Goal: Task Accomplishment & Management: Manage account settings

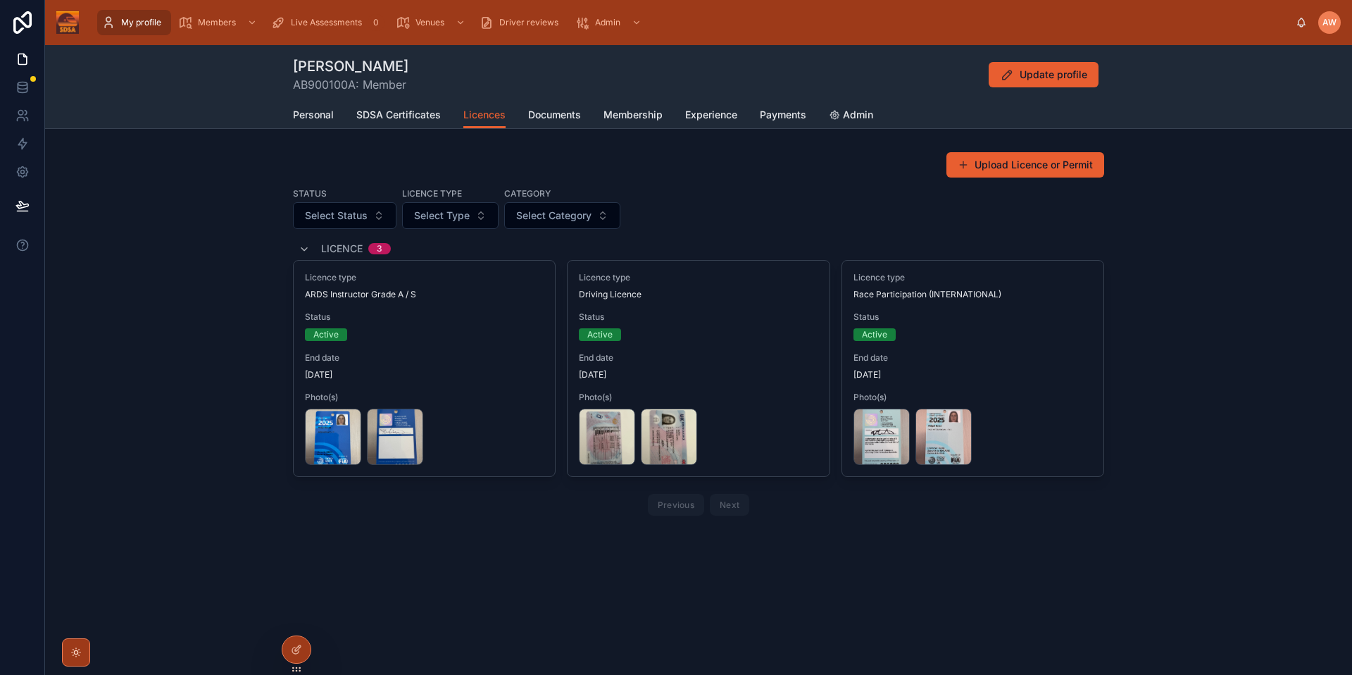
click at [232, 284] on div "Upload Licence or Permit Status Select Status Licence type Select Type Category…" at bounding box center [698, 336] width 1307 height 381
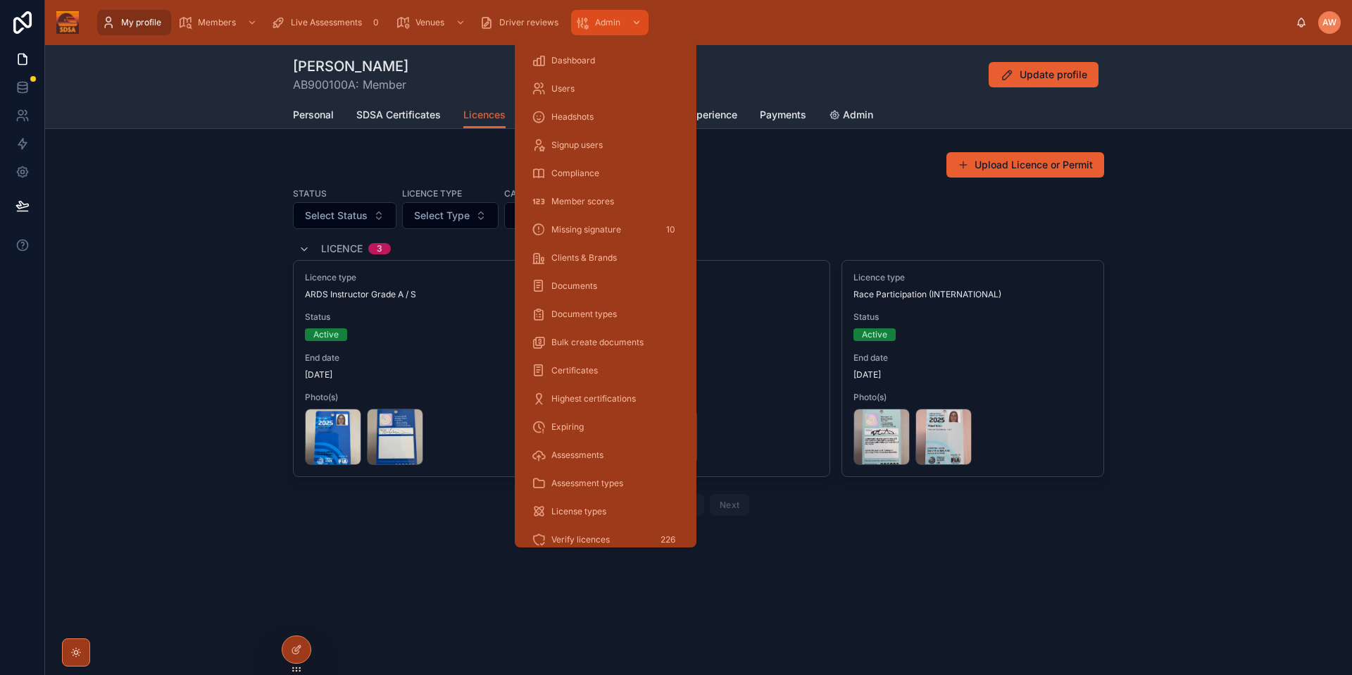
click at [587, 27] on icon "scrollable content" at bounding box center [582, 22] width 14 height 14
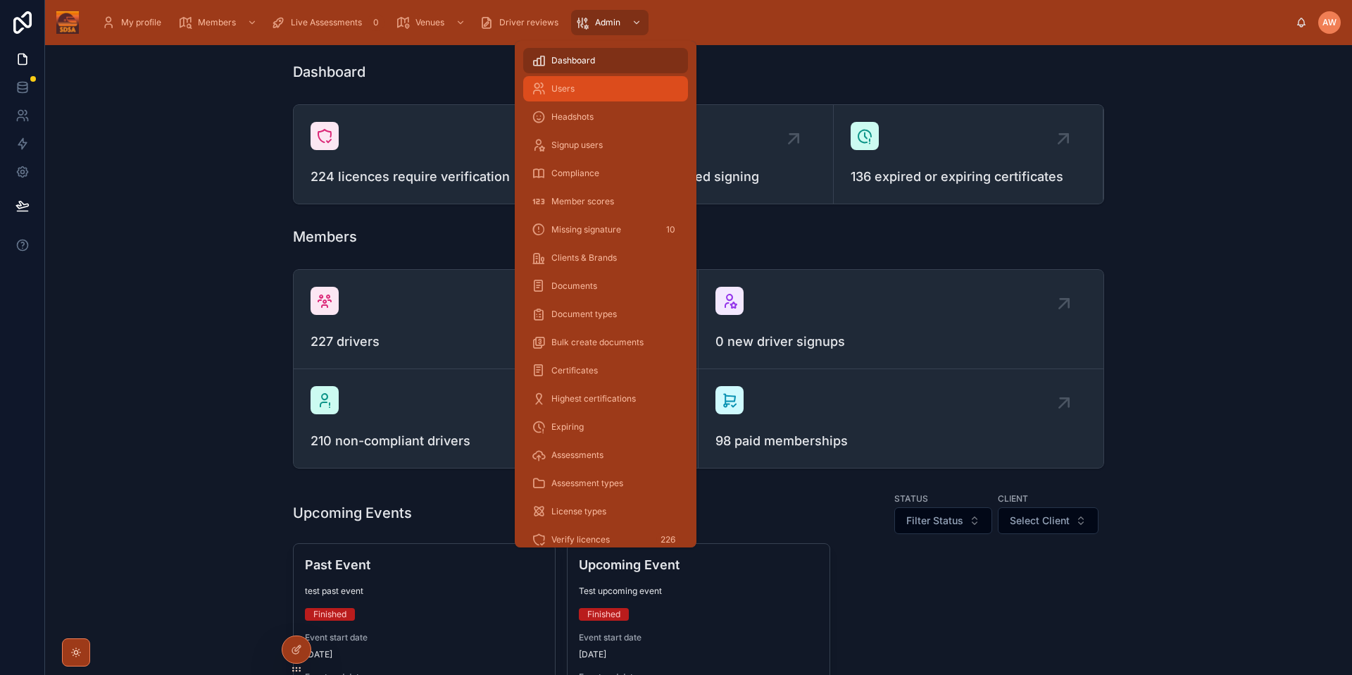
click at [590, 89] on div "Users" at bounding box center [606, 88] width 148 height 23
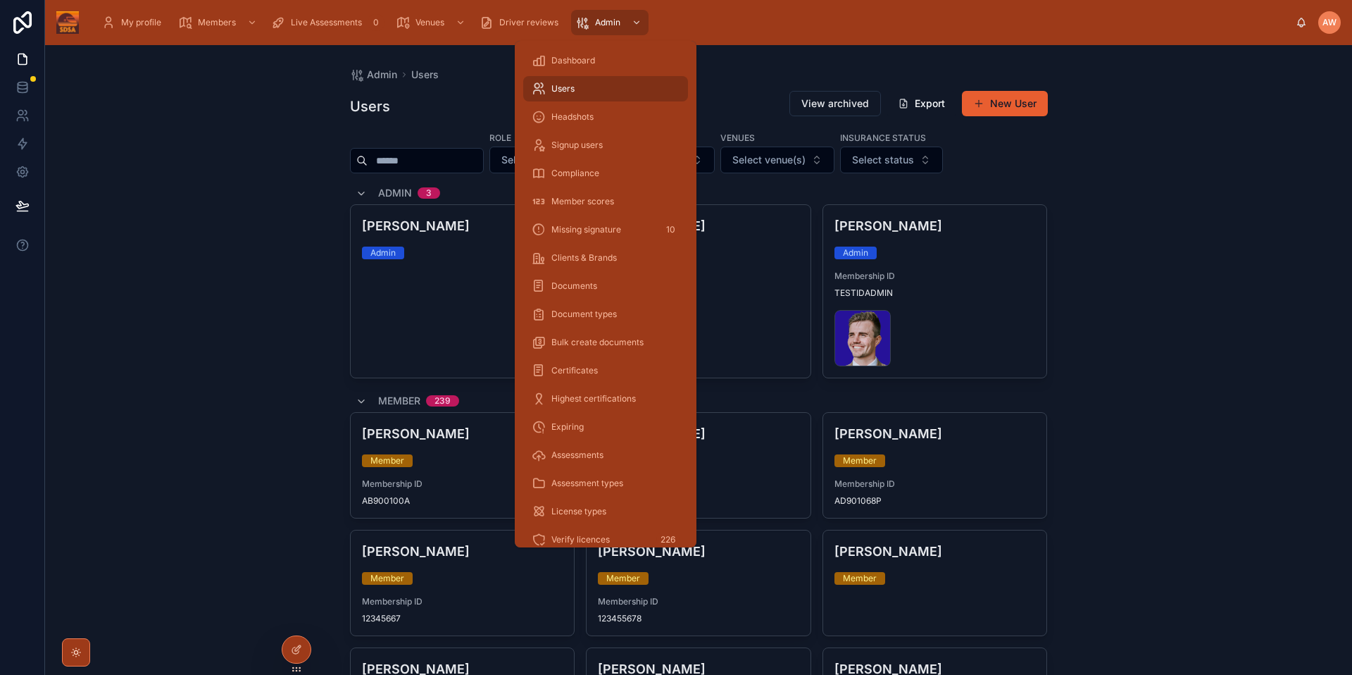
click at [121, 292] on div "Admin Users Users View archived Export New User Role Select Role(s) Client Sele…" at bounding box center [698, 359] width 1307 height 629
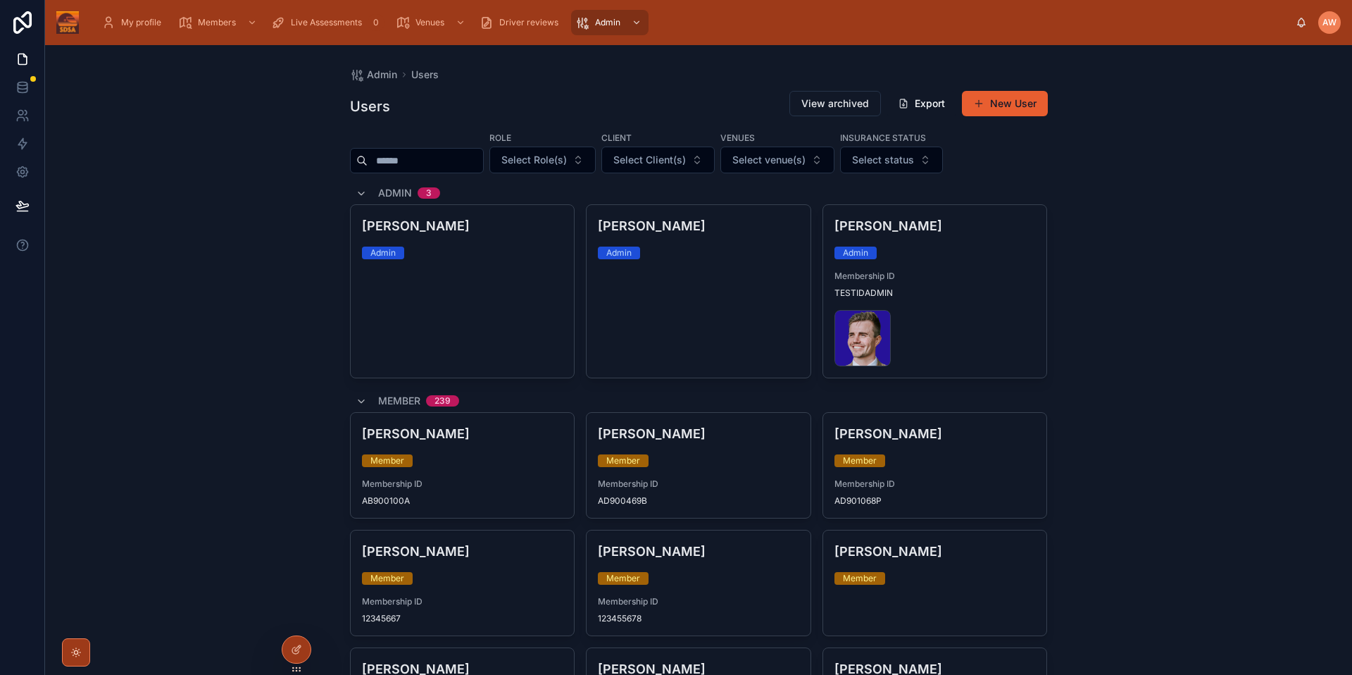
click at [437, 169] on input "text" at bounding box center [425, 161] width 115 height 20
type input "*****"
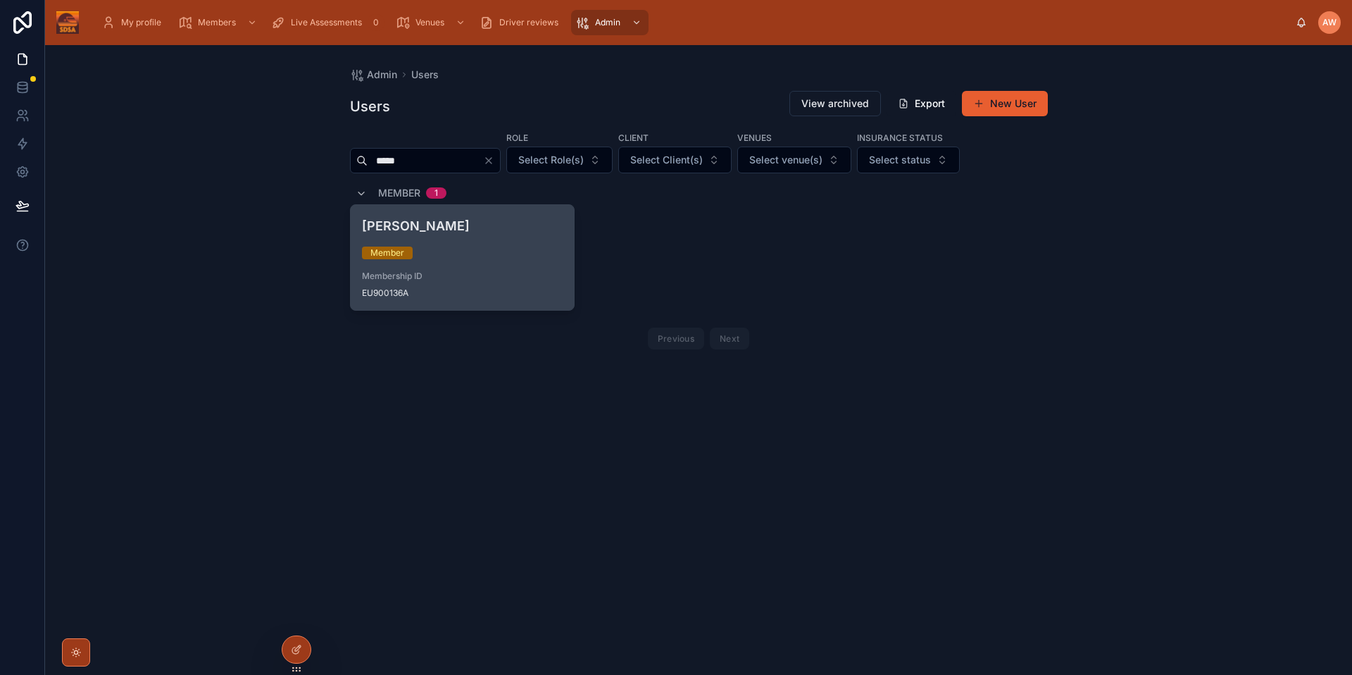
click at [499, 259] on div "Eunan MacGuinness Member Membership ID EU900136A" at bounding box center [463, 257] width 224 height 105
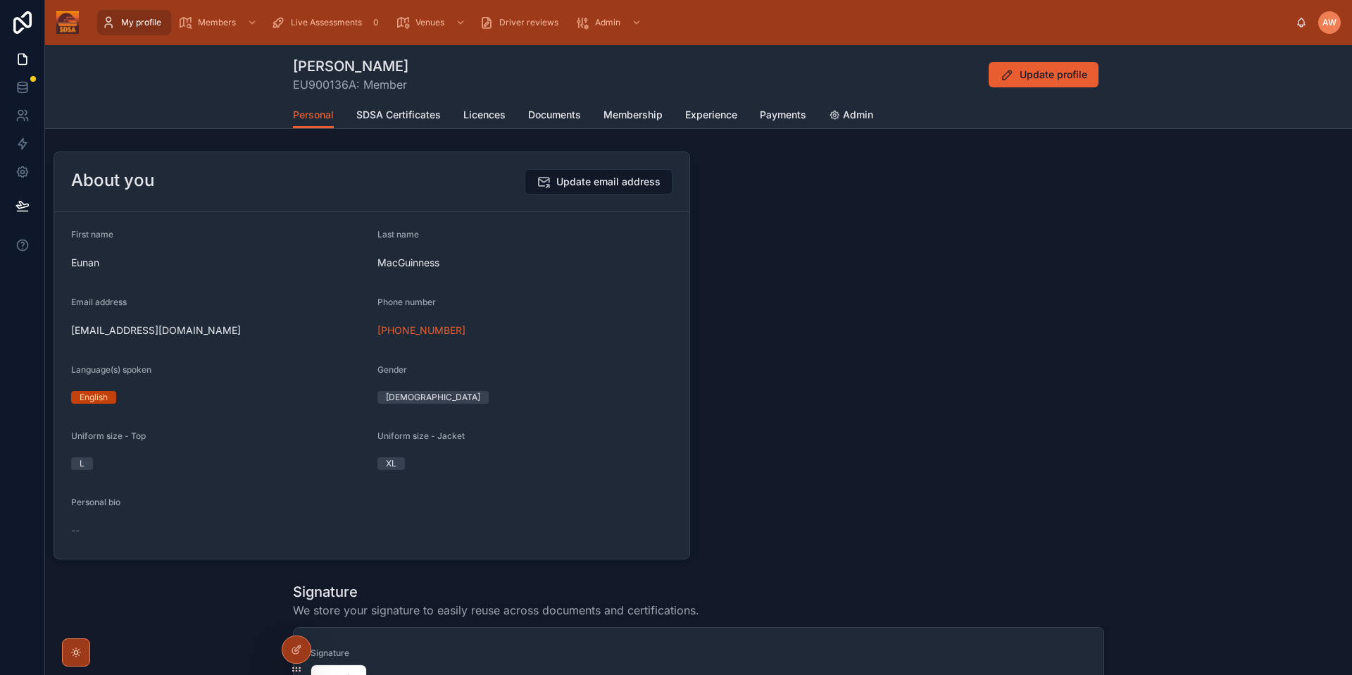
click at [456, 112] on div "Personal SDSA Certificates Licences Documents Membership Experience Payments Ad…" at bounding box center [698, 114] width 811 height 27
click at [463, 116] on span "Licences" at bounding box center [484, 115] width 42 height 14
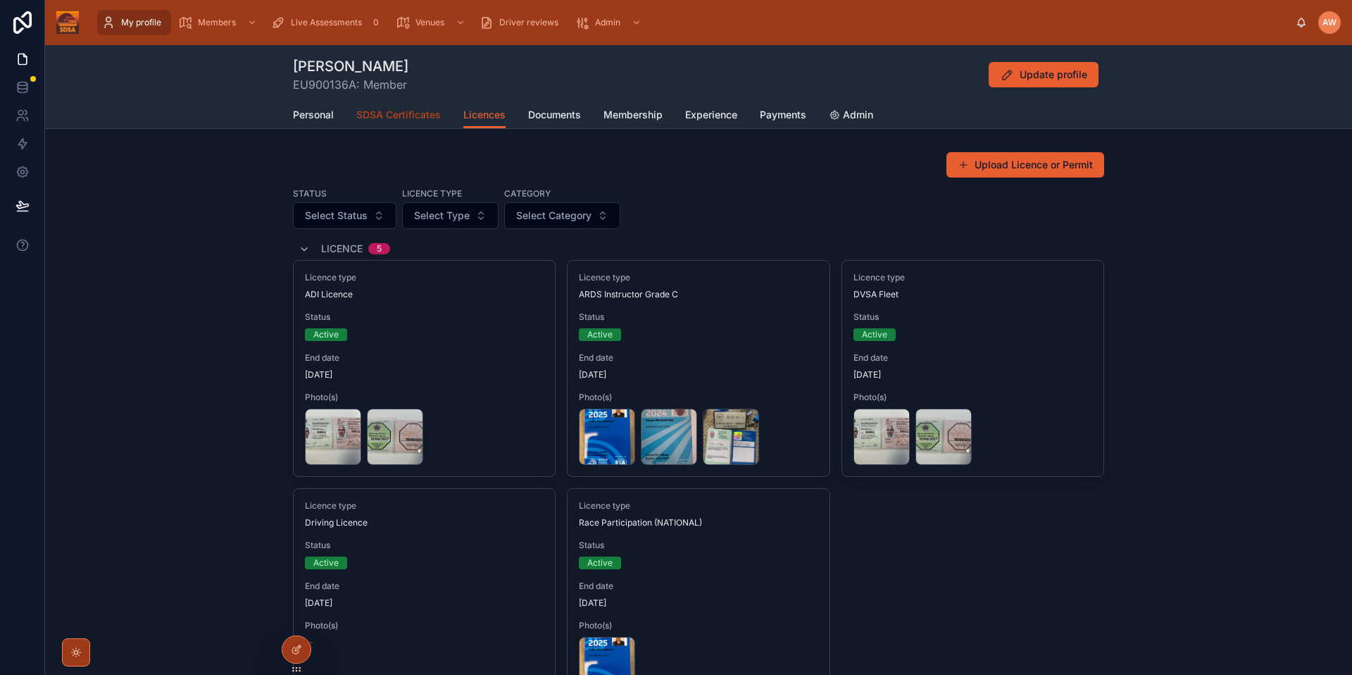
click at [393, 104] on link "SDSA Certificates" at bounding box center [398, 116] width 84 height 28
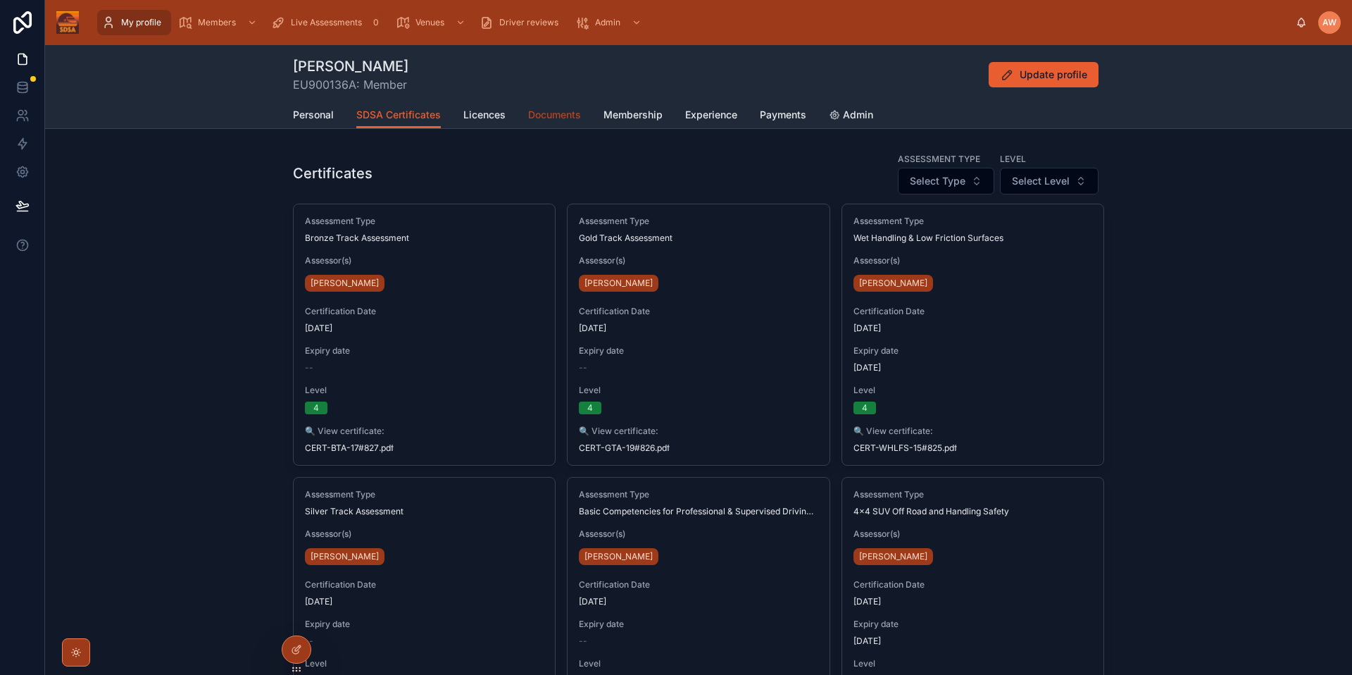
click at [535, 108] on span "Documents" at bounding box center [554, 115] width 53 height 14
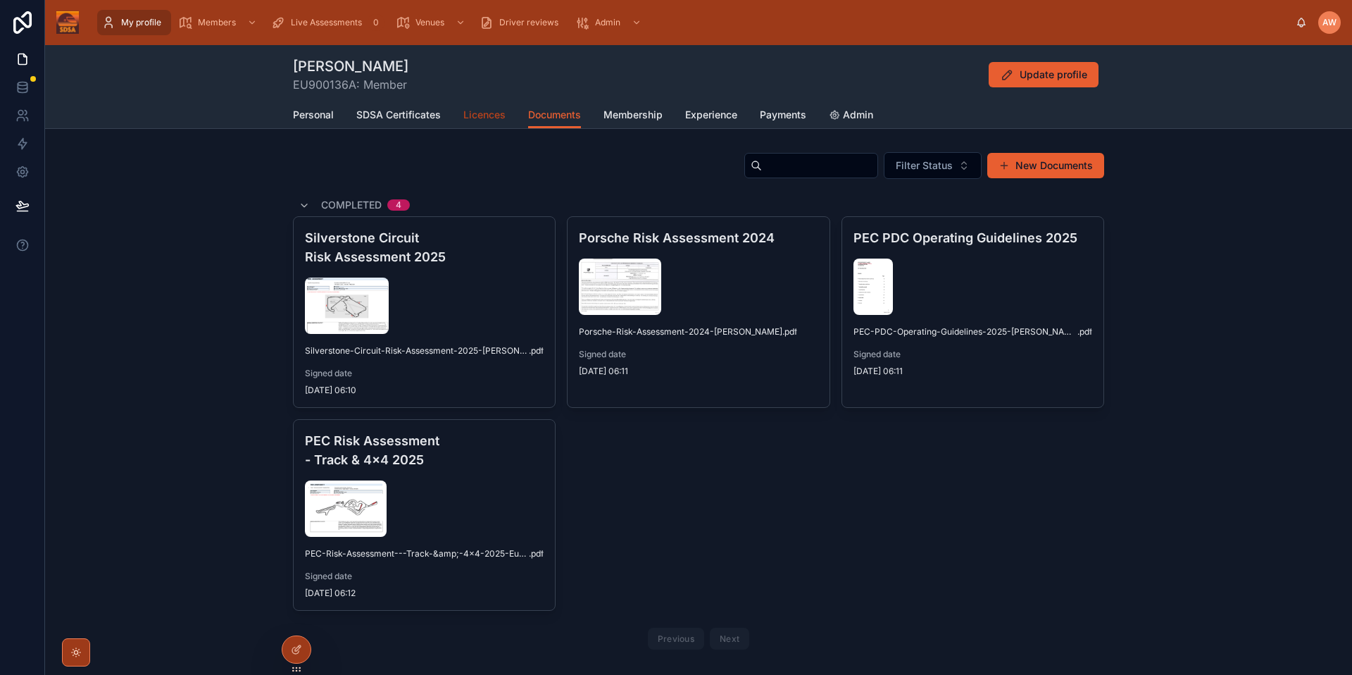
click at [474, 108] on span "Licences" at bounding box center [484, 115] width 42 height 14
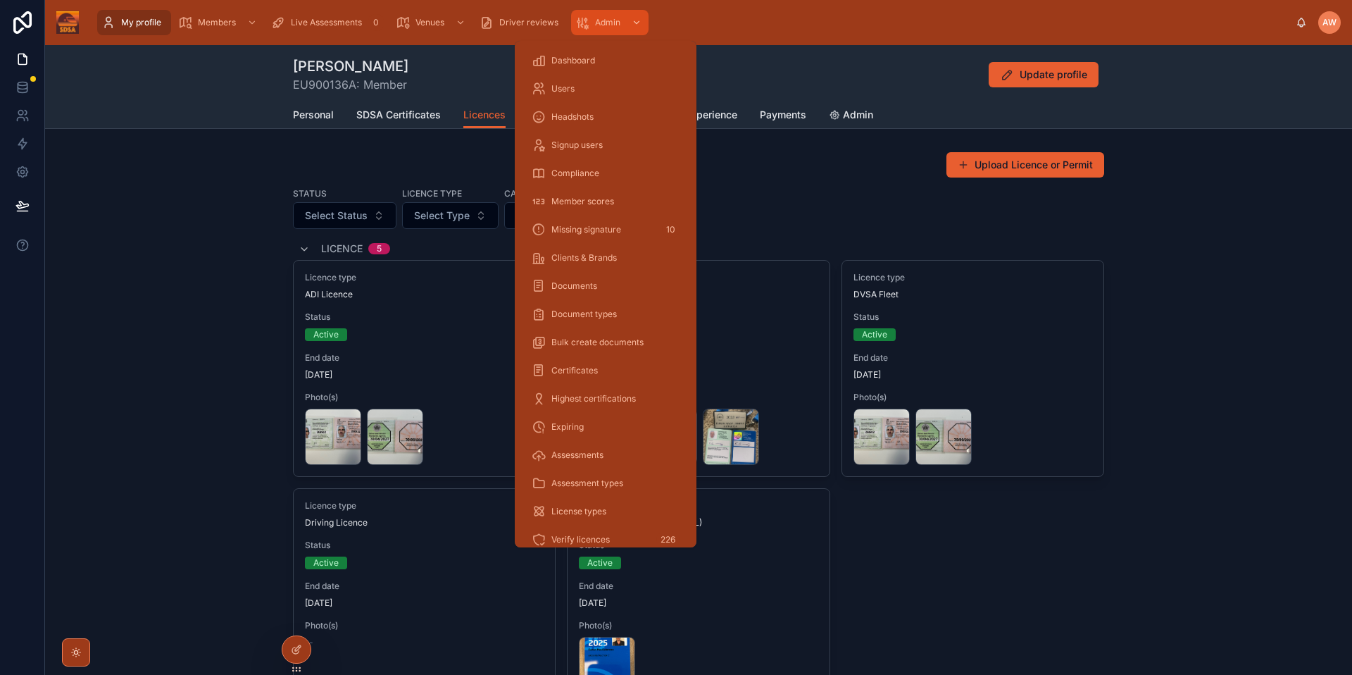
click at [576, 20] on icon "scrollable content" at bounding box center [582, 22] width 14 height 14
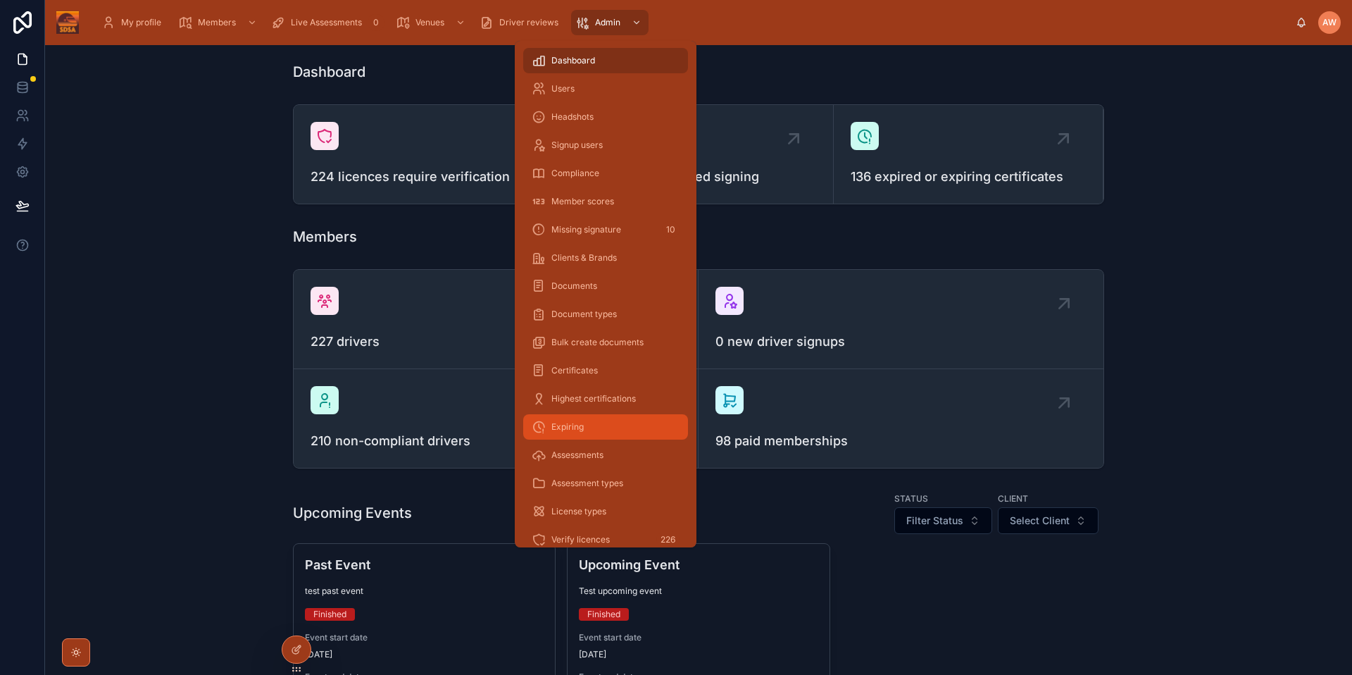
click at [608, 422] on div "Expiring" at bounding box center [606, 426] width 148 height 23
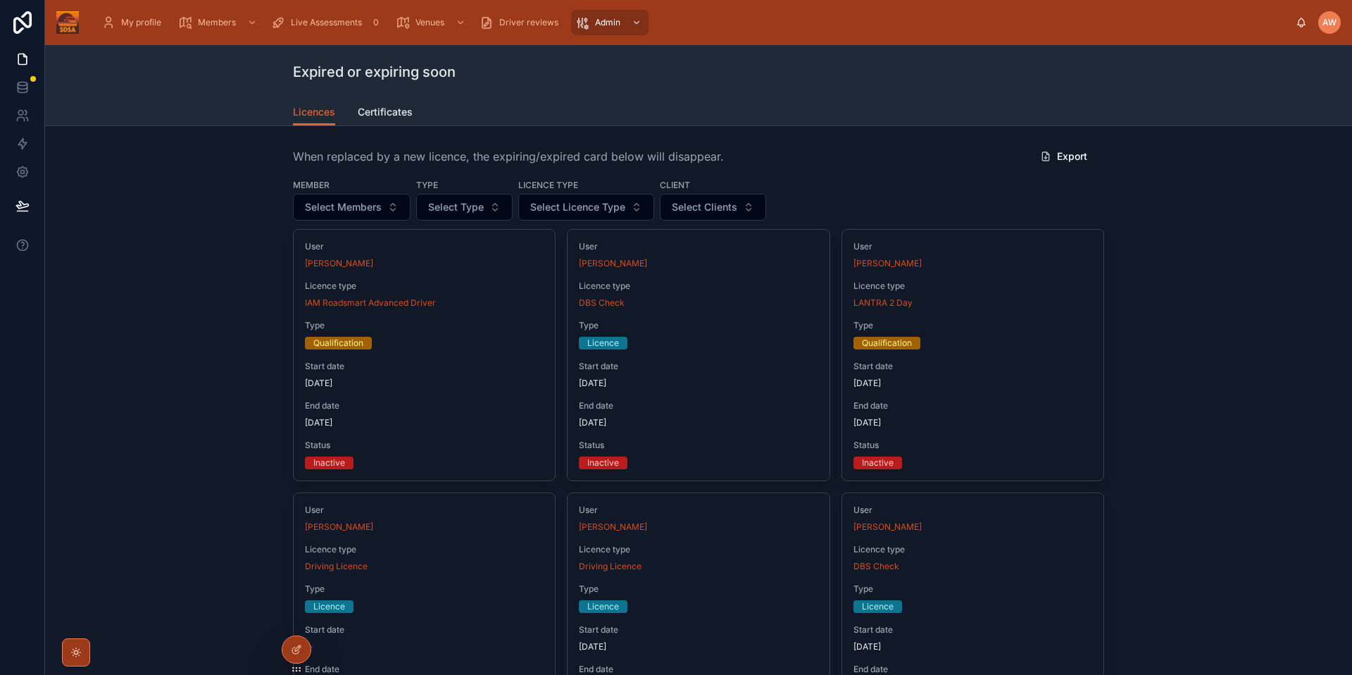
drag, startPoint x: 573, startPoint y: 206, endPoint x: 566, endPoint y: 198, distance: 10.5
click at [573, 206] on span "Select Licence Type" at bounding box center [577, 207] width 95 height 14
type input "****"
click at [570, 265] on span "Millbrook Permit" at bounding box center [540, 264] width 75 height 14
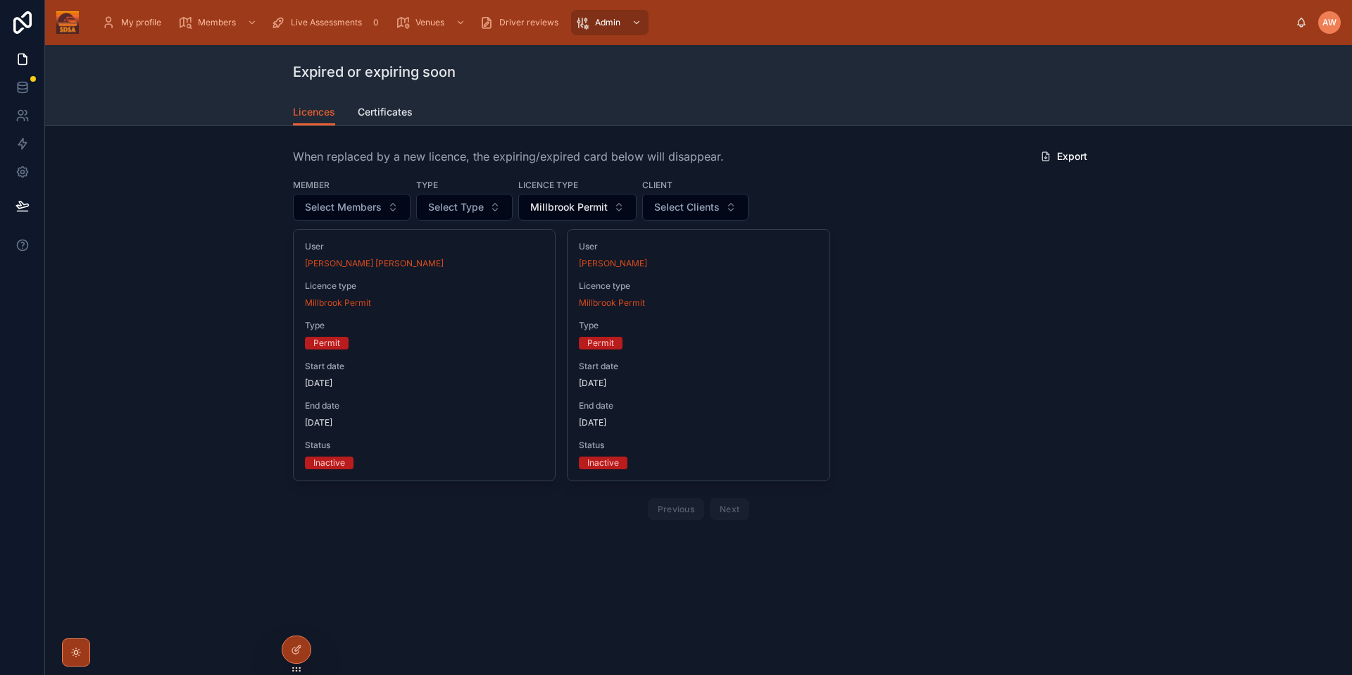
click at [1062, 390] on div "User Amanda Louise Licence type Millbrook Permit Type Permit Start date 03/03/2…" at bounding box center [698, 377] width 811 height 296
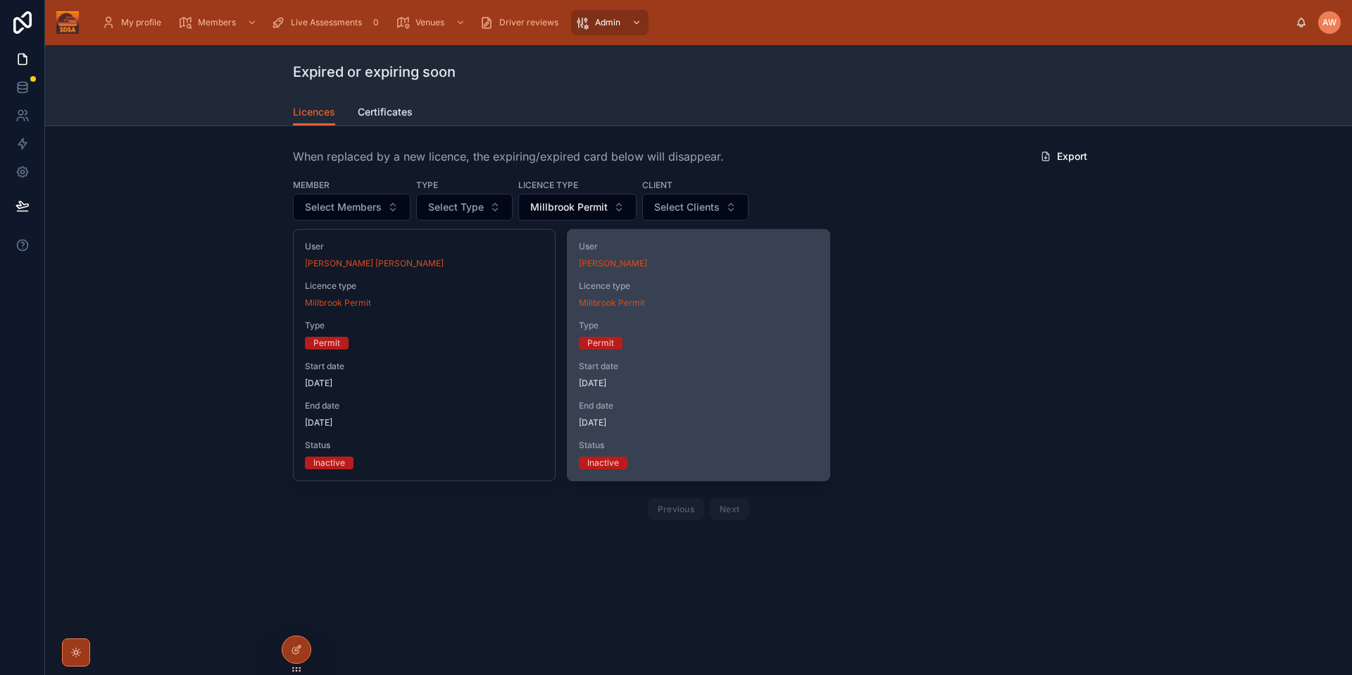
click at [770, 370] on span "Start date" at bounding box center [698, 365] width 239 height 11
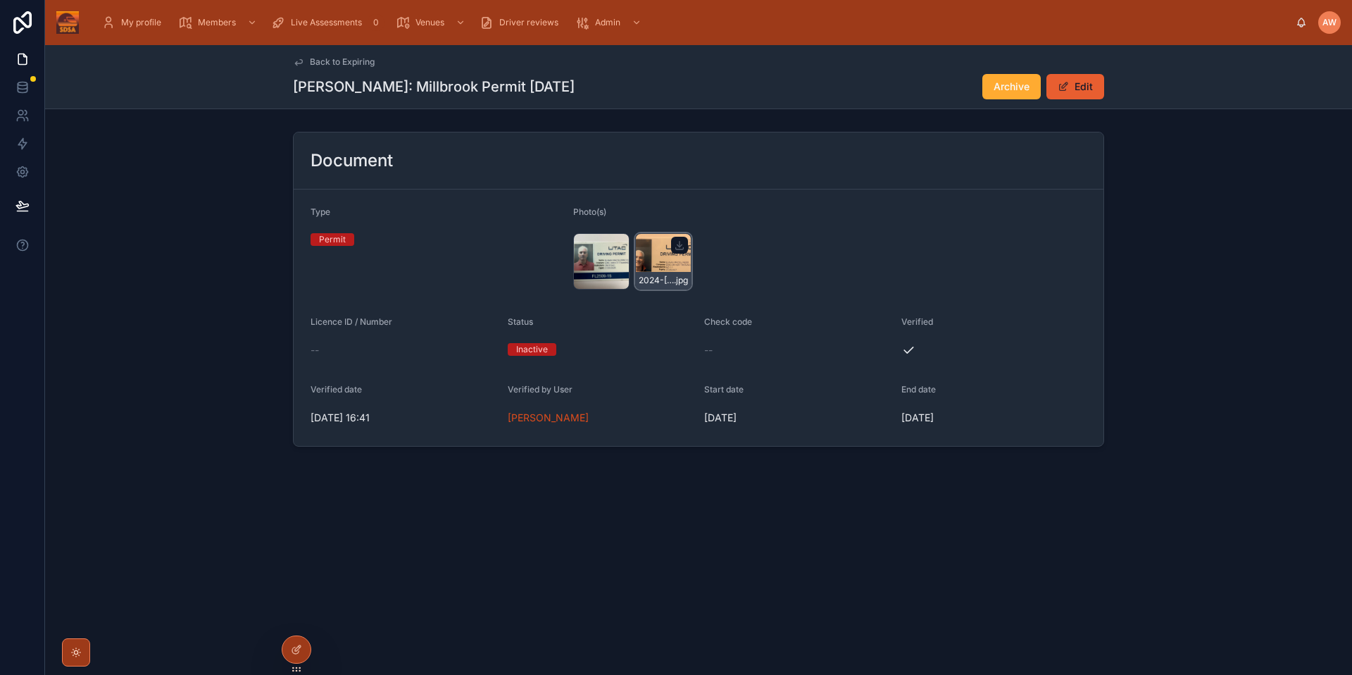
click at [665, 263] on div "2024-millbrook-permit .jpg" at bounding box center [663, 261] width 56 height 56
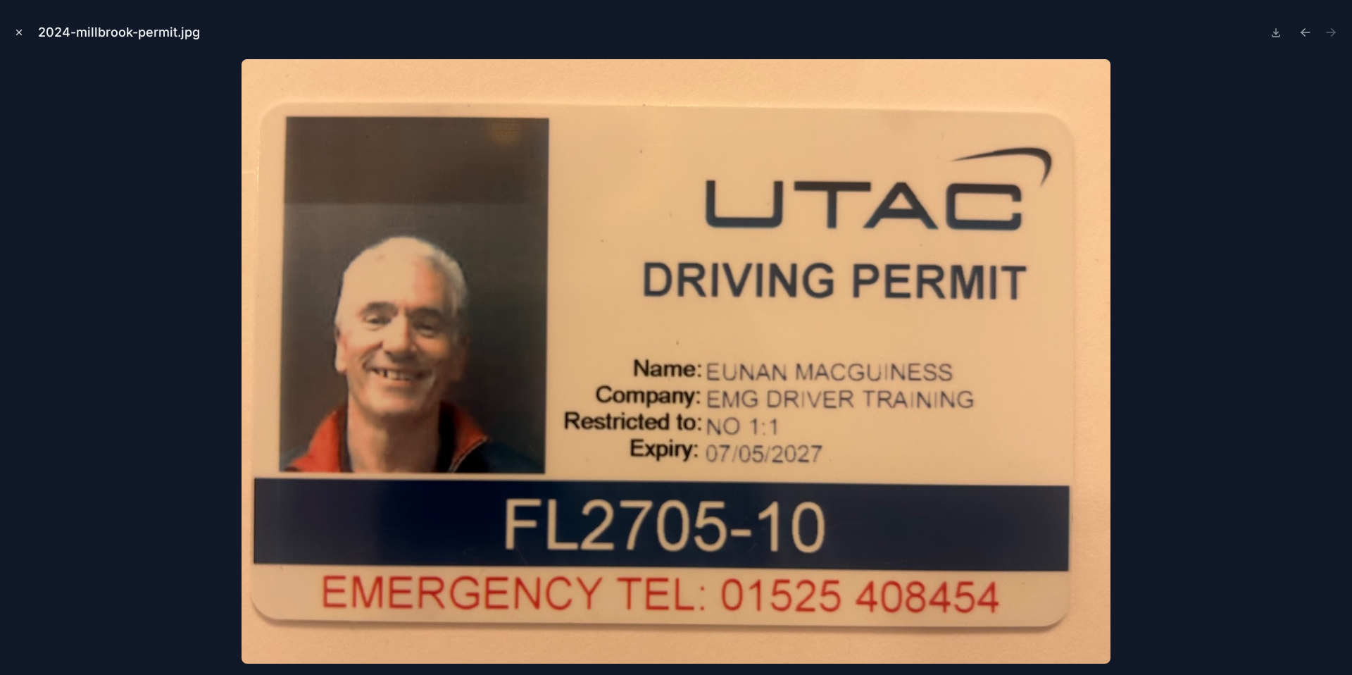
click at [18, 32] on icon "Close modal" at bounding box center [19, 32] width 5 height 5
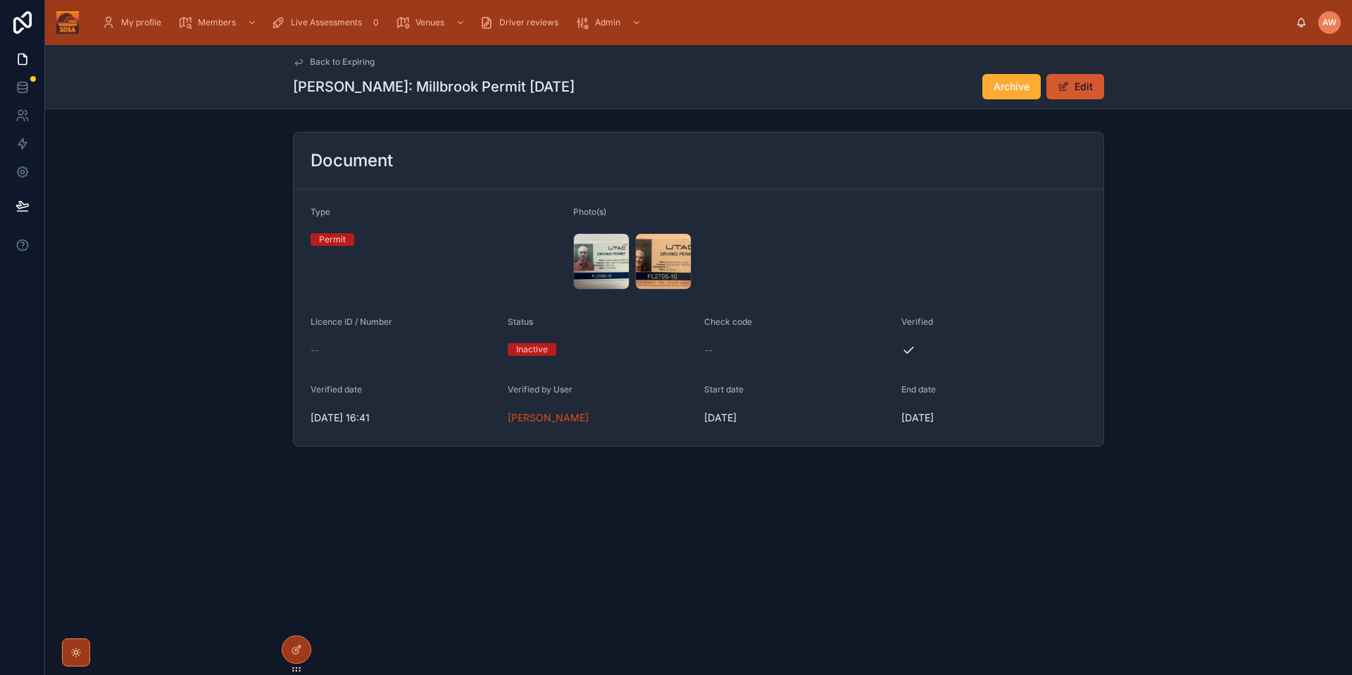
click at [1079, 96] on button "Edit" at bounding box center [1075, 86] width 58 height 25
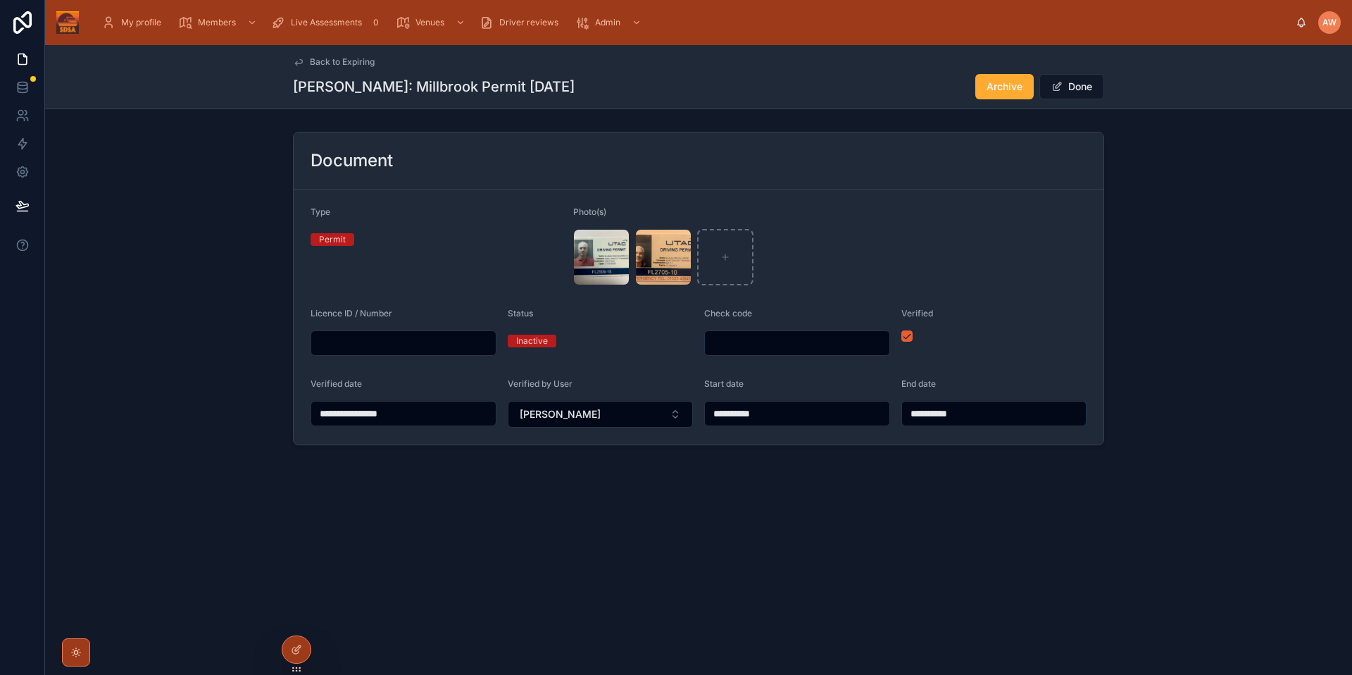
click at [981, 408] on input "**********" at bounding box center [994, 413] width 184 height 20
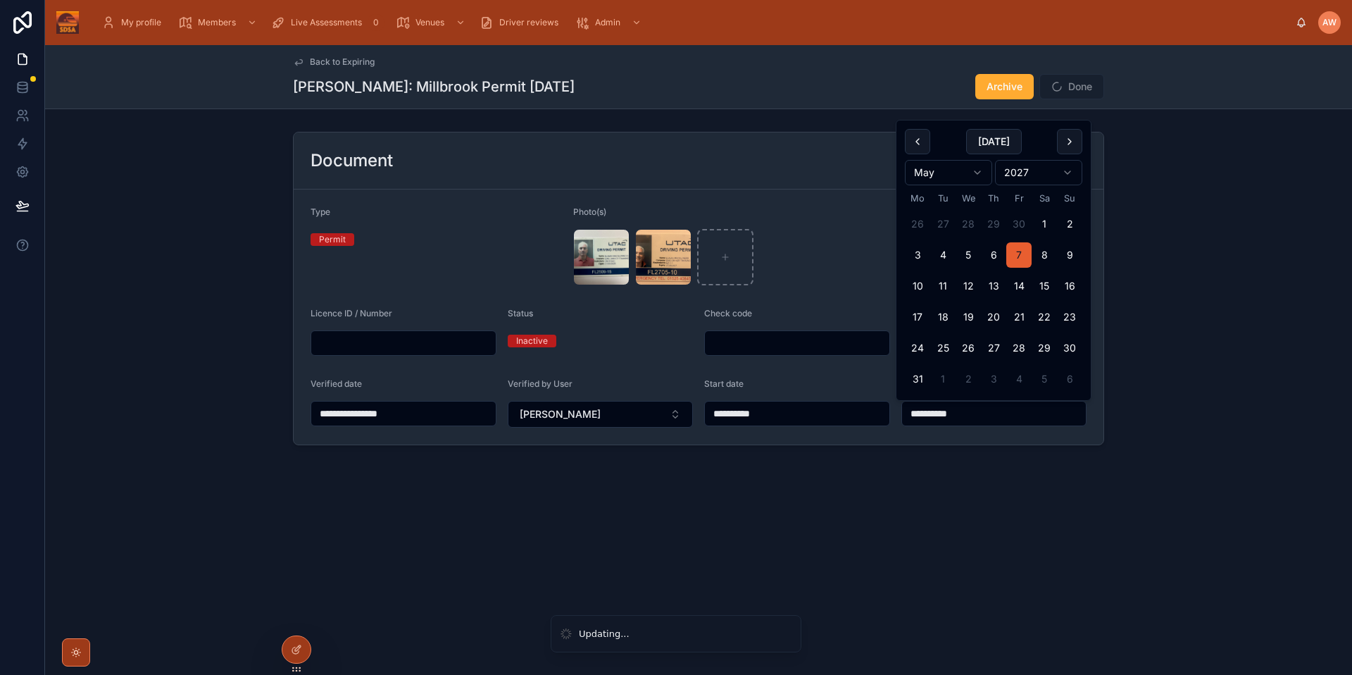
type input "**********"
click at [1161, 445] on div "**********" at bounding box center [698, 288] width 1307 height 325
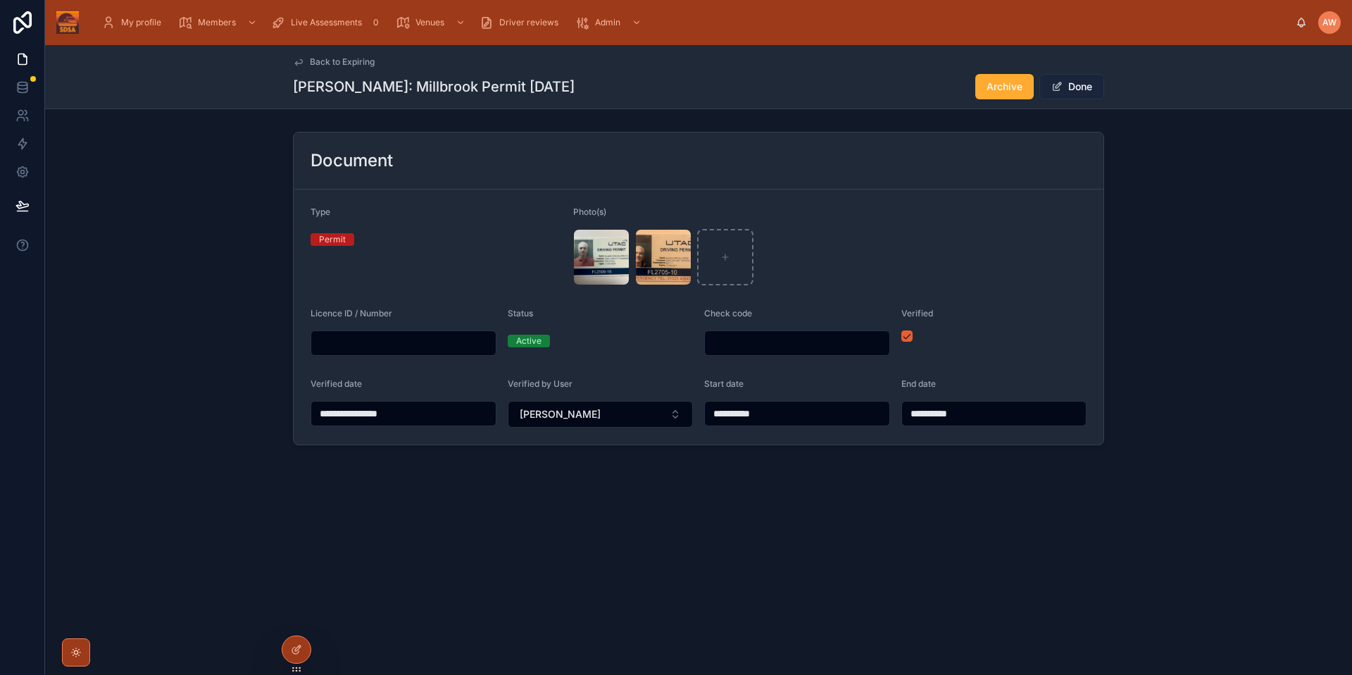
click at [1085, 84] on button "Done" at bounding box center [1071, 86] width 65 height 25
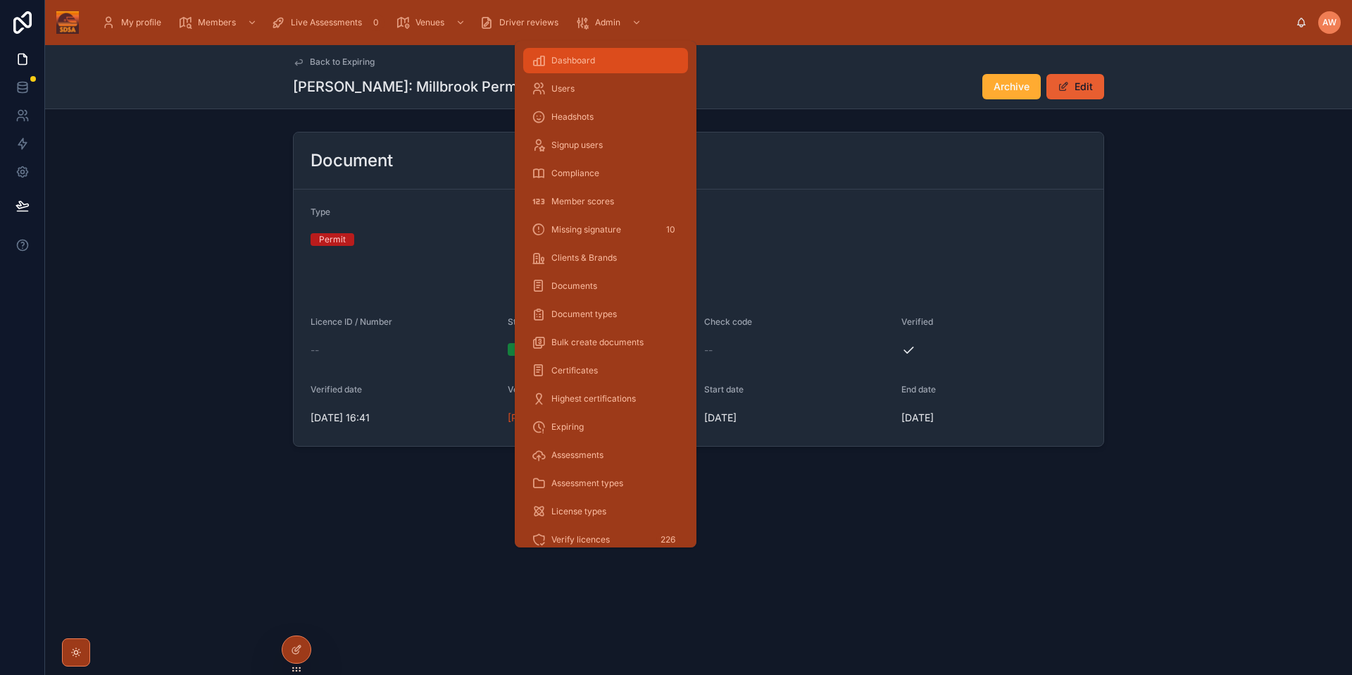
click at [576, 54] on div "Dashboard" at bounding box center [606, 60] width 148 height 23
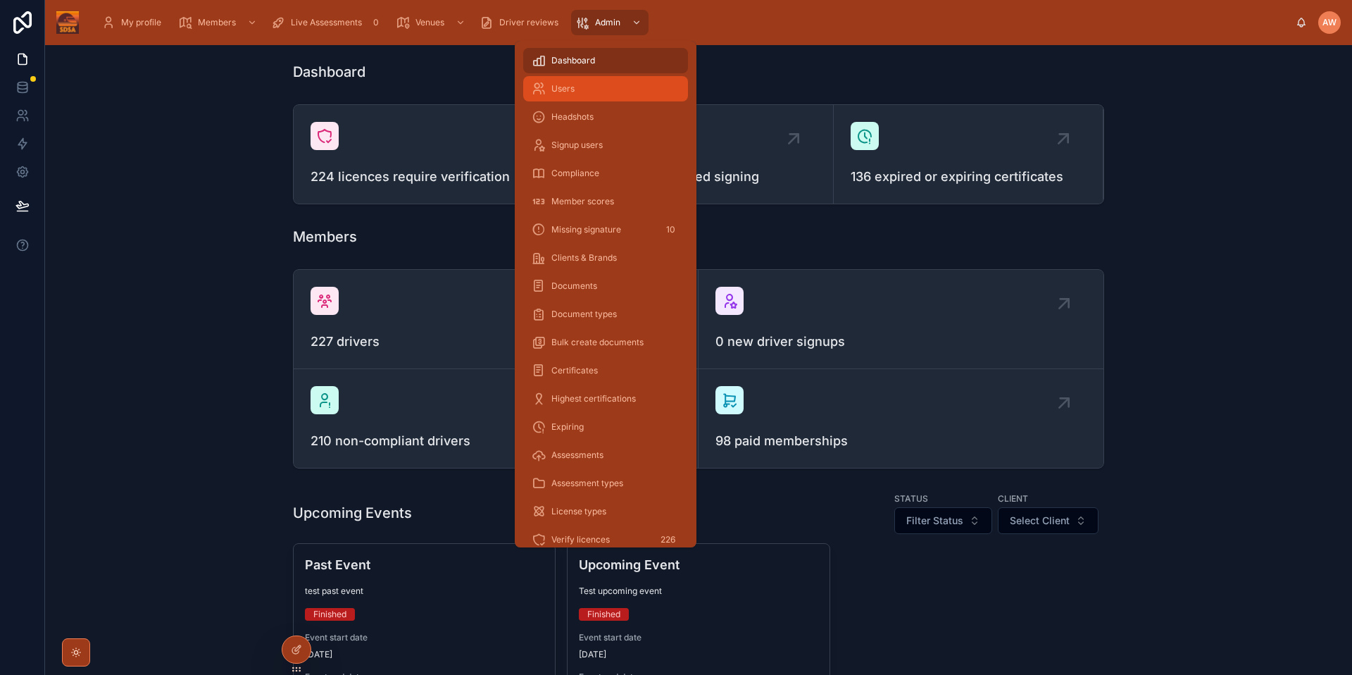
click at [582, 85] on div "Users" at bounding box center [606, 88] width 148 height 23
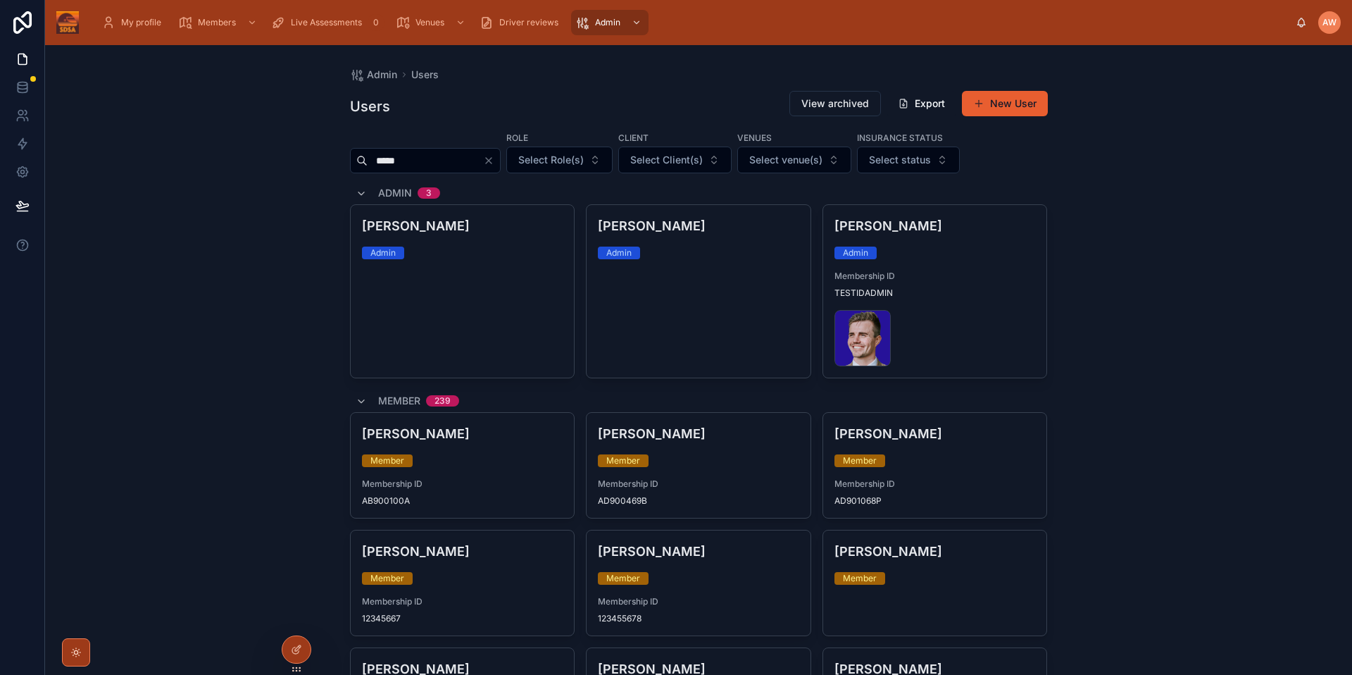
type input "*****"
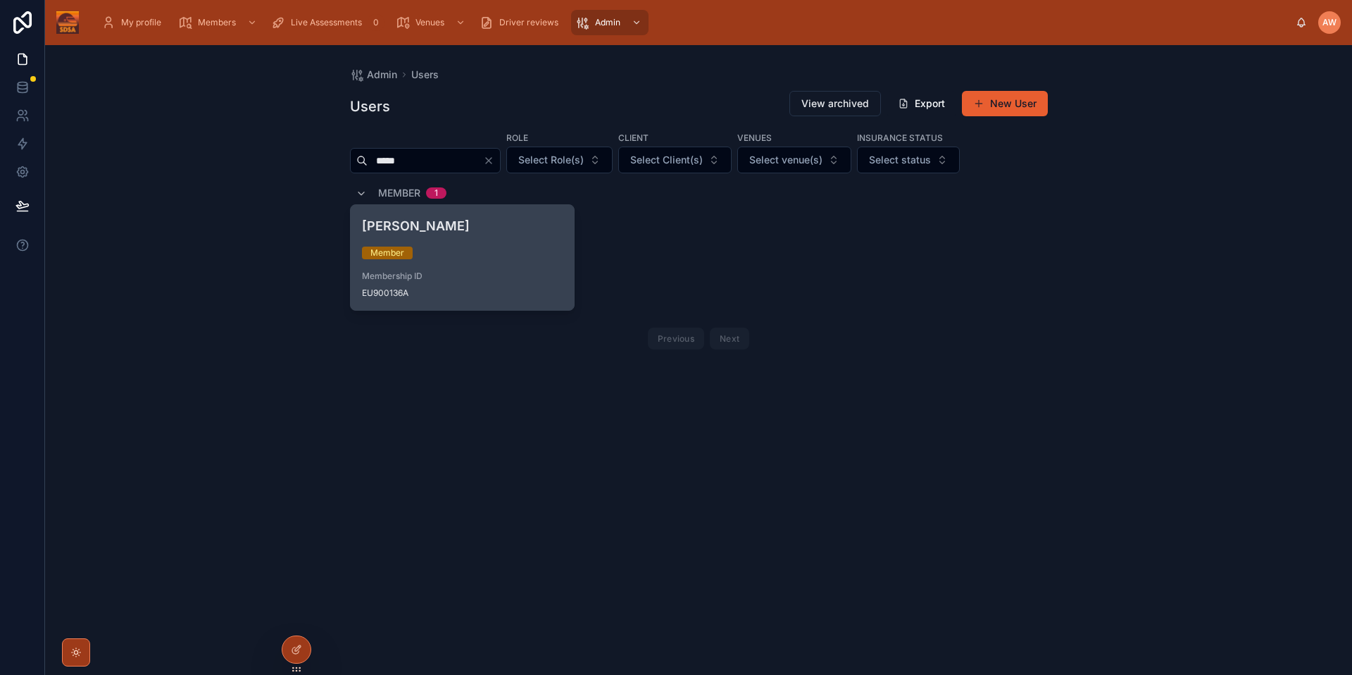
click at [396, 258] on div "Member" at bounding box center [387, 252] width 34 height 13
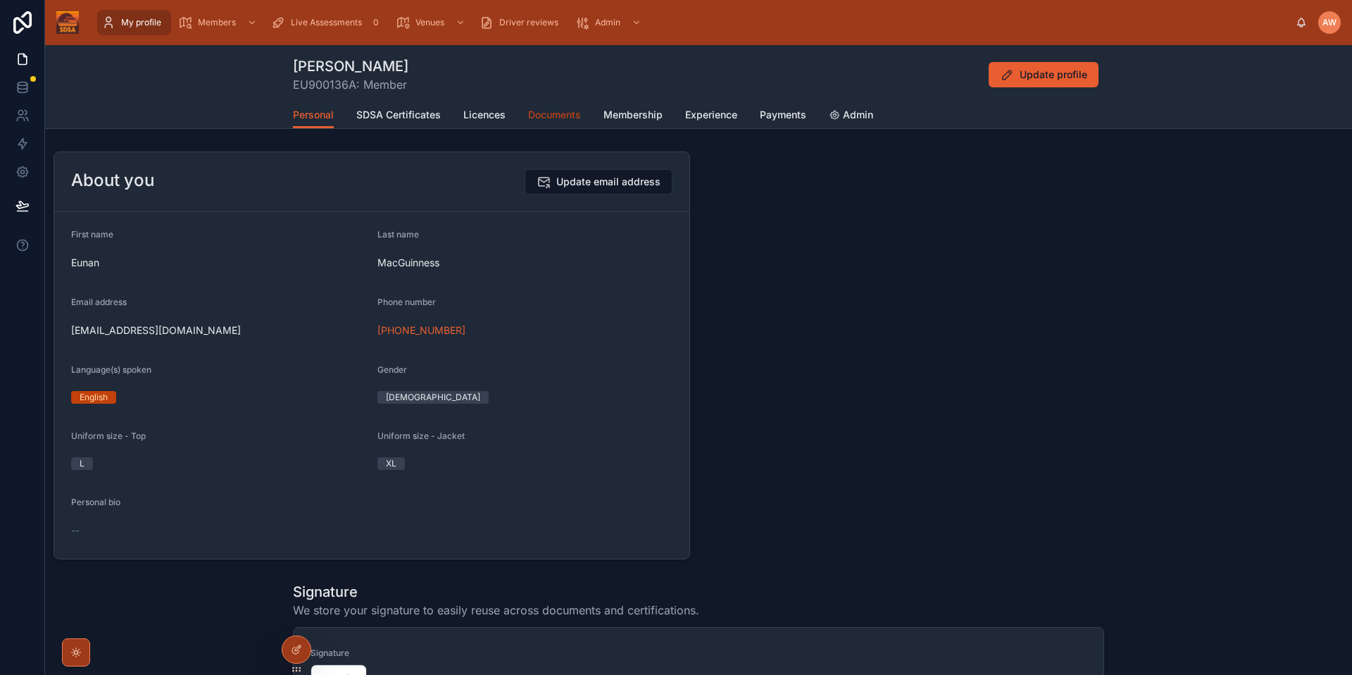
click at [565, 113] on span "Documents" at bounding box center [554, 115] width 53 height 14
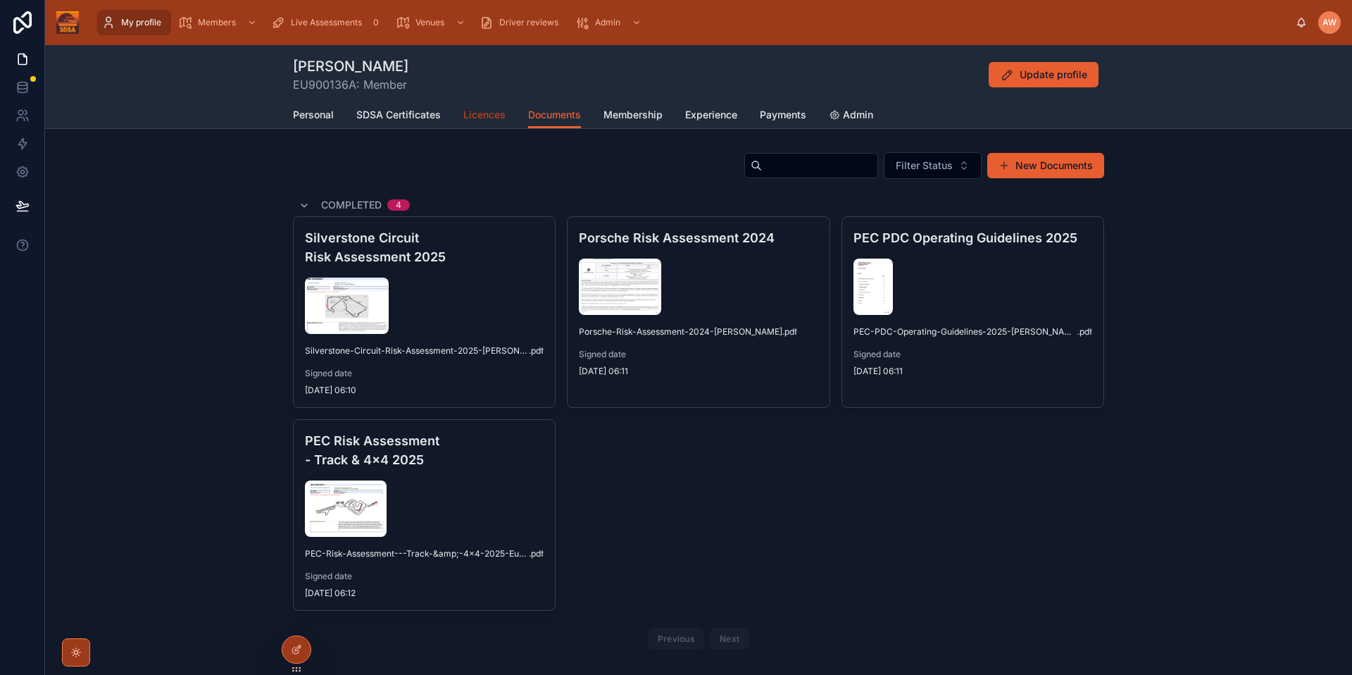
click at [487, 113] on span "Licences" at bounding box center [484, 115] width 42 height 14
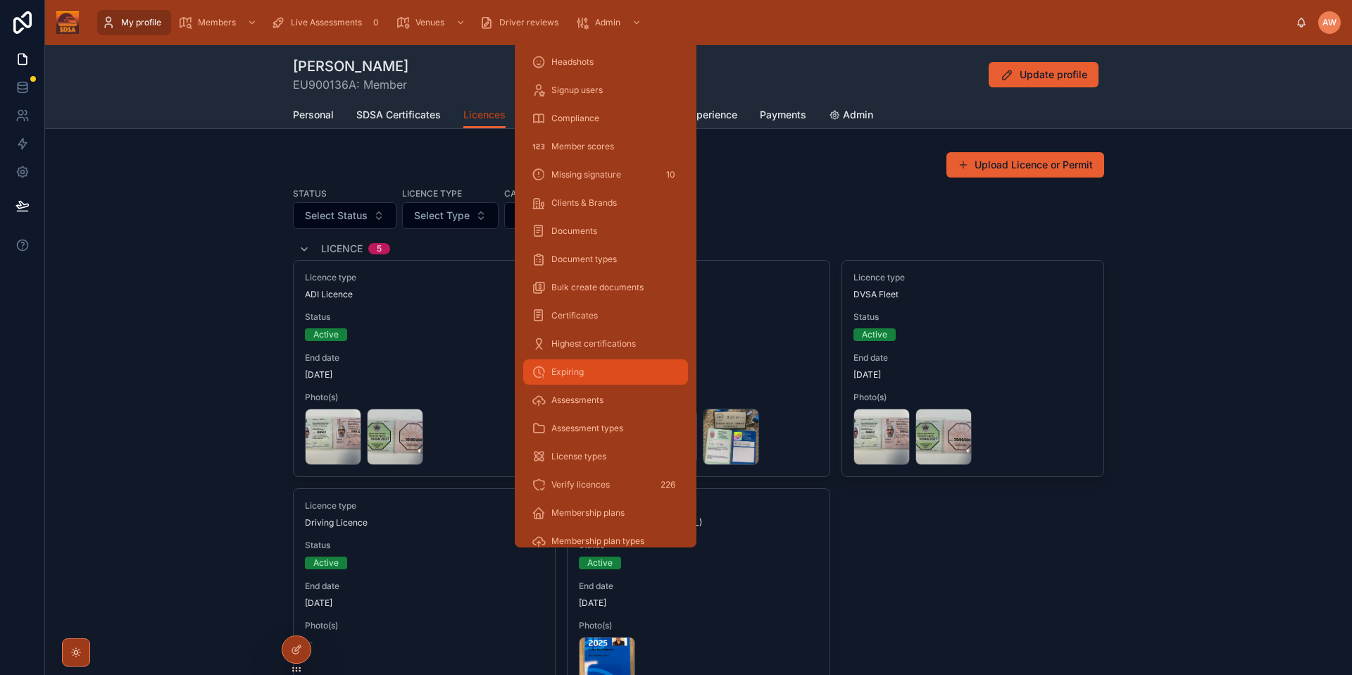
scroll to position [63, 0]
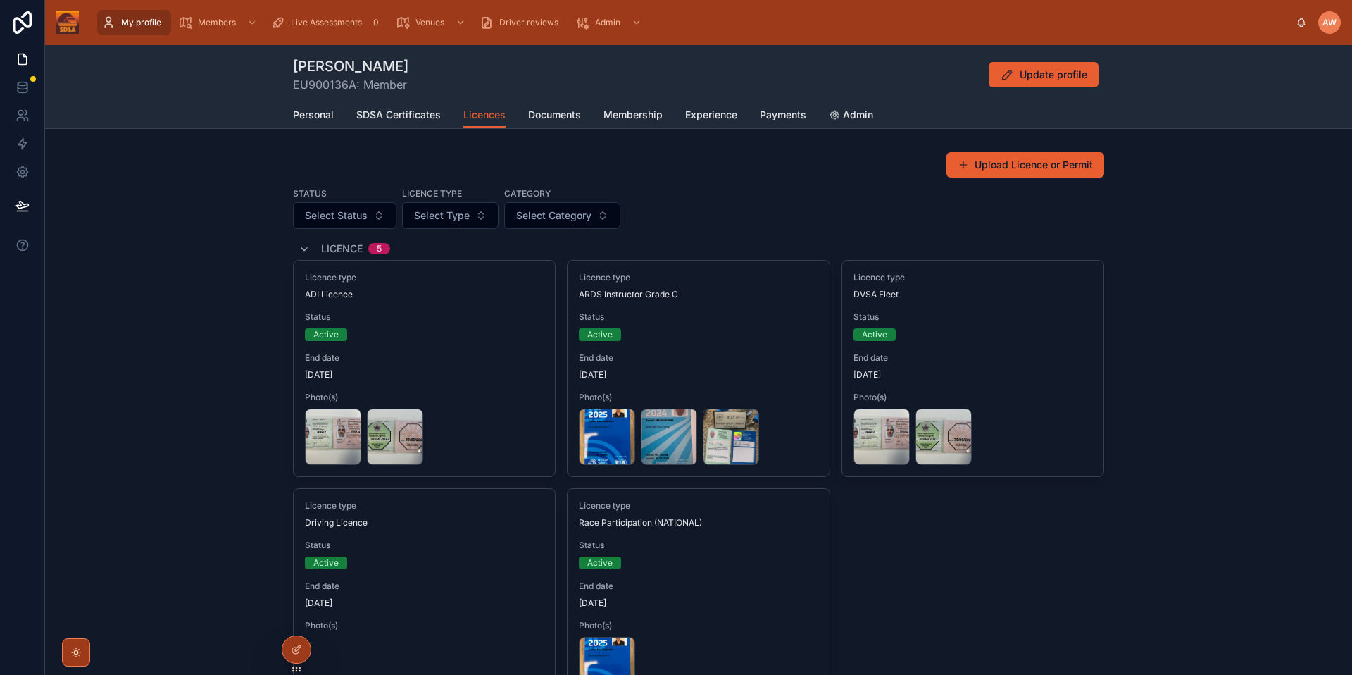
click at [1023, 548] on div "Licence type ADI Licence Status Active End date 30/04/2027 Photo(s) Eunan-ADI-b…" at bounding box center [698, 482] width 811 height 445
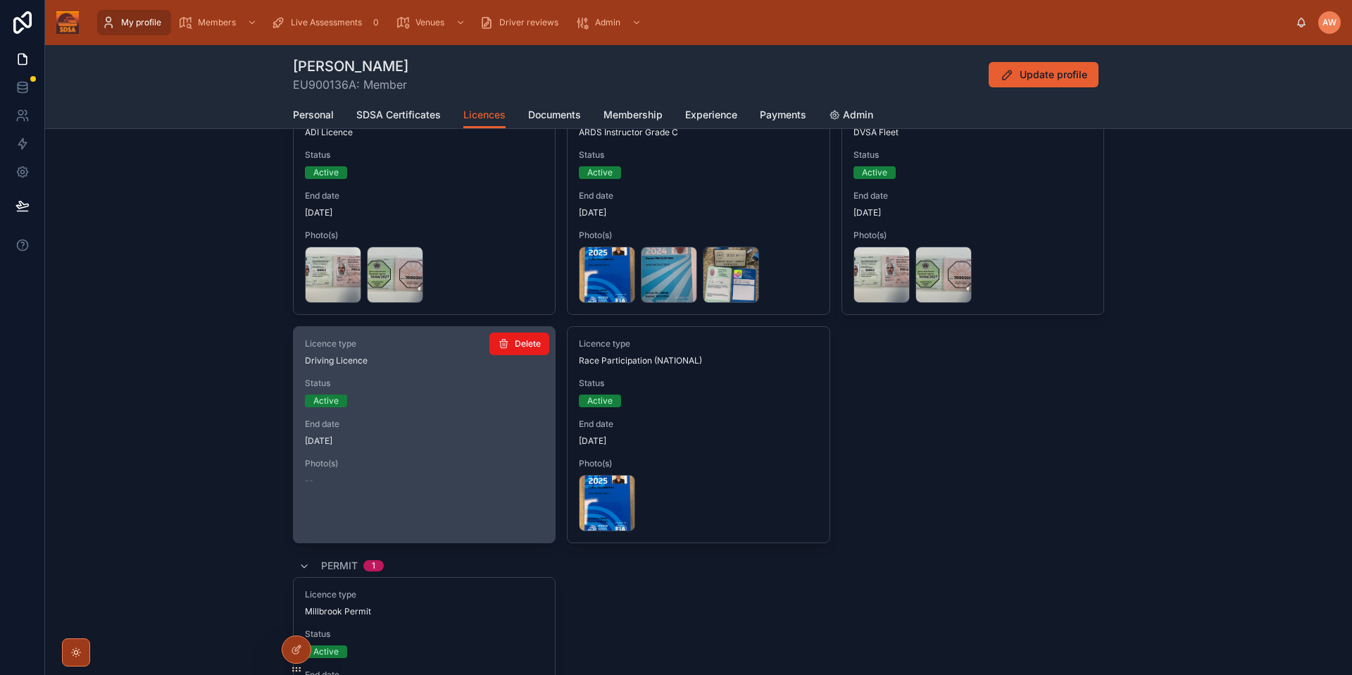
scroll to position [156, 0]
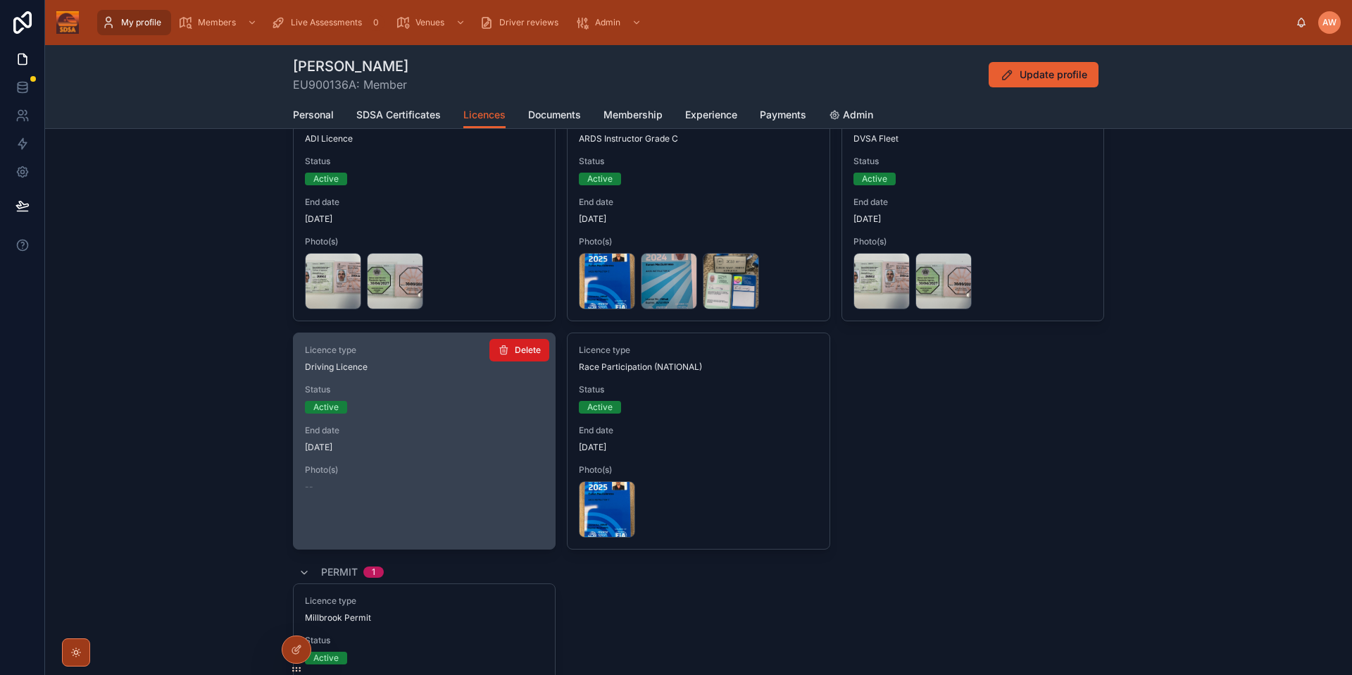
click at [524, 351] on span "Delete" at bounding box center [528, 349] width 26 height 11
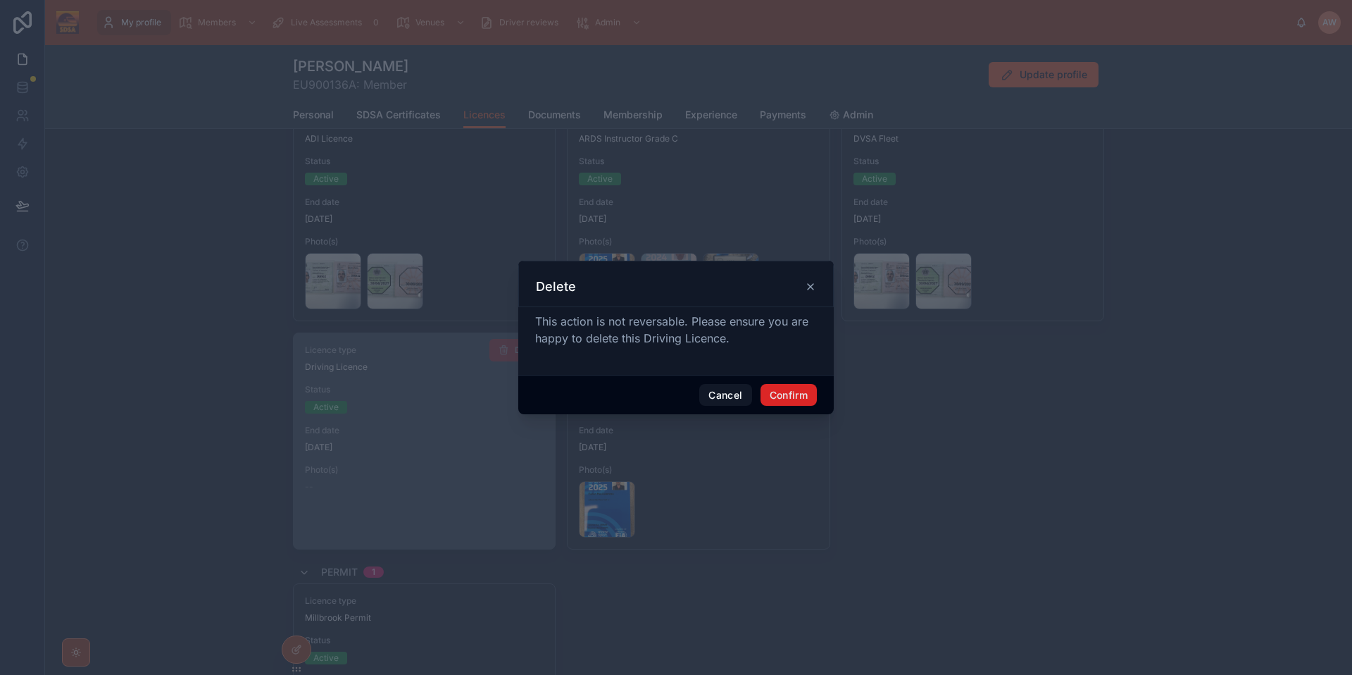
click at [803, 396] on button "Confirm" at bounding box center [788, 395] width 56 height 23
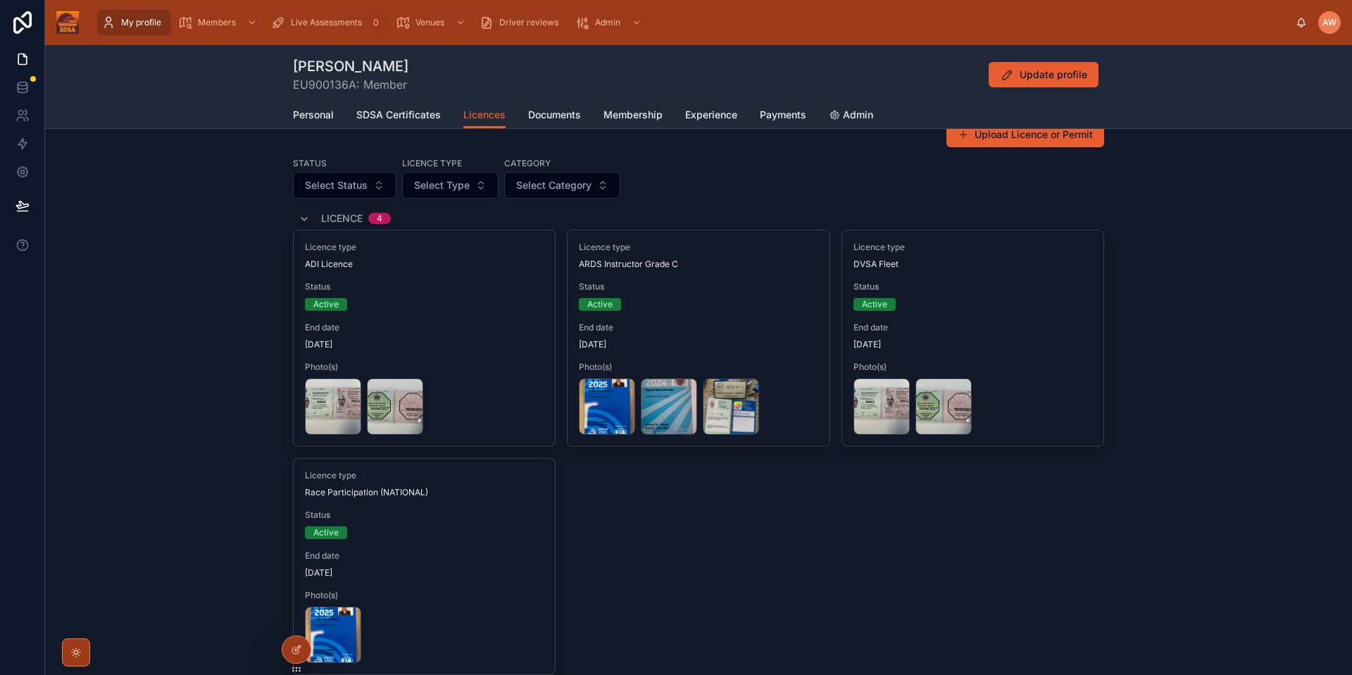
scroll to position [29, 0]
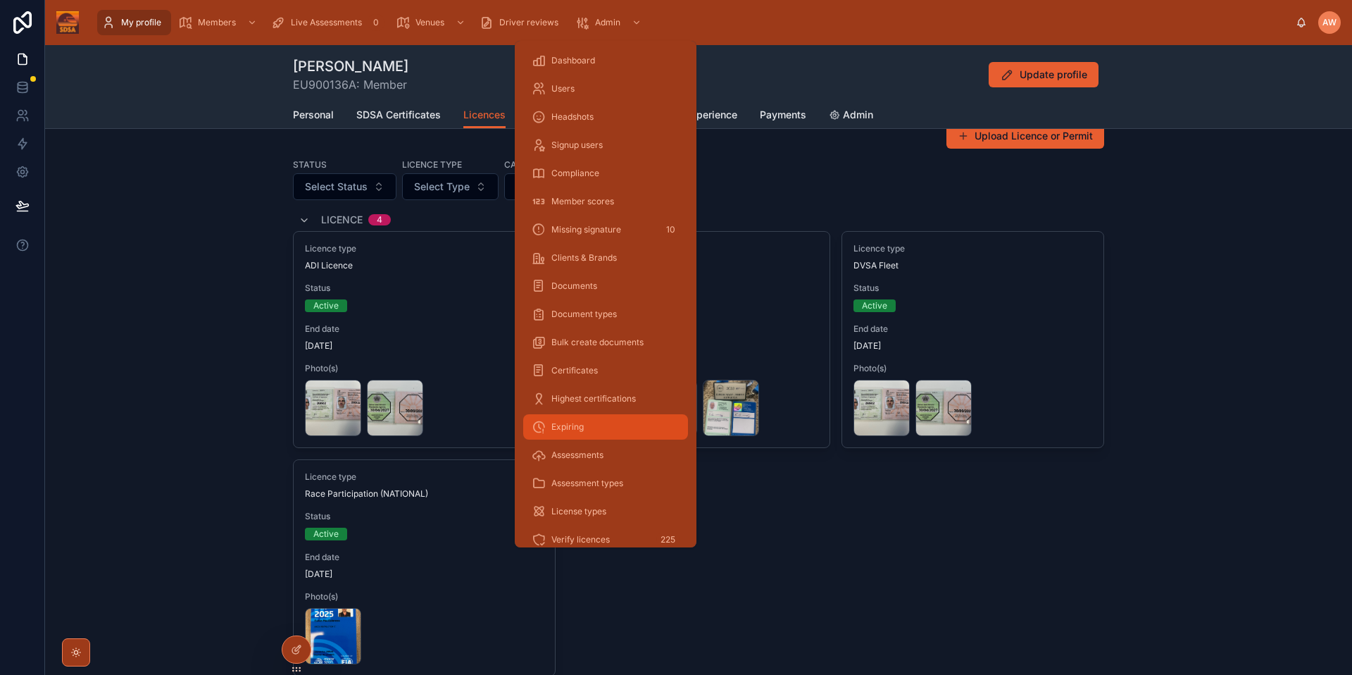
click at [603, 420] on div "Expiring" at bounding box center [606, 426] width 148 height 23
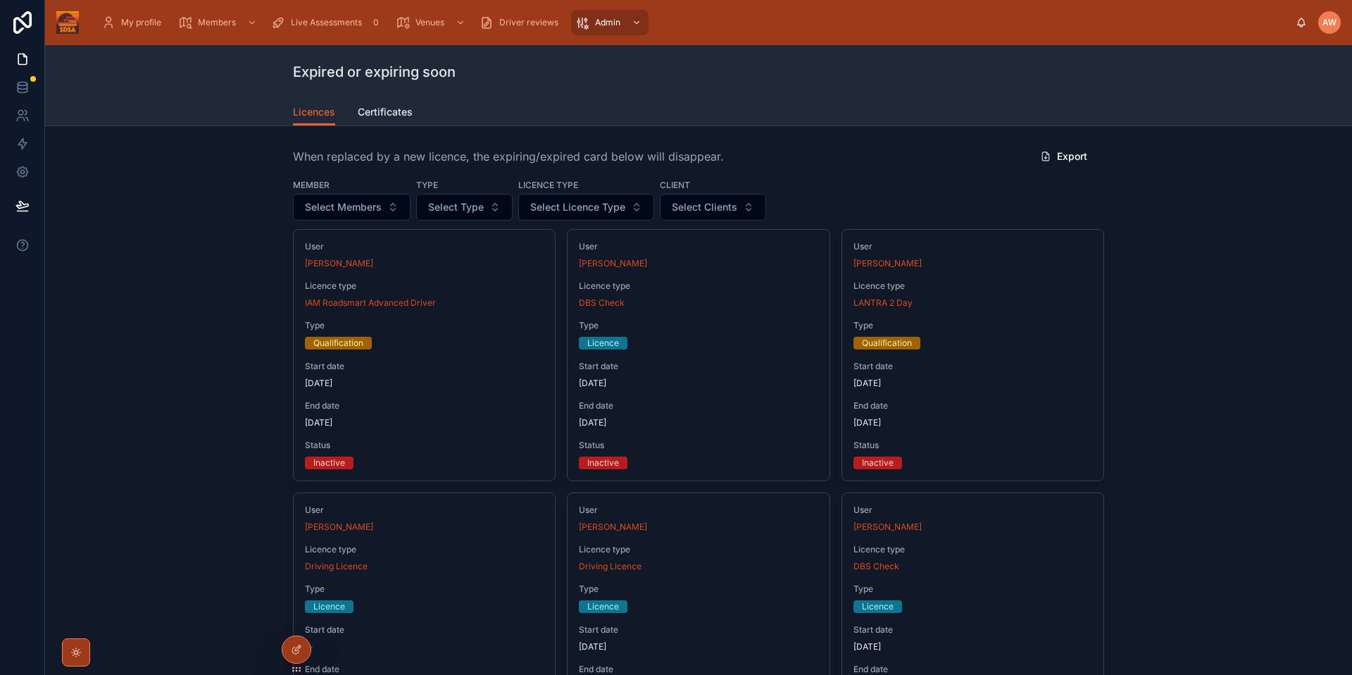
click at [603, 213] on span "Select Licence Type" at bounding box center [577, 207] width 95 height 14
type input "**"
click at [554, 280] on span "IAM Roadsmart Advanced Driver" at bounding box center [573, 287] width 141 height 14
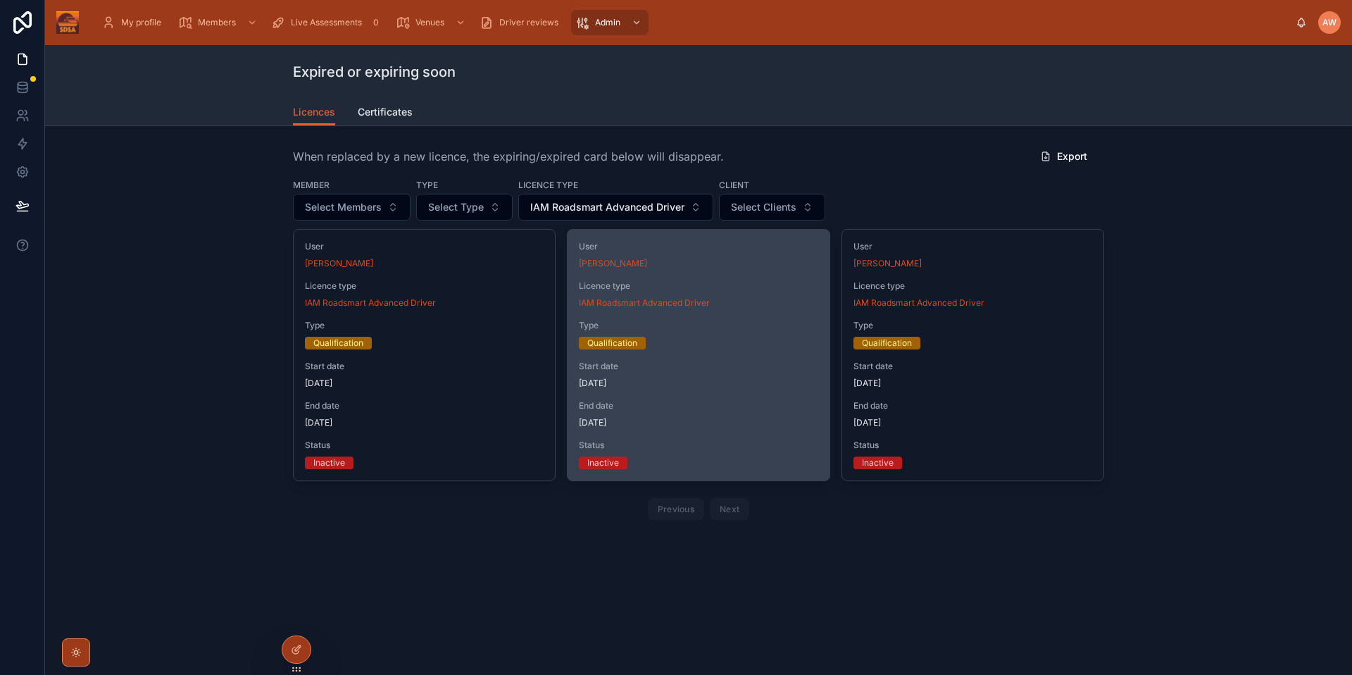
click at [689, 415] on div "End date 8 months ago" at bounding box center [698, 414] width 239 height 28
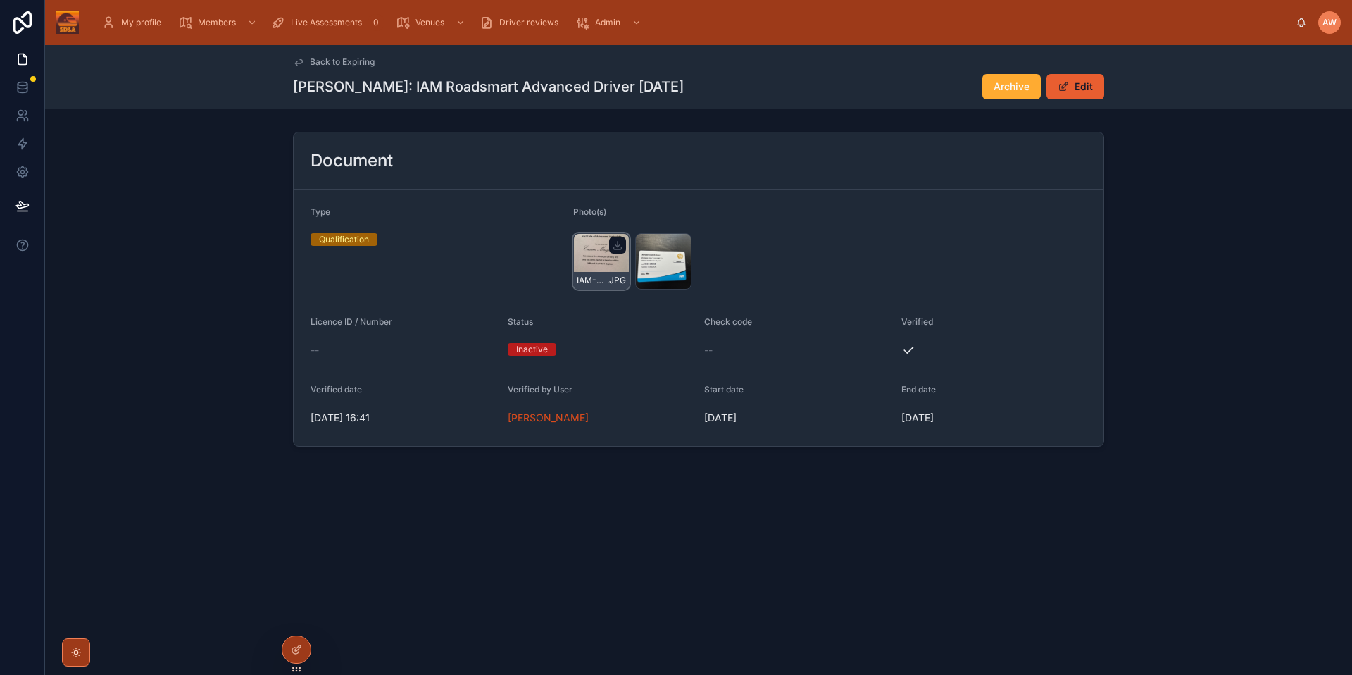
click at [586, 263] on div "IAM-FIRST-ADV-Certificate-EMG-Driver-Training .JPG" at bounding box center [601, 261] width 56 height 56
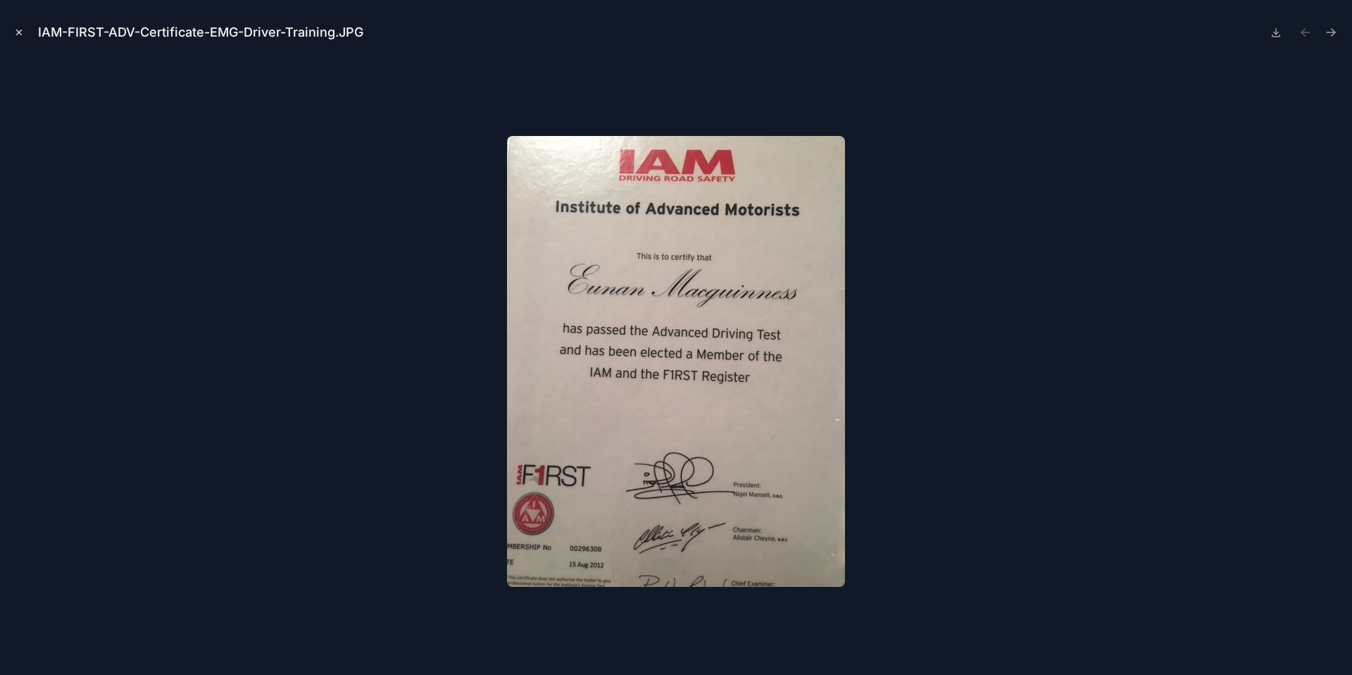
click at [20, 36] on icon "Close modal" at bounding box center [19, 32] width 10 height 10
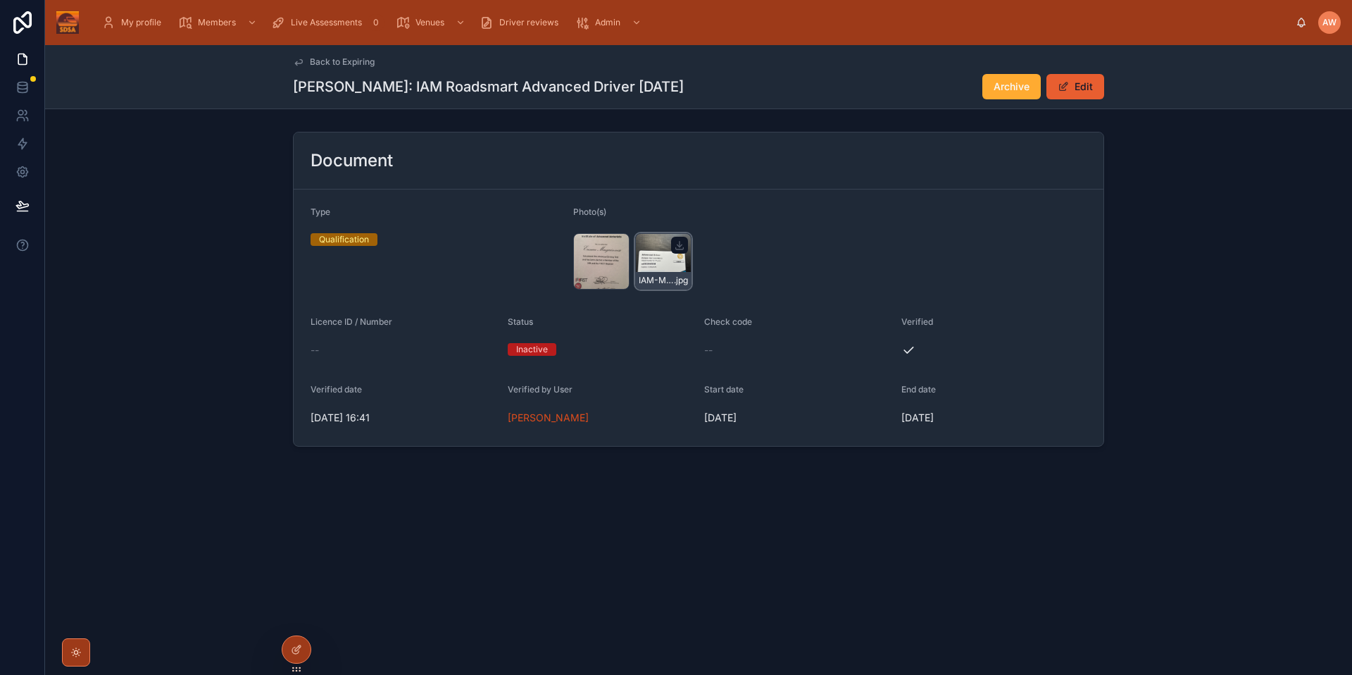
click at [682, 268] on div "IAM-Membership-card .jpg" at bounding box center [663, 261] width 56 height 56
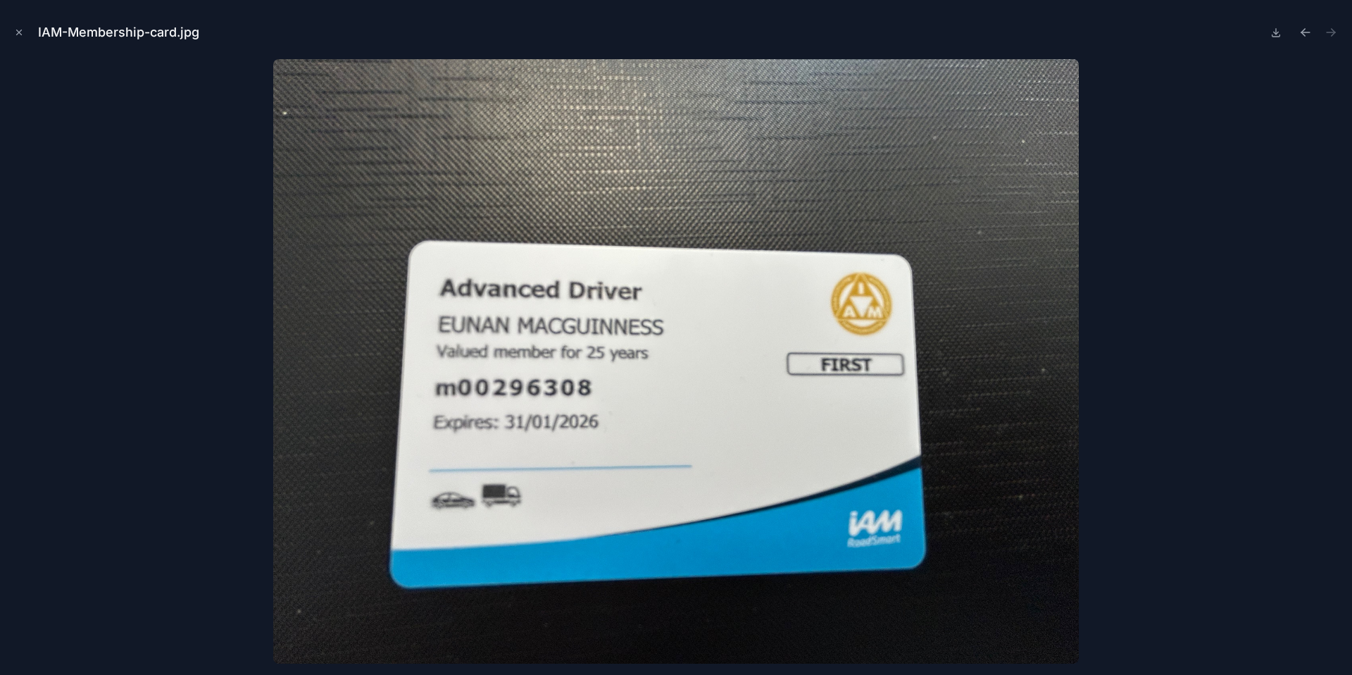
click at [3, 34] on div "IAM-Membership-card.jpg" at bounding box center [676, 337] width 1352 height 675
click at [14, 32] on icon "Close modal" at bounding box center [19, 32] width 10 height 10
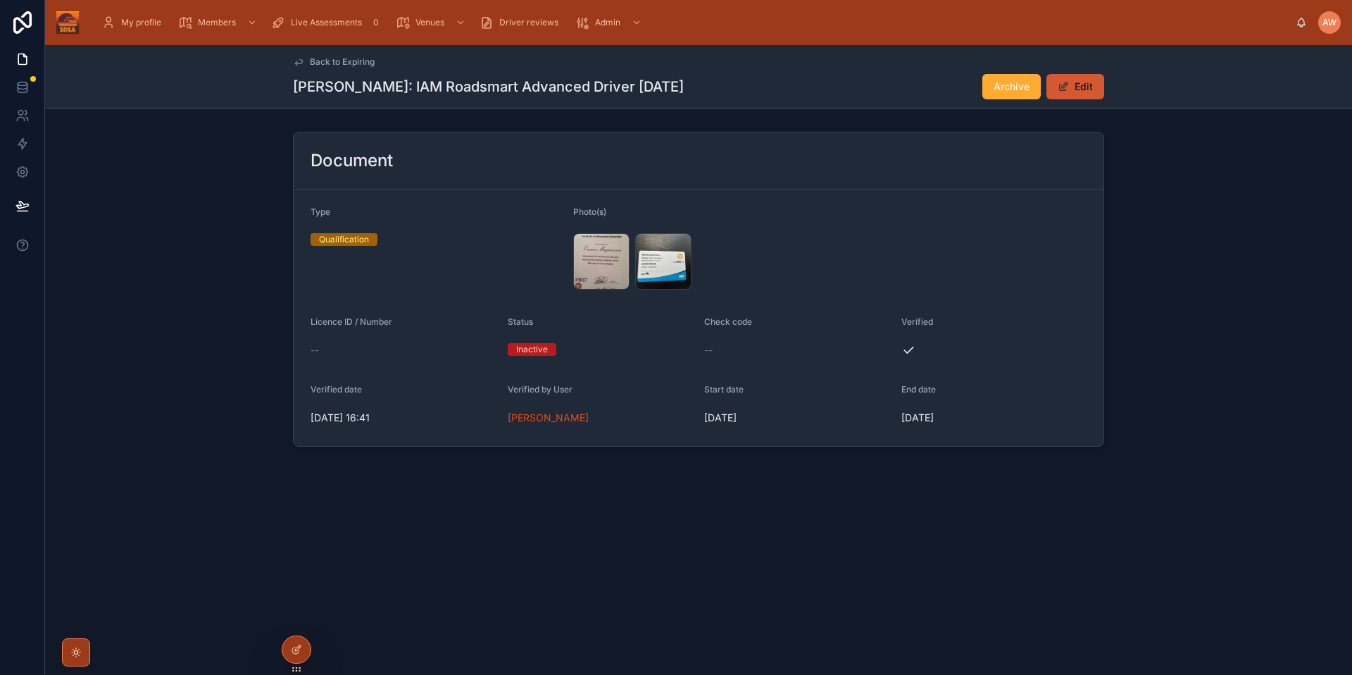
click at [1077, 77] on button "Edit" at bounding box center [1075, 86] width 58 height 25
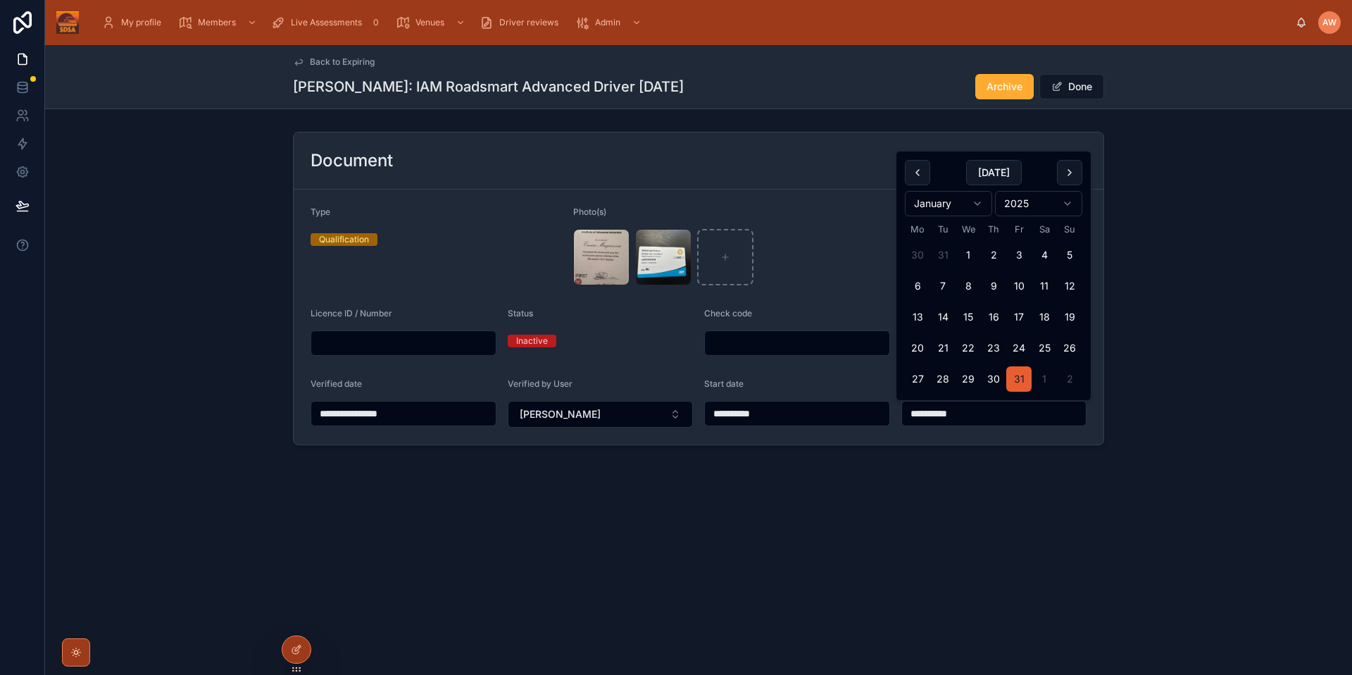
drag, startPoint x: 978, startPoint y: 408, endPoint x: 955, endPoint y: 415, distance: 24.3
click at [955, 415] on input "**********" at bounding box center [994, 413] width 184 height 20
type input "**********"
click at [1256, 491] on div "**********" at bounding box center [698, 293] width 1307 height 496
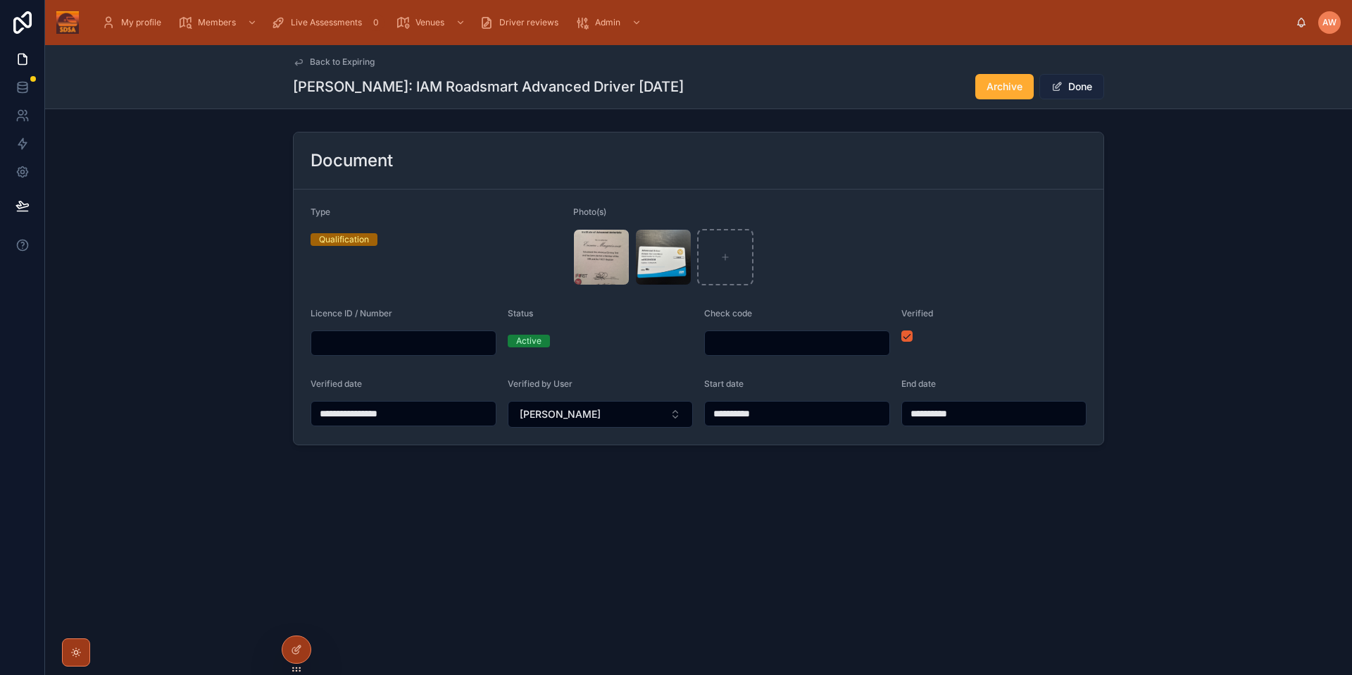
click at [1073, 89] on button "Done" at bounding box center [1071, 86] width 65 height 25
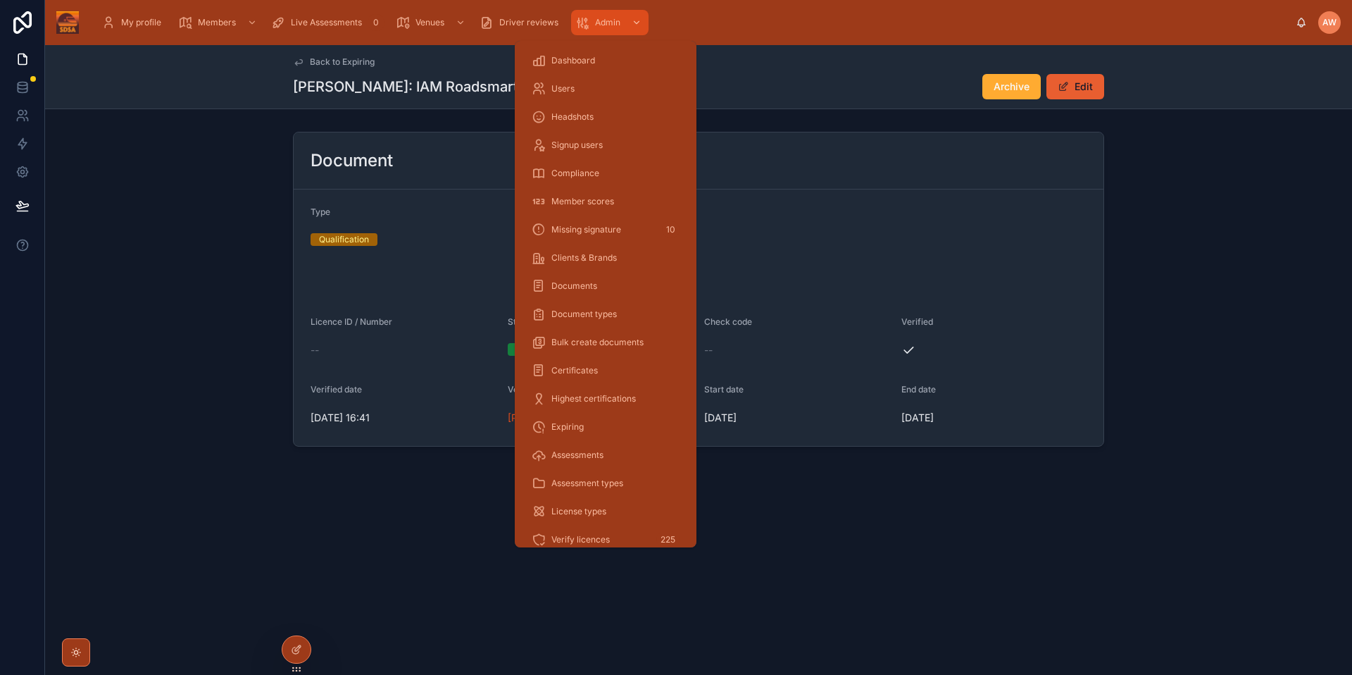
click at [614, 17] on span "Admin" at bounding box center [607, 22] width 25 height 11
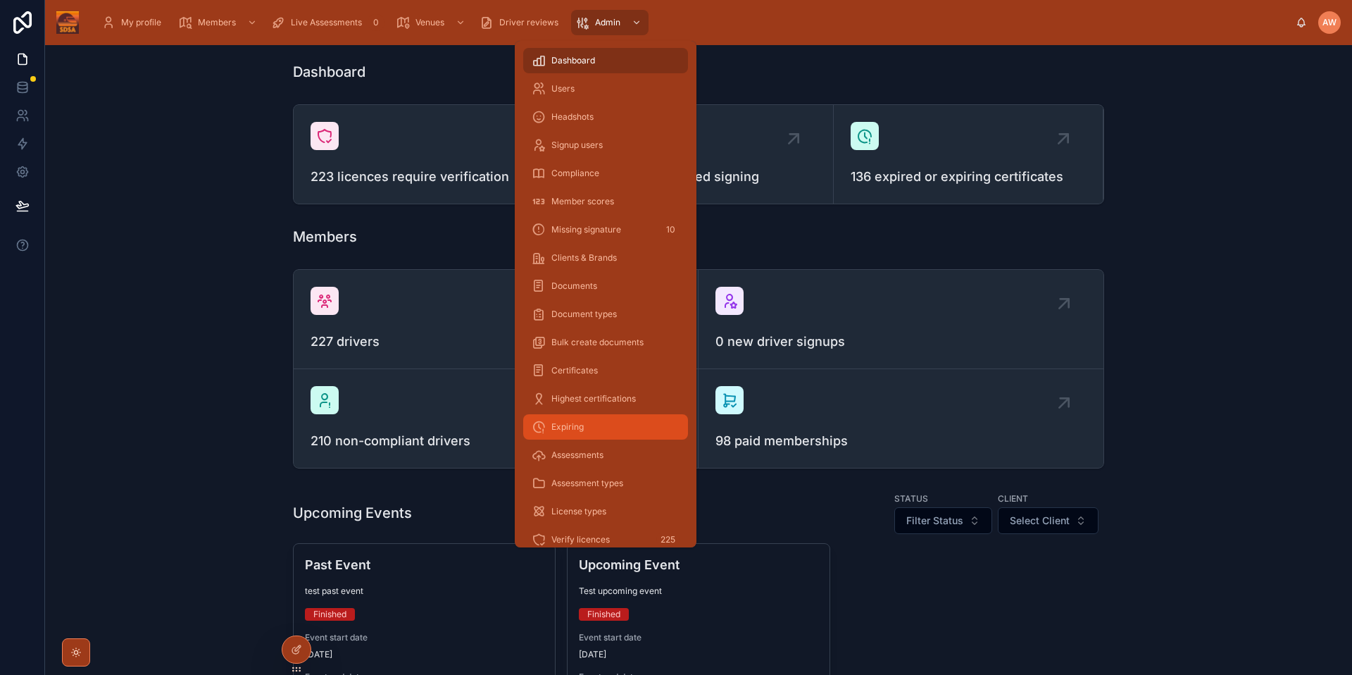
click at [587, 427] on div "Expiring" at bounding box center [606, 426] width 148 height 23
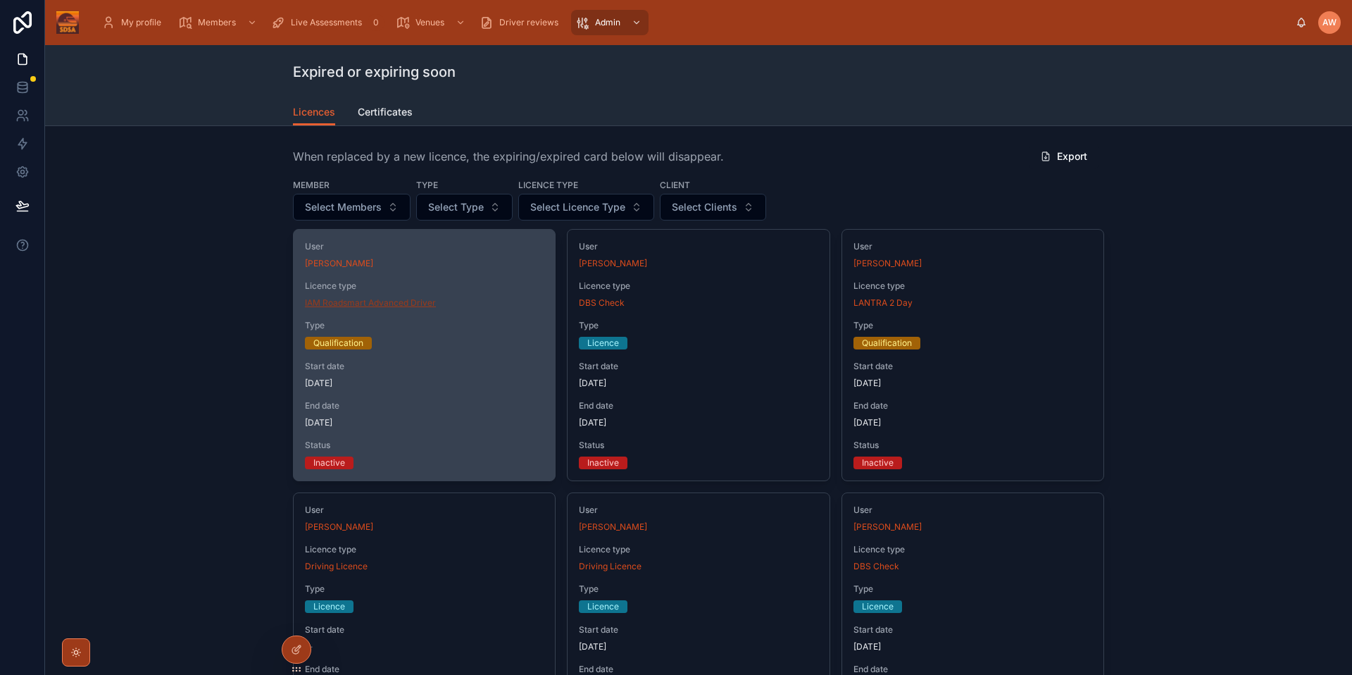
click at [391, 303] on span "IAM Roadsmart Advanced Driver" at bounding box center [370, 302] width 131 height 11
click at [427, 376] on div "Start date 06/07/2002" at bounding box center [424, 374] width 239 height 28
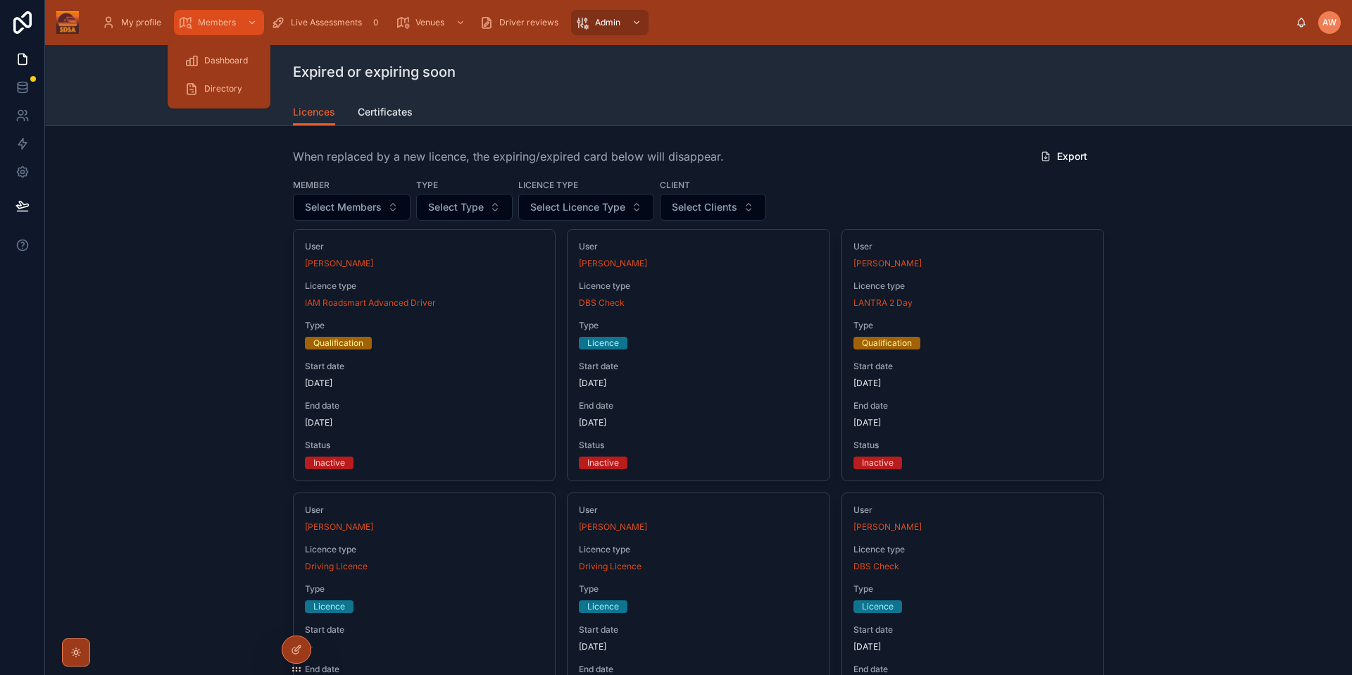
click at [179, 25] on icon "scrollable content" at bounding box center [185, 22] width 14 height 14
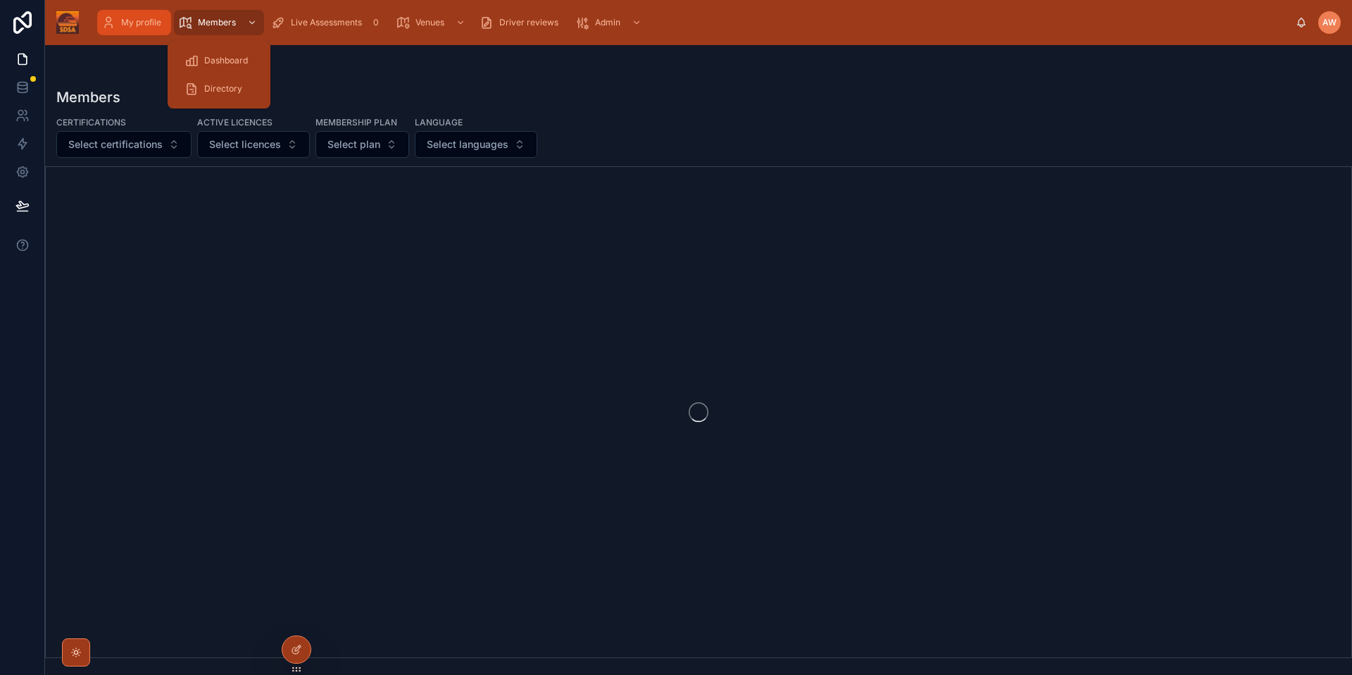
click at [155, 24] on span "My profile" at bounding box center [141, 22] width 40 height 11
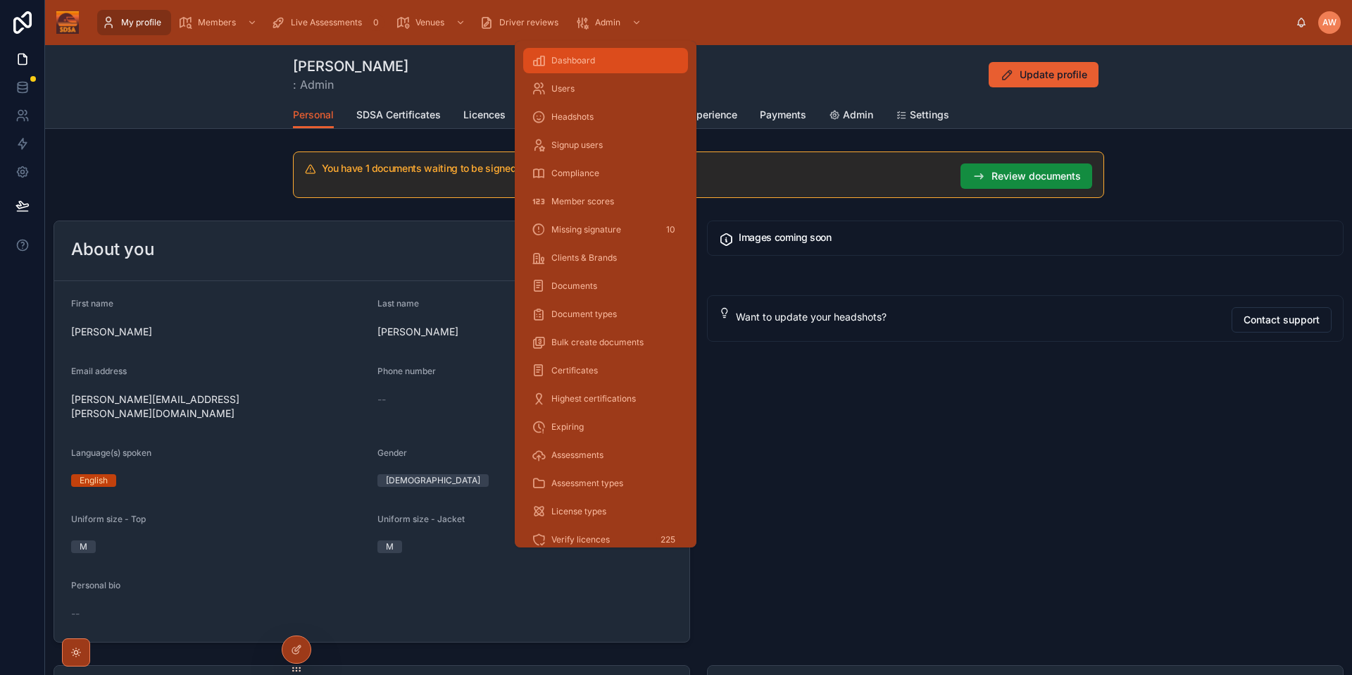
click at [597, 58] on div "Dashboard" at bounding box center [606, 60] width 148 height 23
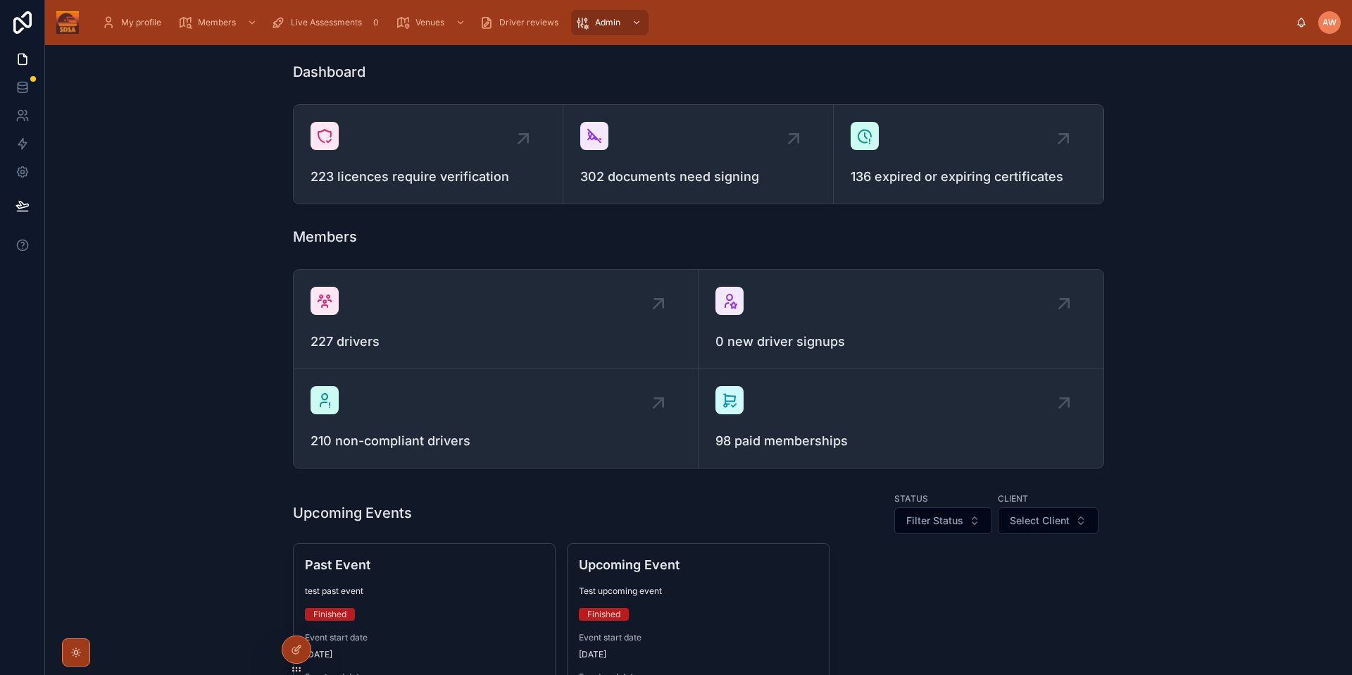
click at [1186, 211] on div "Dashboard 223 licences require verification 302 documents need signing 136 expi…" at bounding box center [698, 473] width 1307 height 857
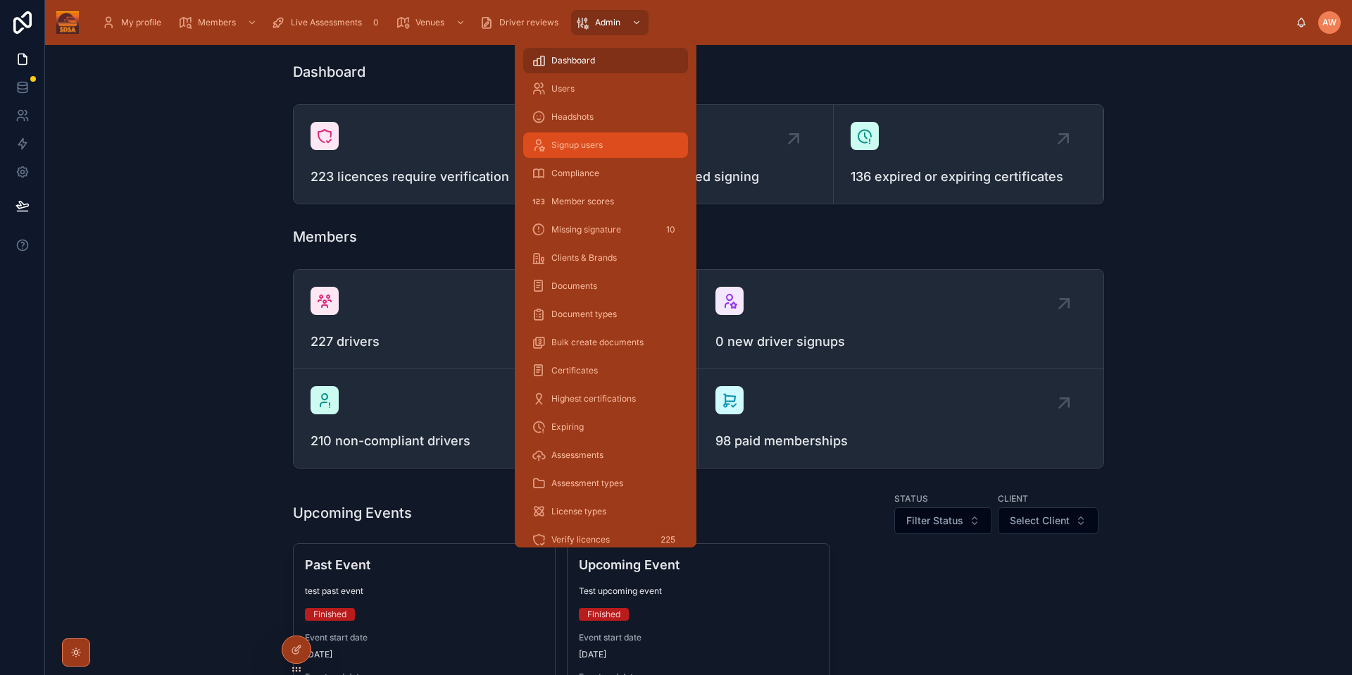
click at [597, 139] on span "Signup users" at bounding box center [576, 144] width 51 height 11
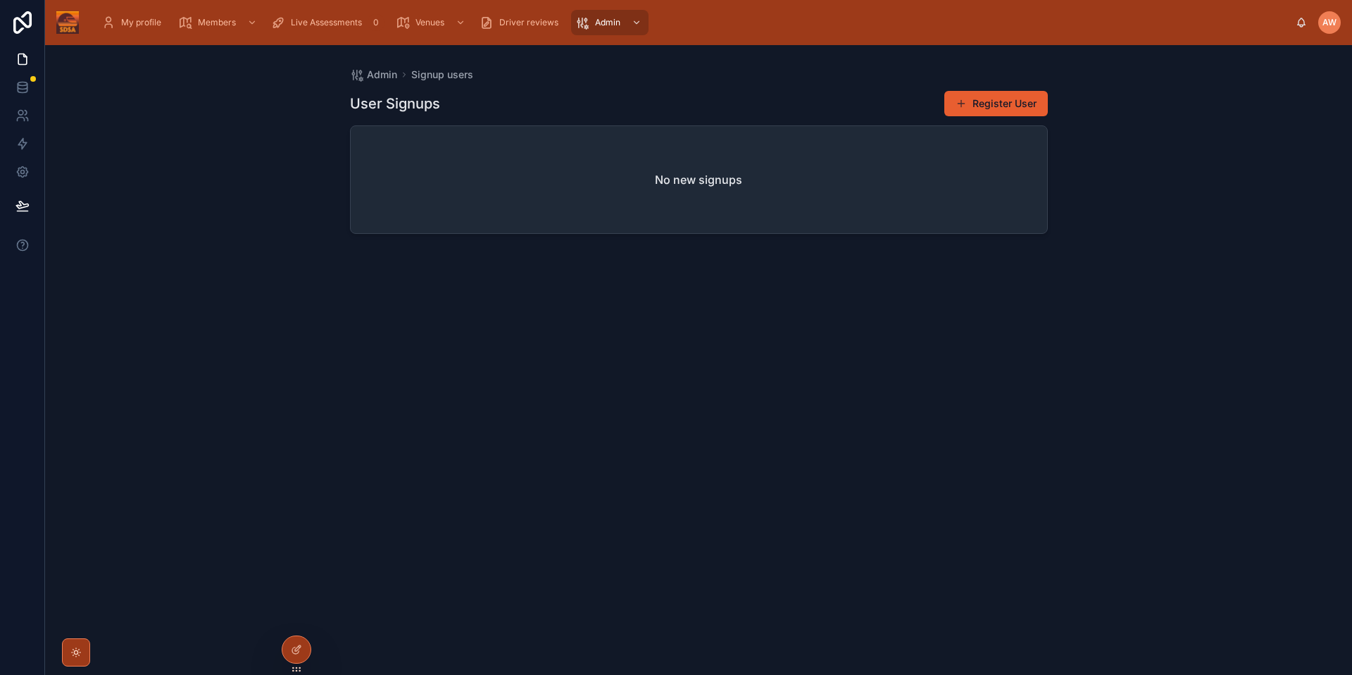
click at [1207, 180] on div "Admin Signup users User Signups Register User No new signups" at bounding box center [698, 359] width 1307 height 629
click at [568, 396] on div "User Signups Register User No new signups" at bounding box center [699, 370] width 698 height 576
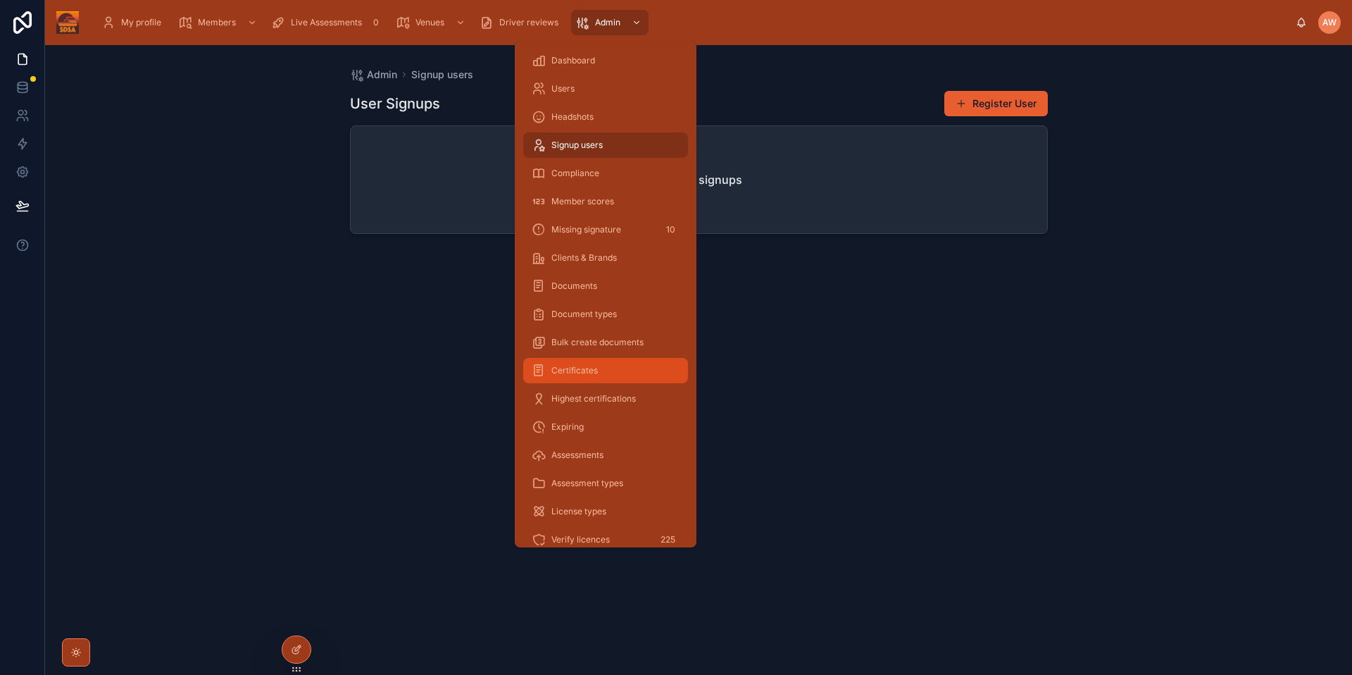
click at [584, 376] on div "Certificates" at bounding box center [606, 370] width 148 height 23
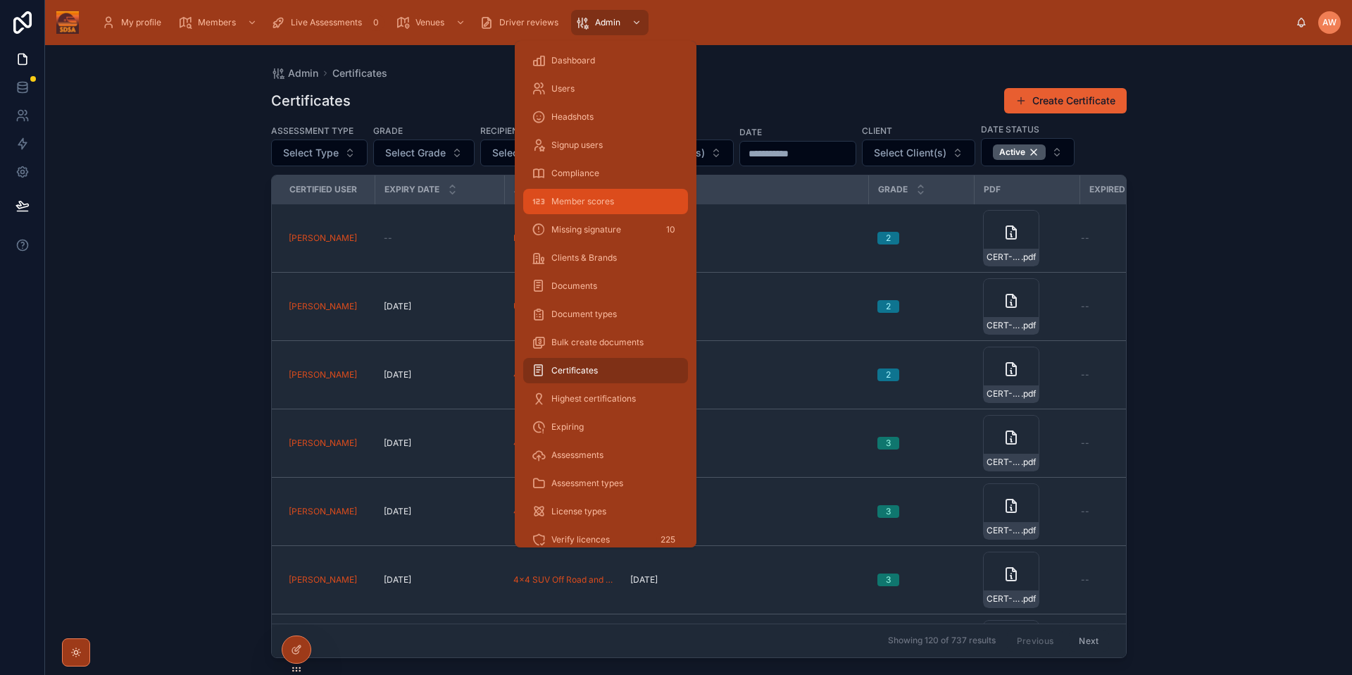
click at [603, 194] on div "Member scores" at bounding box center [606, 201] width 148 height 23
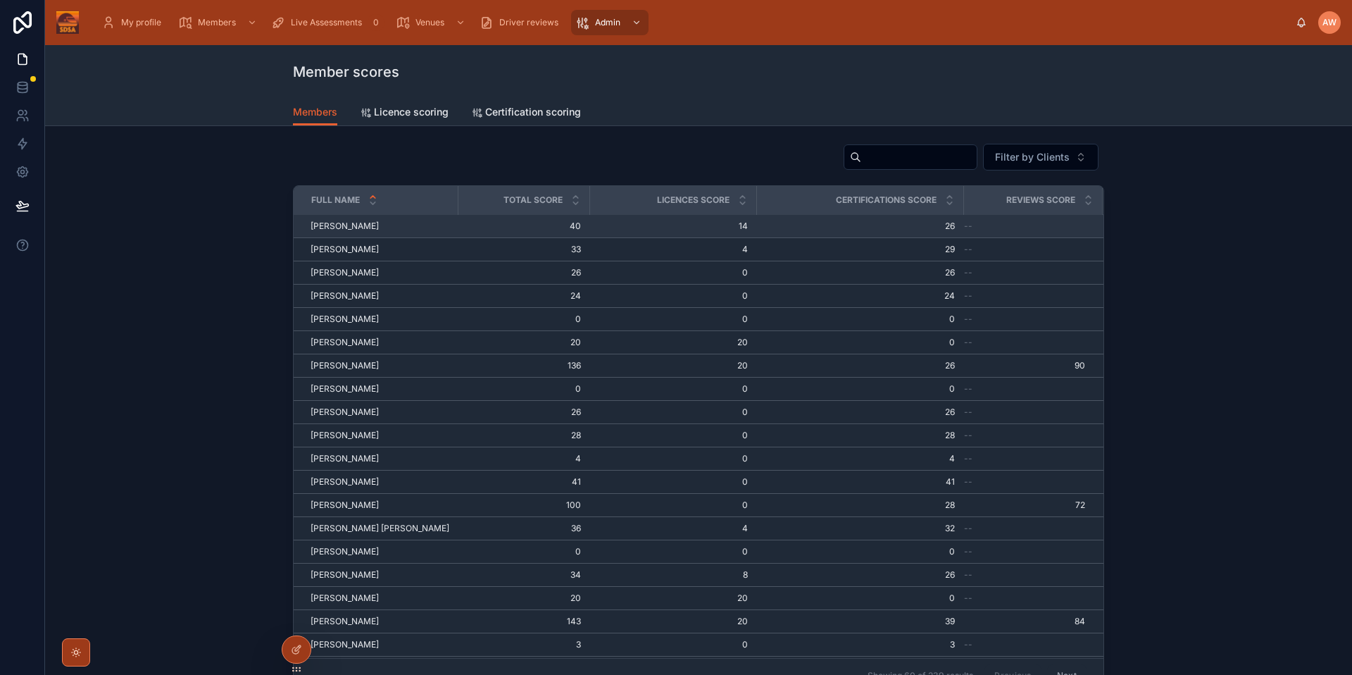
click at [977, 235] on td "--" at bounding box center [1032, 226] width 139 height 23
click at [430, 112] on span "Licence scoring" at bounding box center [411, 112] width 75 height 14
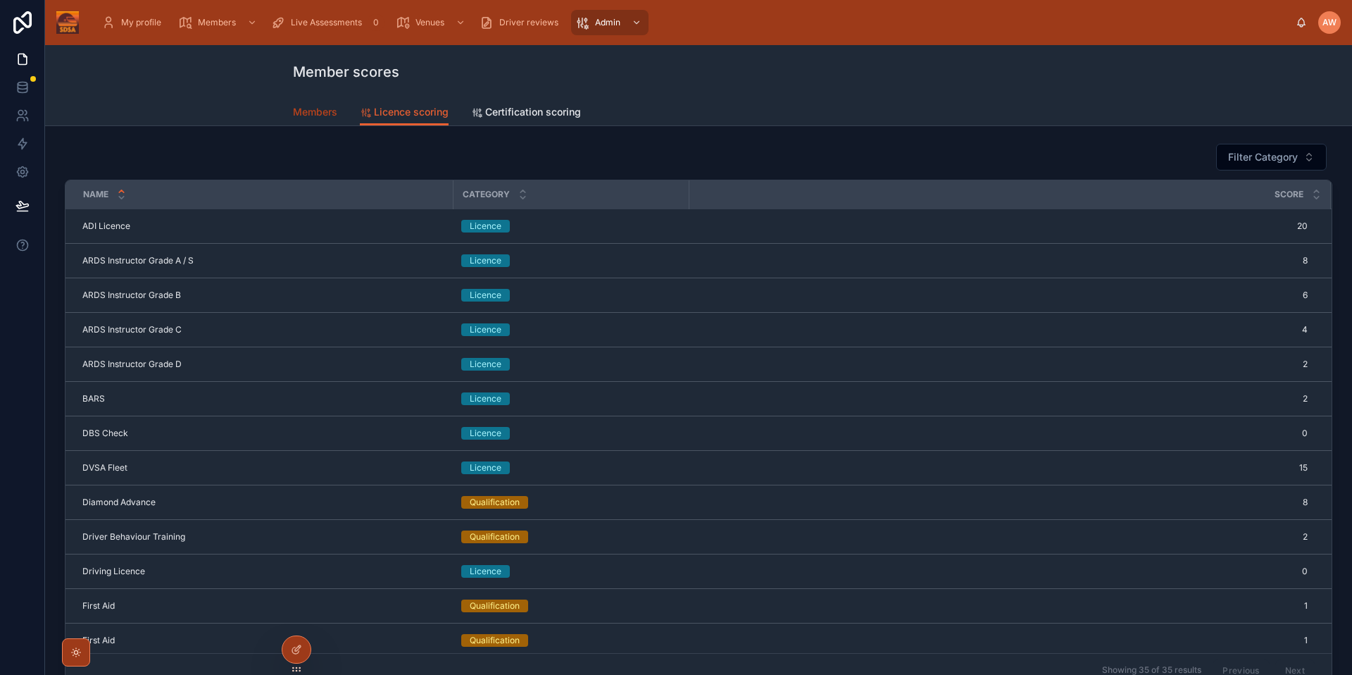
click at [305, 123] on link "Members" at bounding box center [315, 113] width 44 height 28
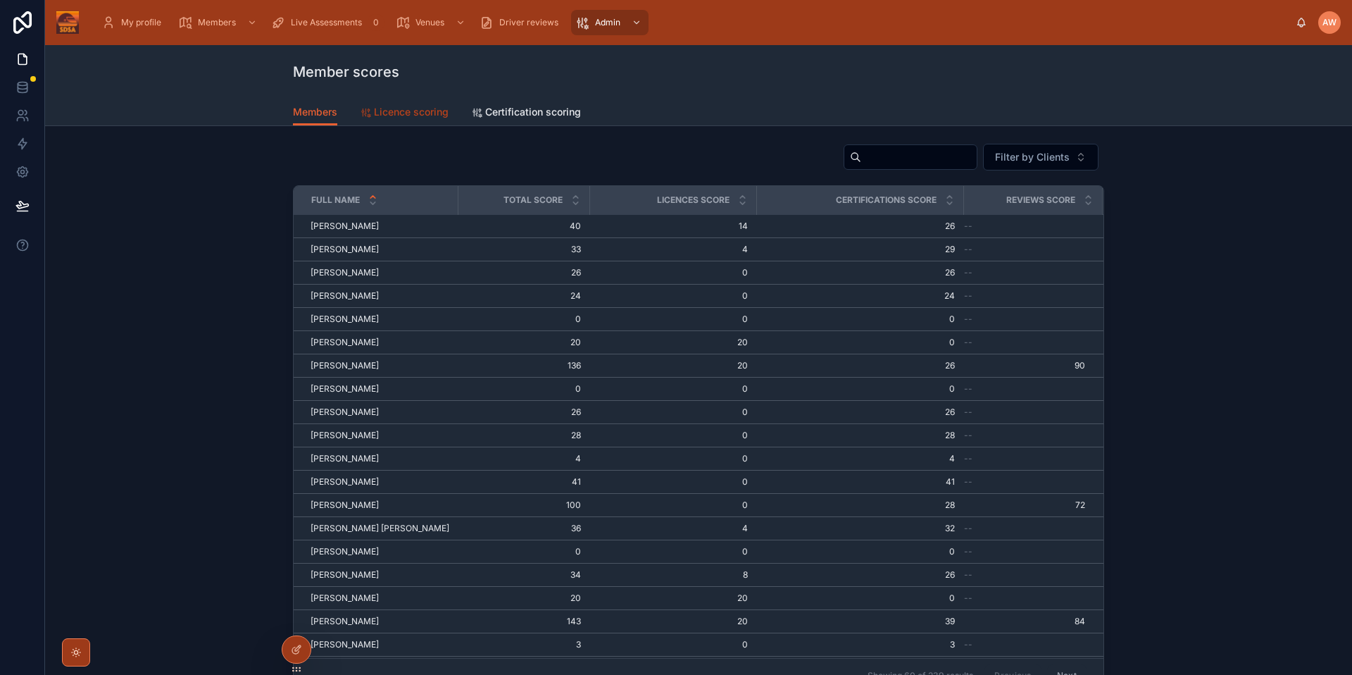
click at [402, 106] on span "Licence scoring" at bounding box center [411, 112] width 75 height 14
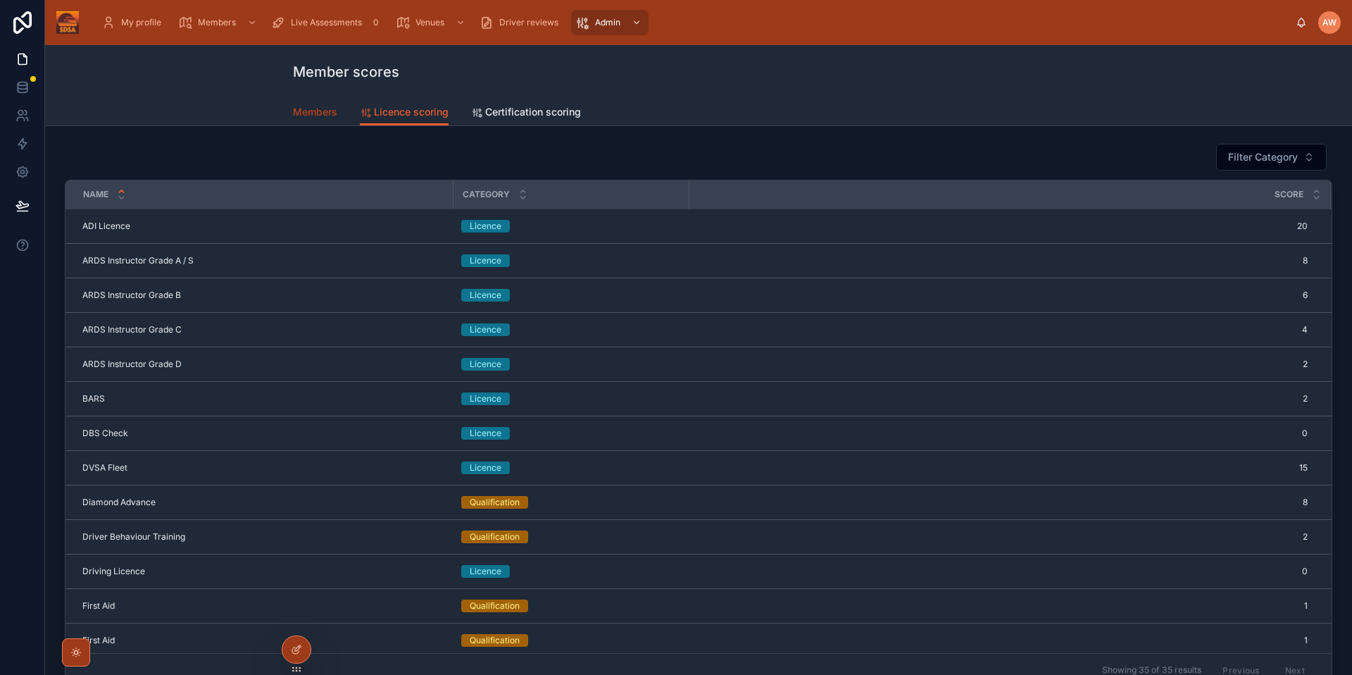
click at [309, 119] on link "Members" at bounding box center [315, 113] width 44 height 28
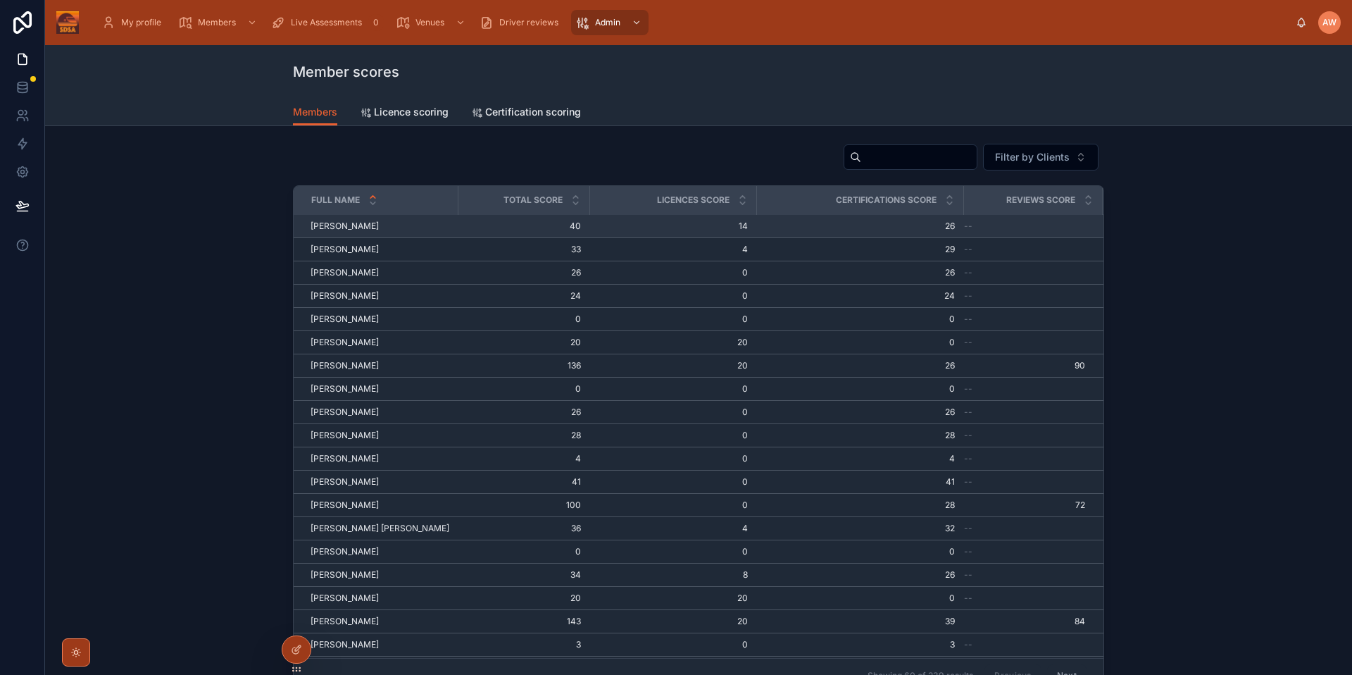
click at [337, 223] on span "[PERSON_NAME]" at bounding box center [345, 225] width 68 height 11
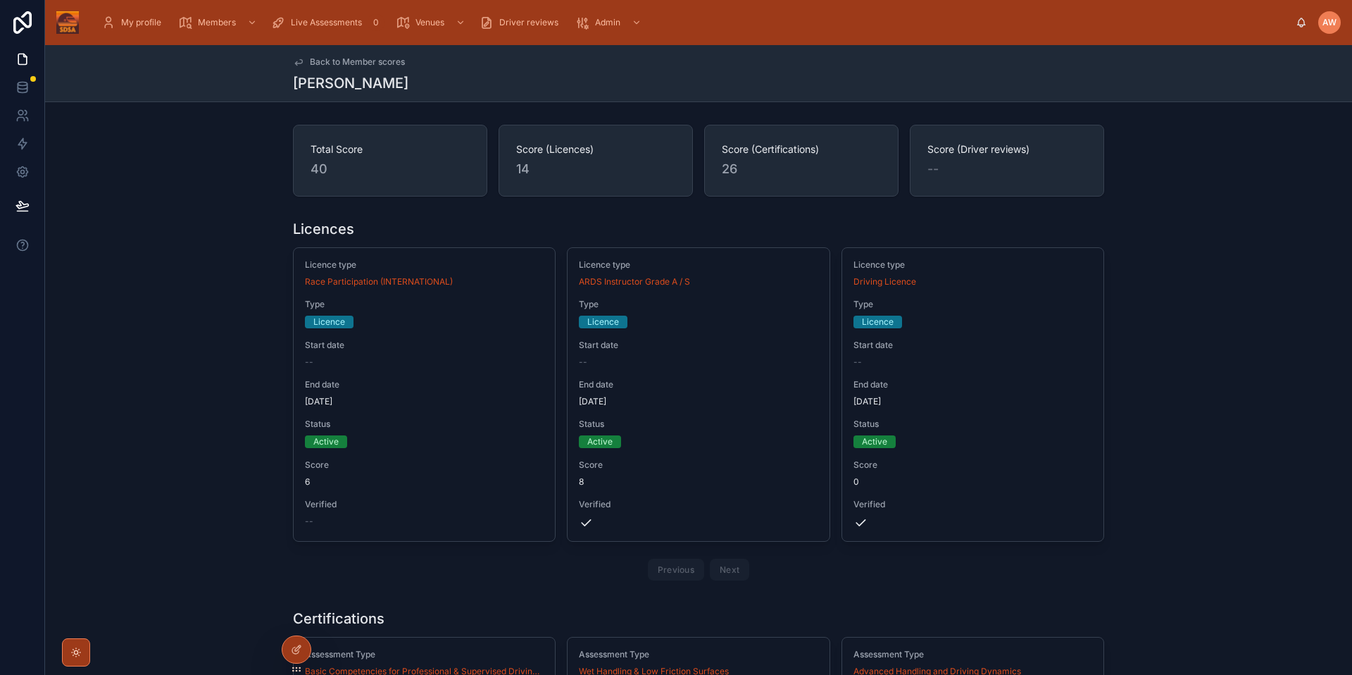
click at [368, 67] on span "Back to Member scores" at bounding box center [357, 61] width 95 height 11
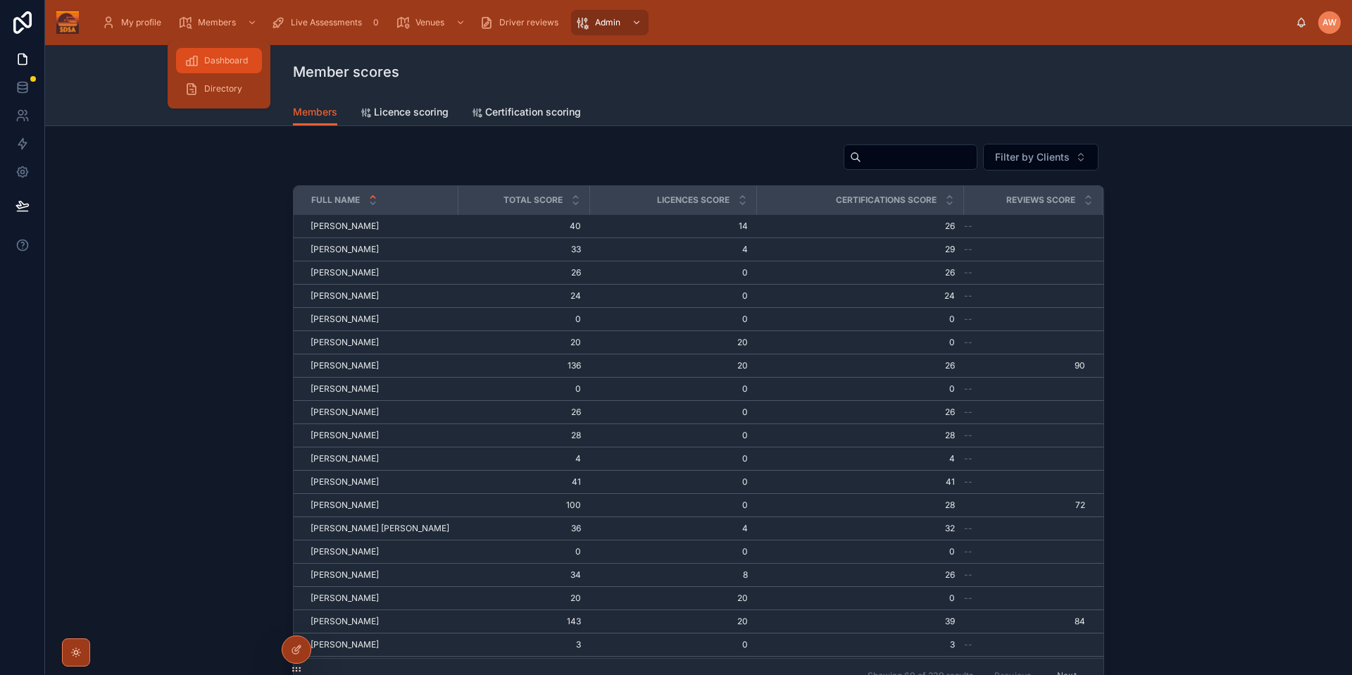
click at [219, 56] on span "Dashboard" at bounding box center [226, 60] width 44 height 11
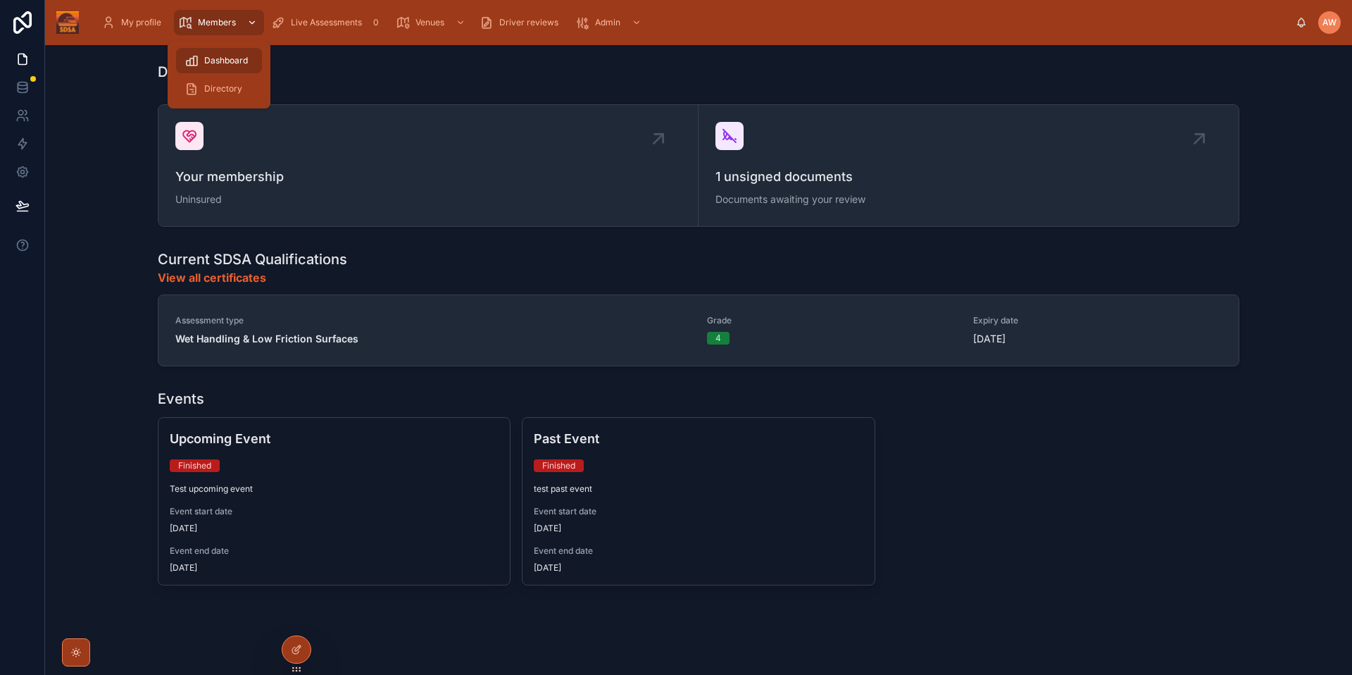
click at [226, 24] on span "Members" at bounding box center [217, 22] width 38 height 11
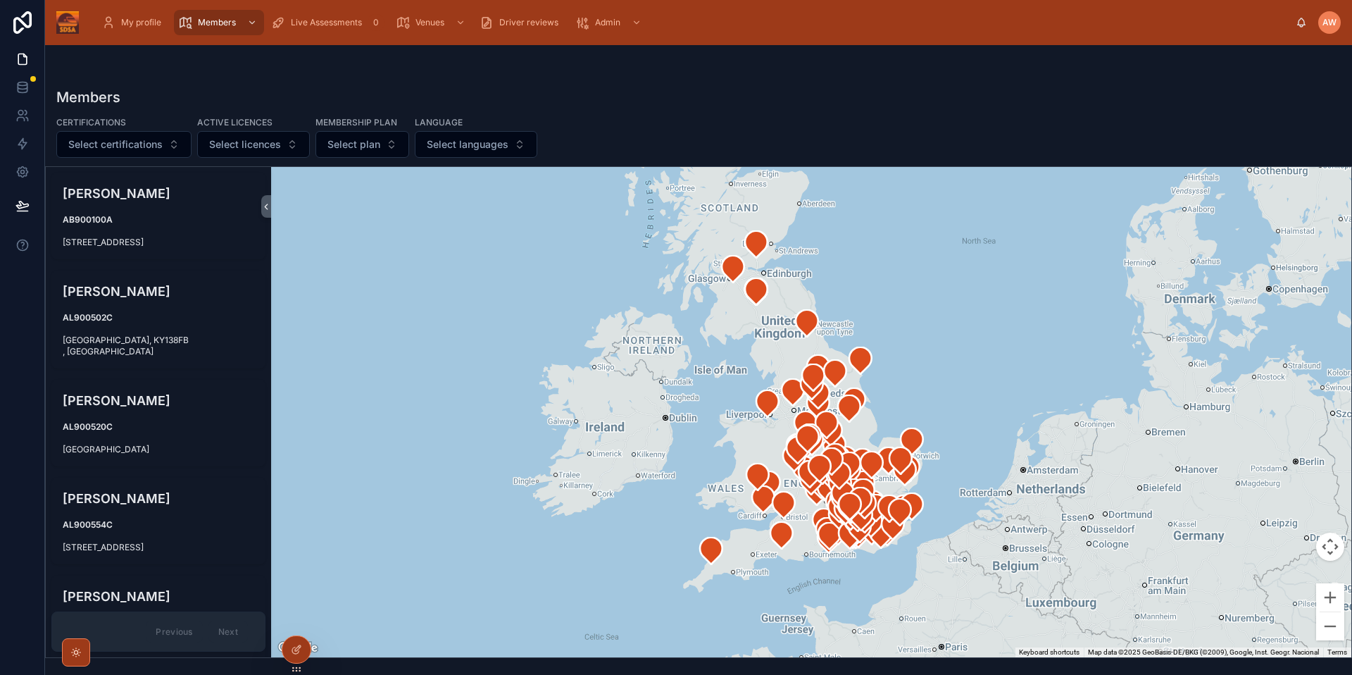
click at [1329, 18] on span "AW" at bounding box center [1329, 22] width 14 height 11
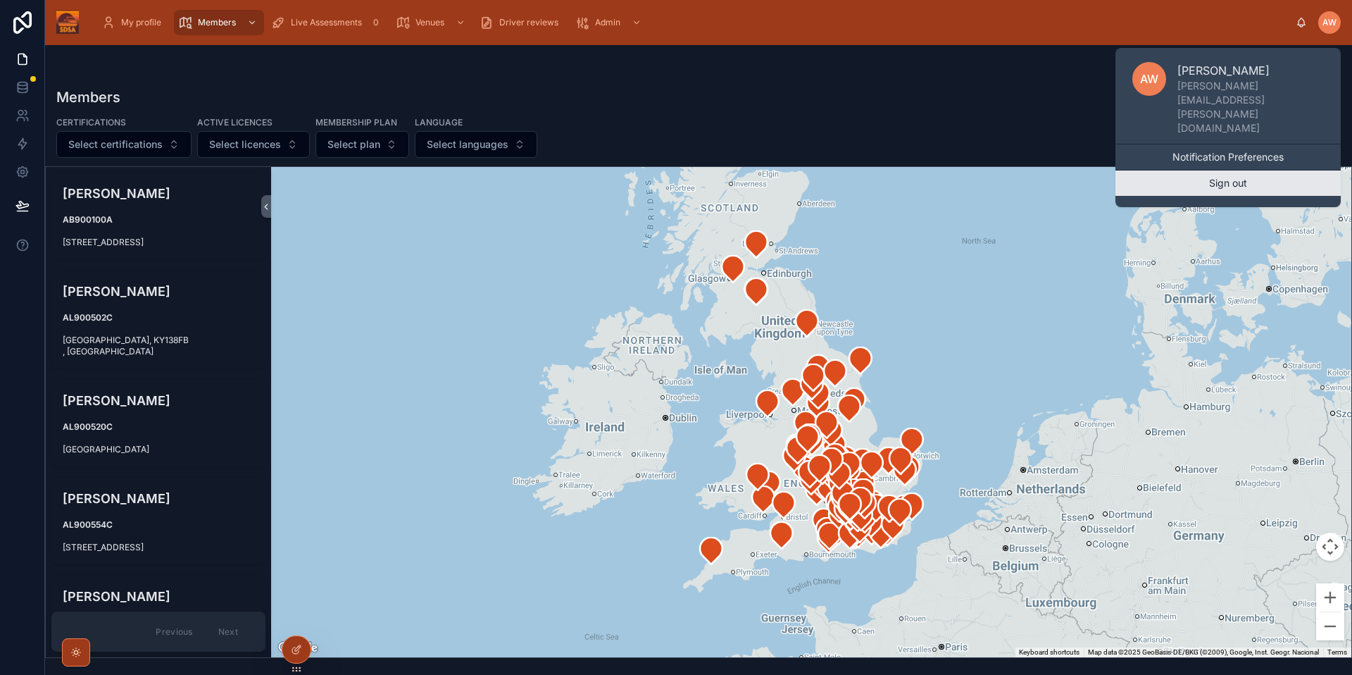
click at [1258, 170] on button "Sign out" at bounding box center [1227, 182] width 225 height 25
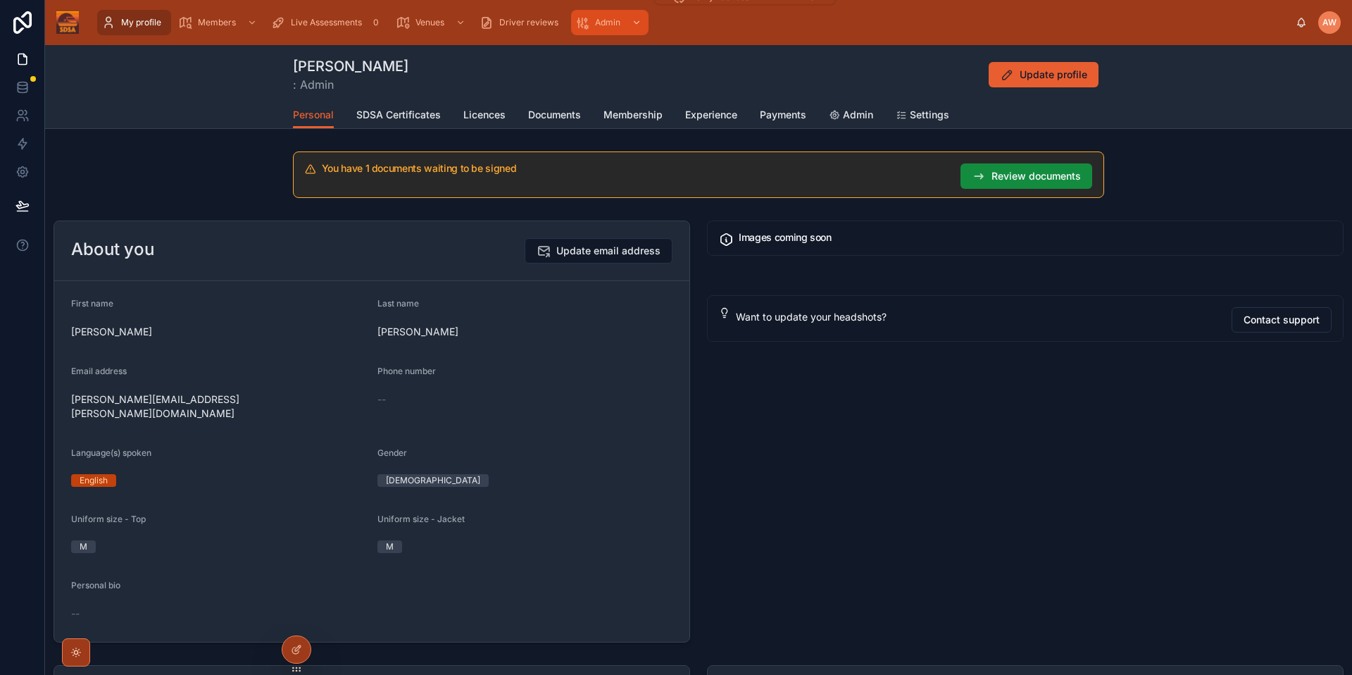
click at [627, 25] on div "scrollable content" at bounding box center [635, 22] width 18 height 23
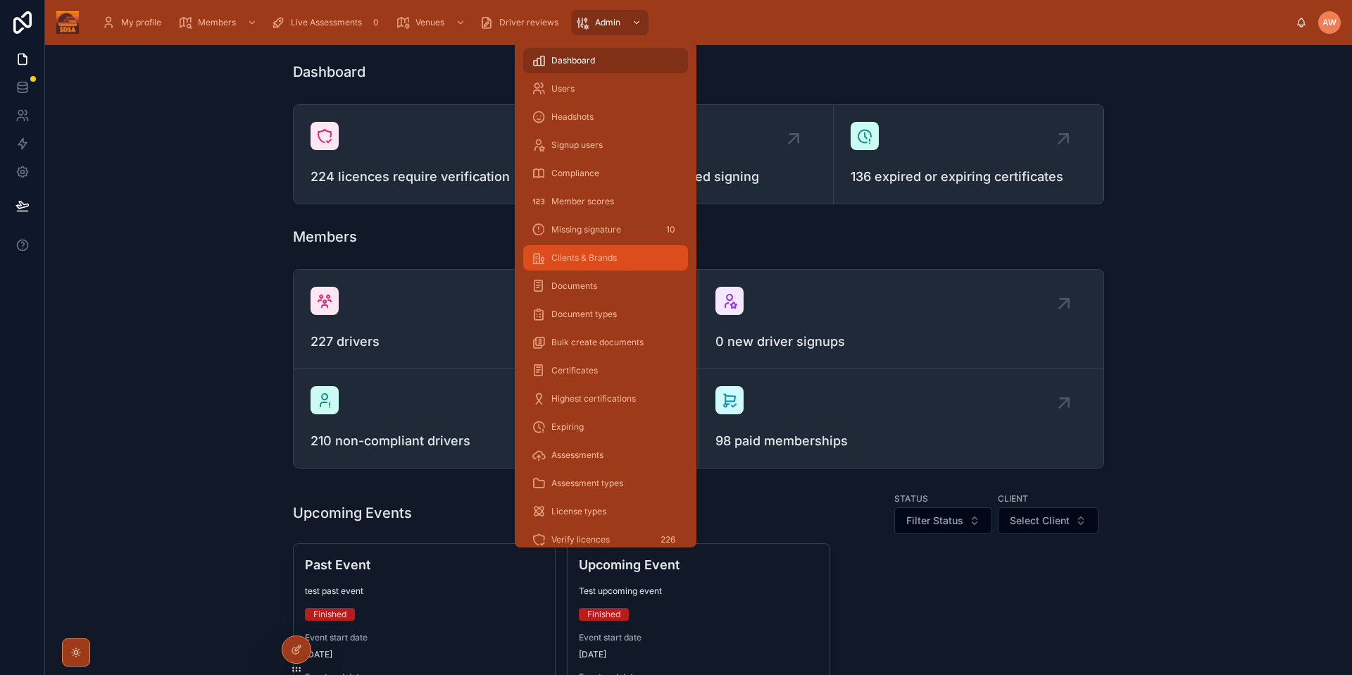
click at [603, 250] on div "Clients & Brands" at bounding box center [606, 257] width 148 height 23
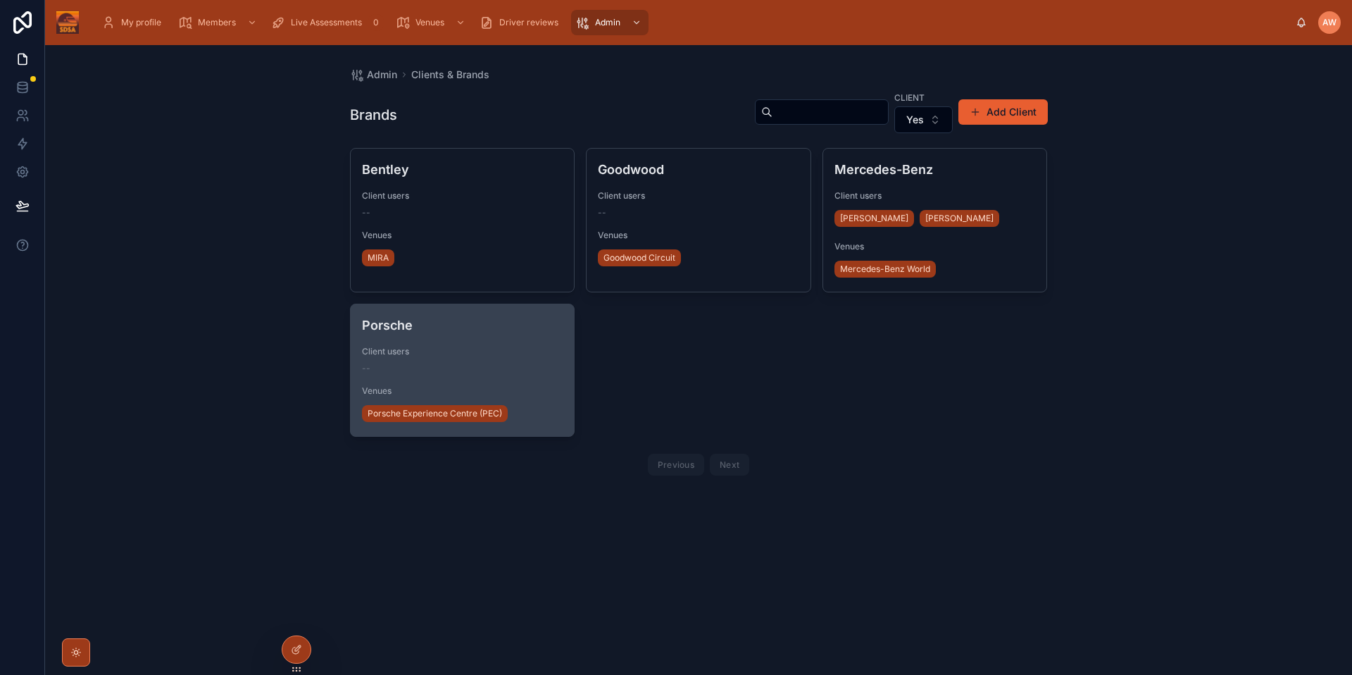
click at [486, 363] on div "--" at bounding box center [462, 368] width 201 height 11
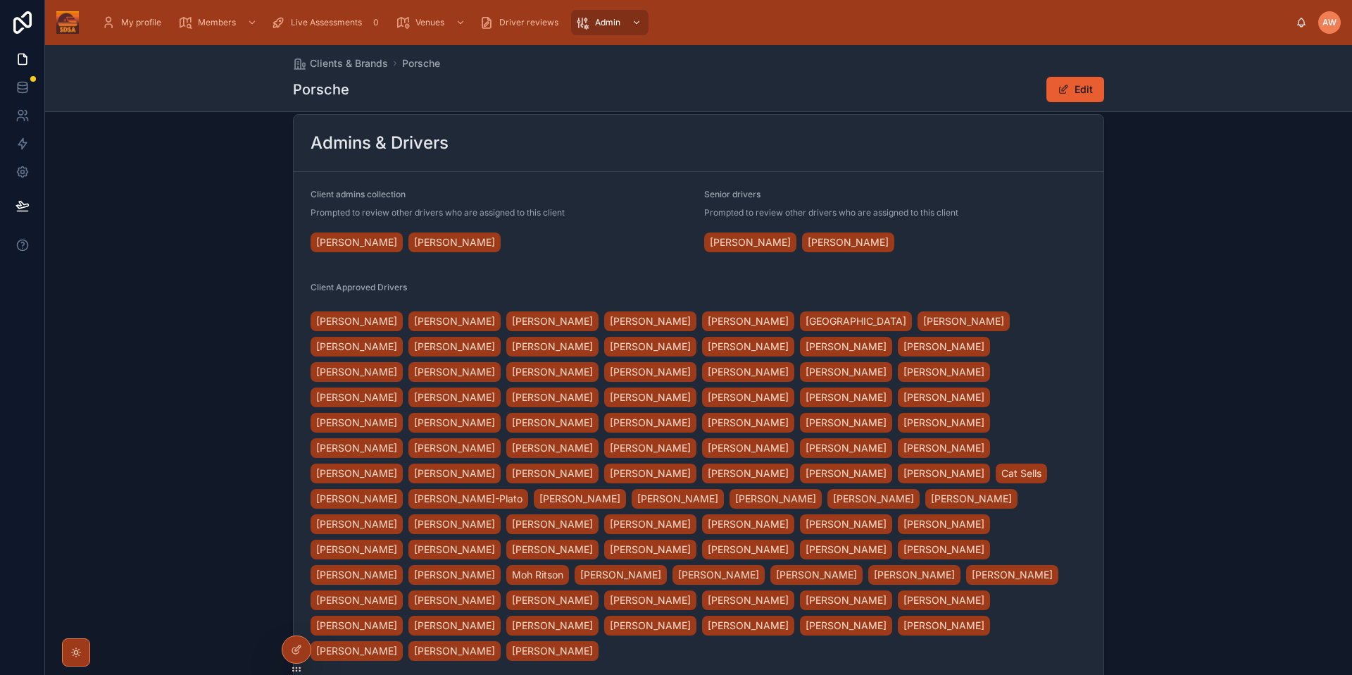
scroll to position [455, 0]
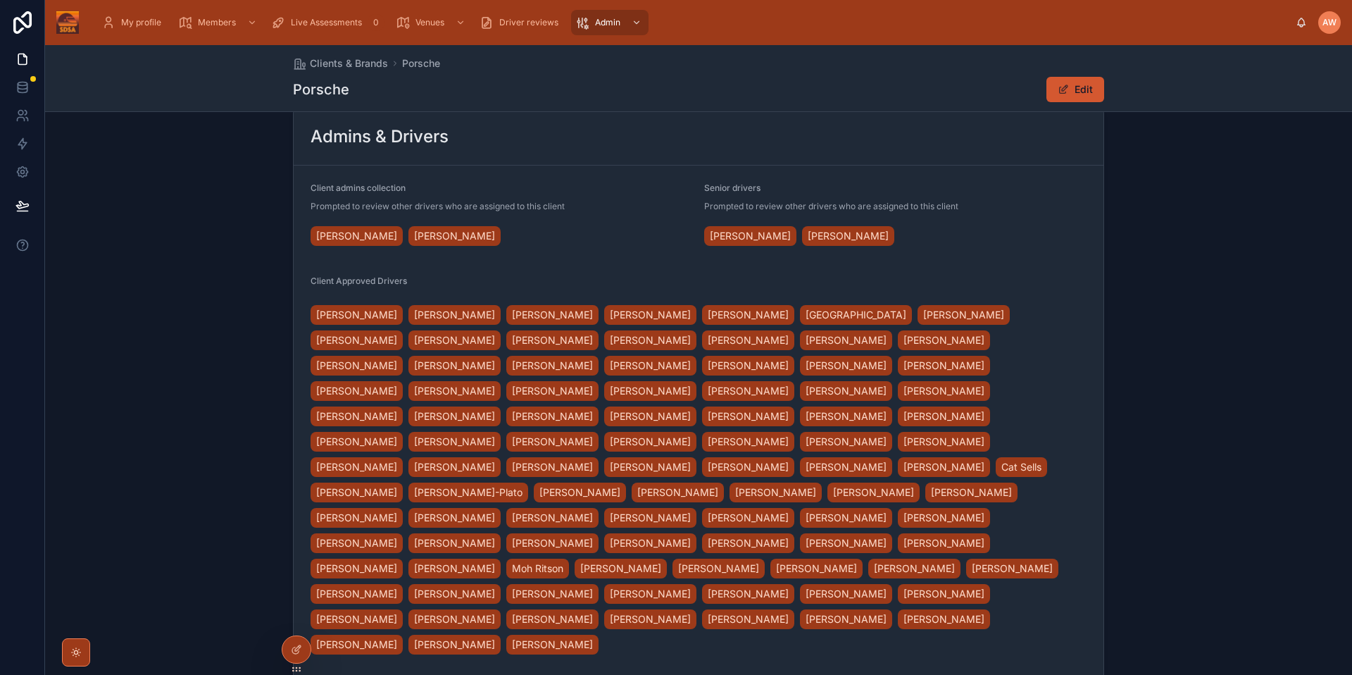
click at [1072, 85] on button "Edit" at bounding box center [1075, 89] width 58 height 25
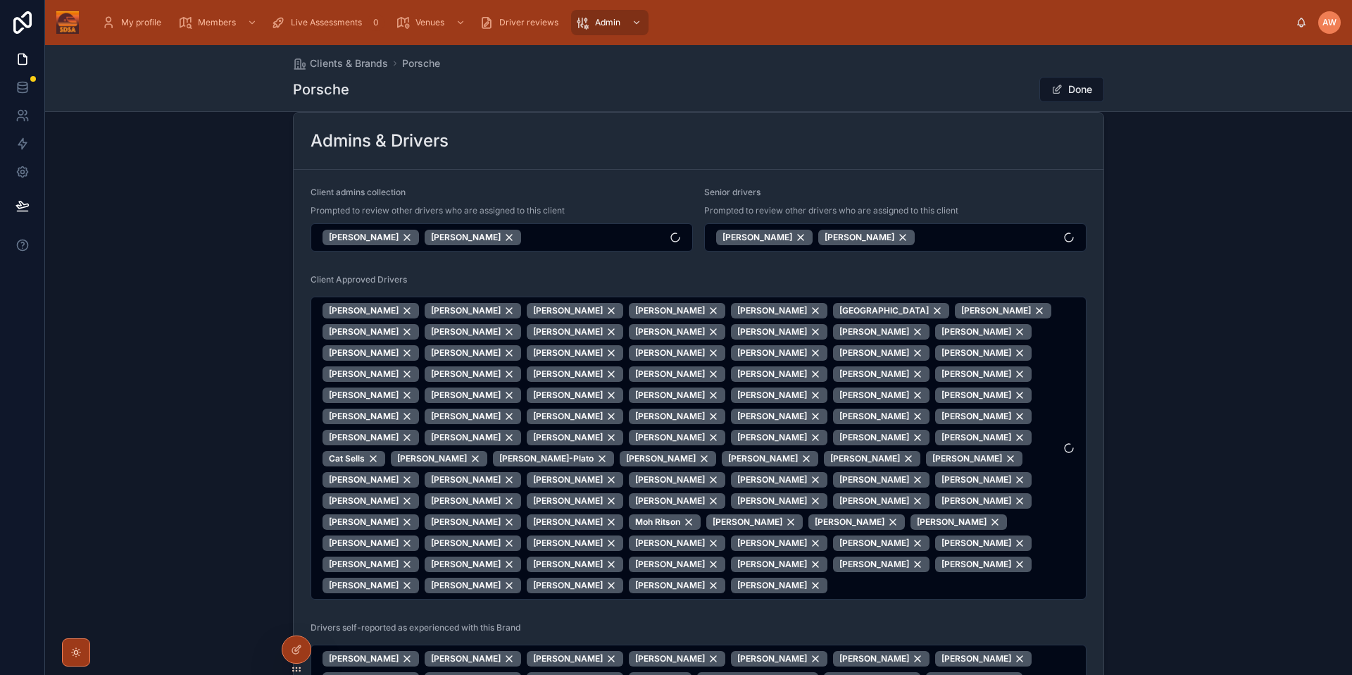
scroll to position [459, 0]
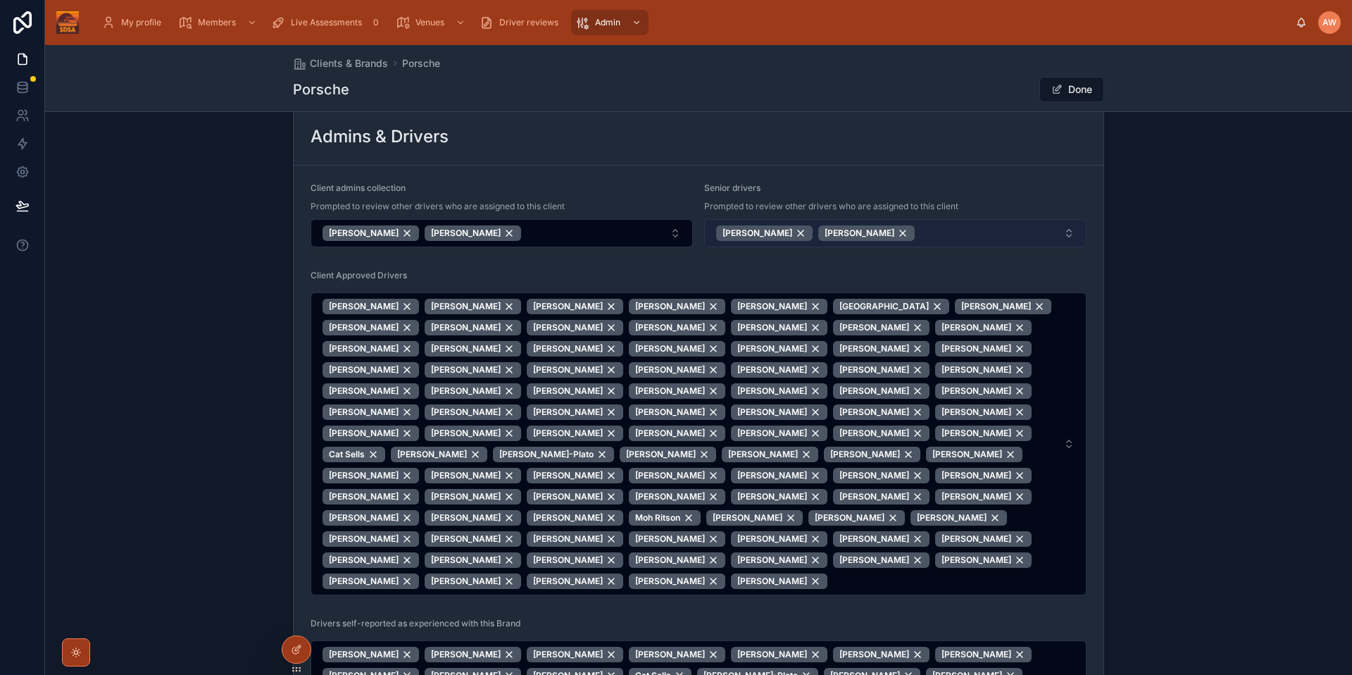
click at [946, 232] on button "Anton Spires Russell Bishop" at bounding box center [895, 233] width 382 height 28
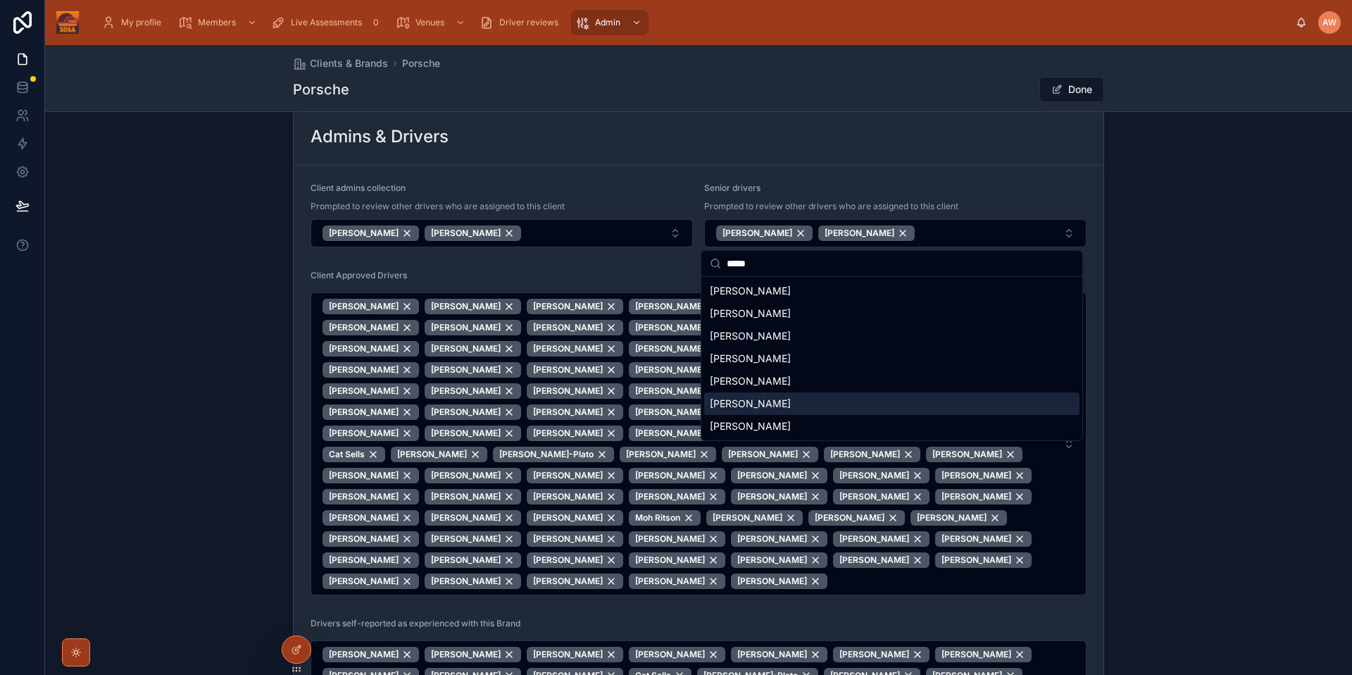
click at [765, 408] on span "Simon Simpson" at bounding box center [750, 403] width 81 height 14
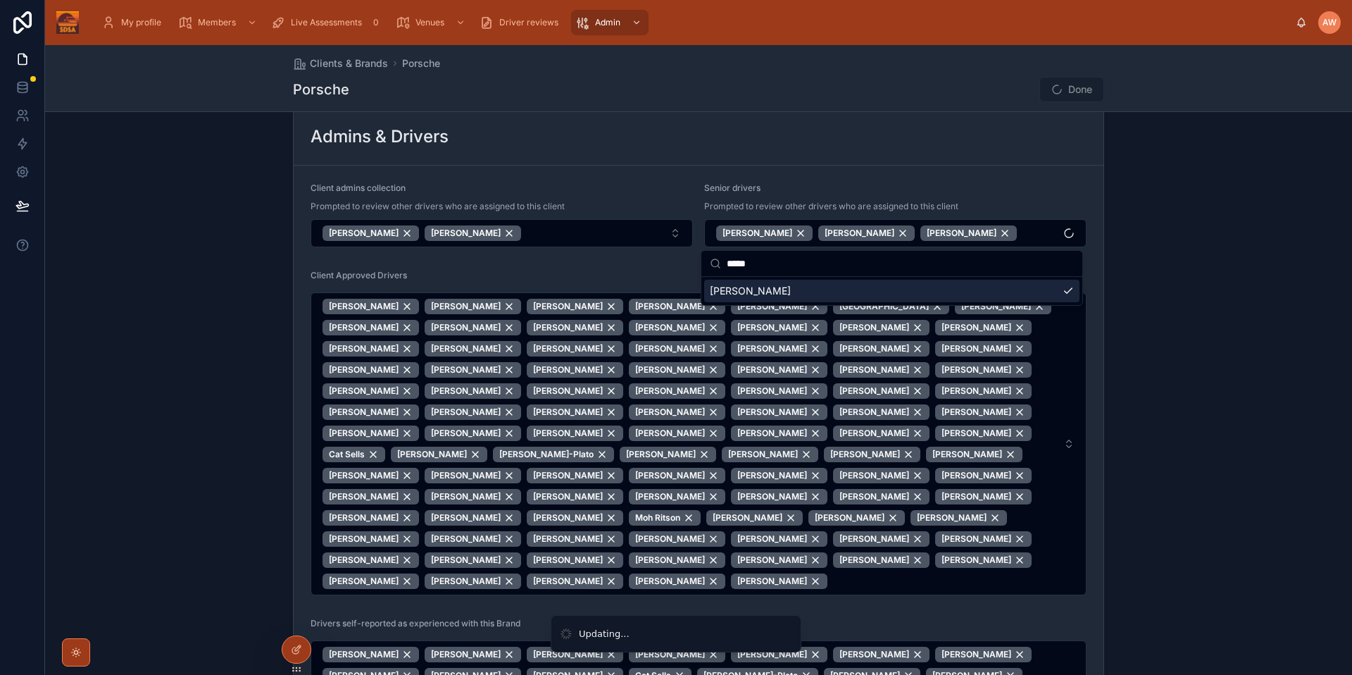
click at [798, 265] on input "*****" at bounding box center [900, 263] width 347 height 25
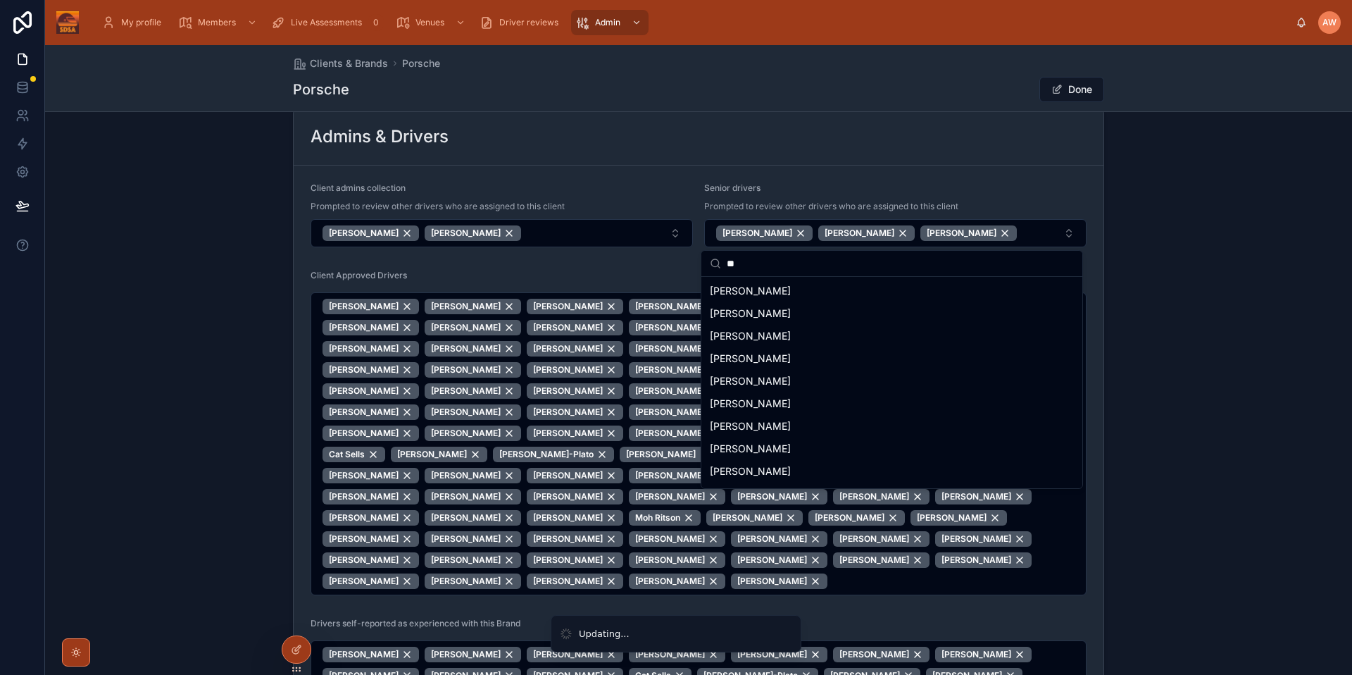
type input "*"
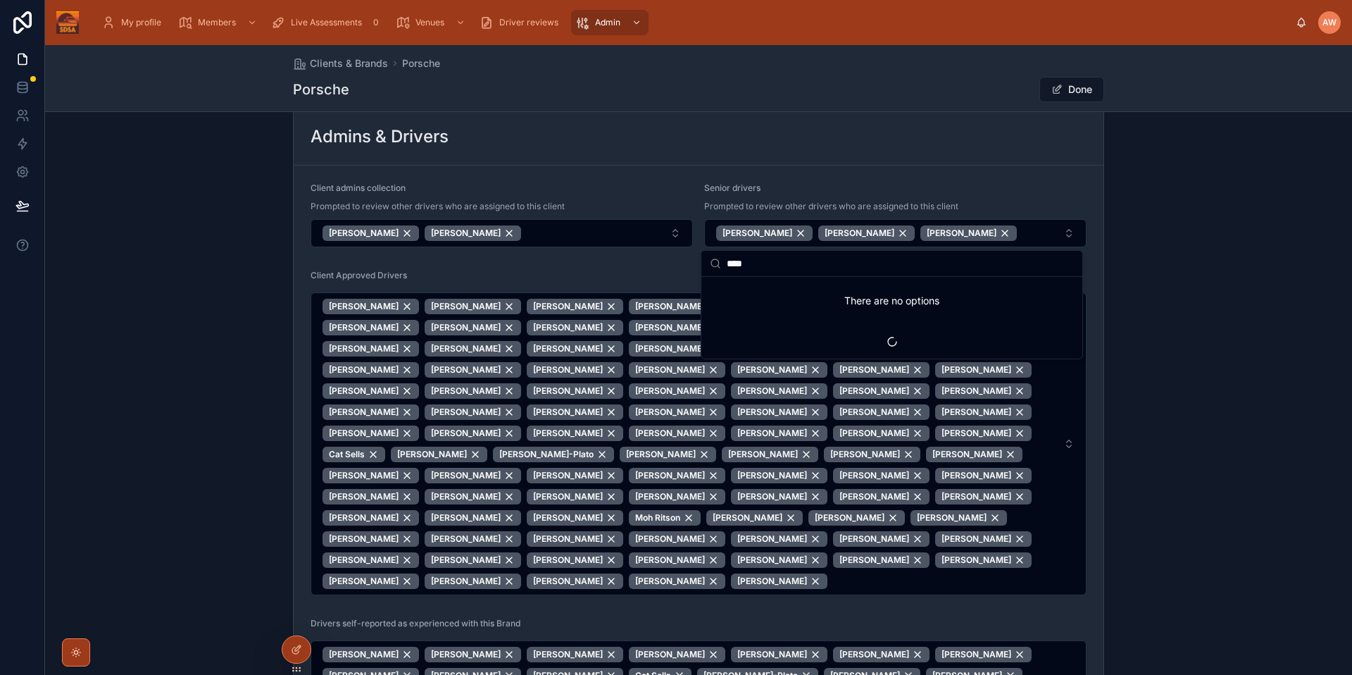
scroll to position [0, 0]
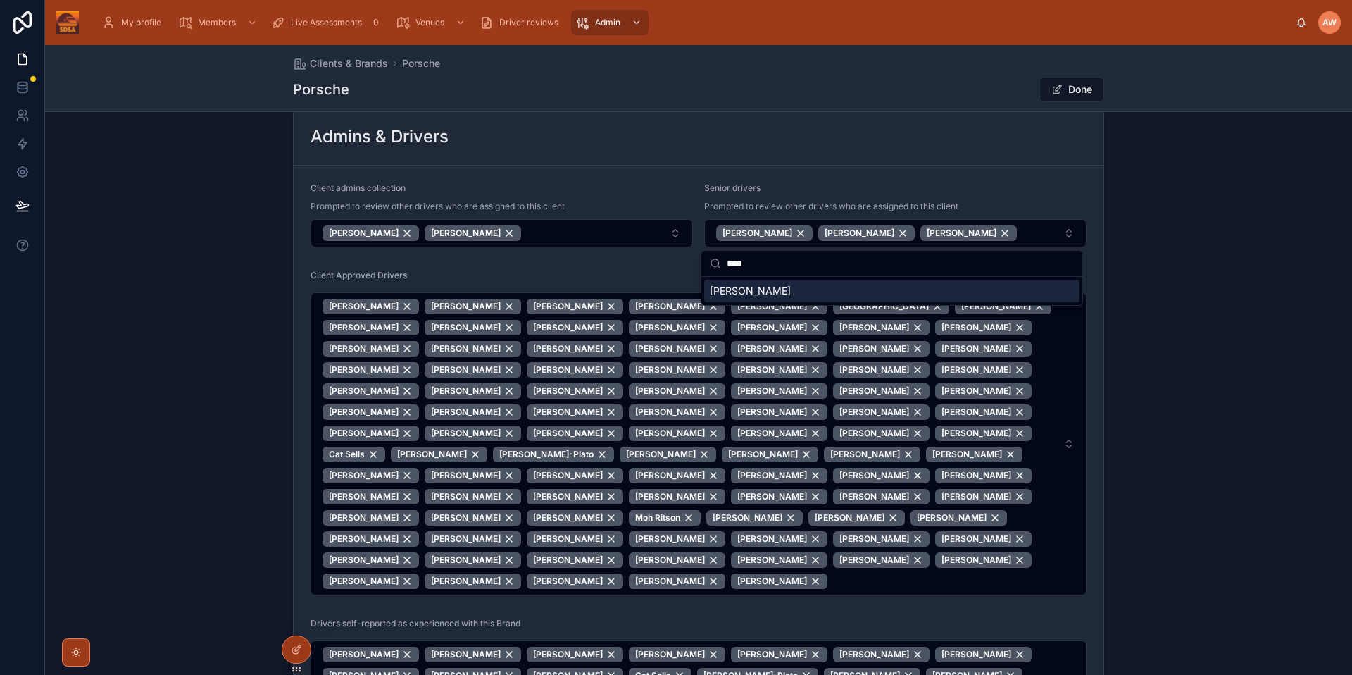
drag, startPoint x: 766, startPoint y: 291, endPoint x: 785, endPoint y: 263, distance: 34.0
click at [766, 291] on span "Jeremy Palmer" at bounding box center [750, 291] width 81 height 14
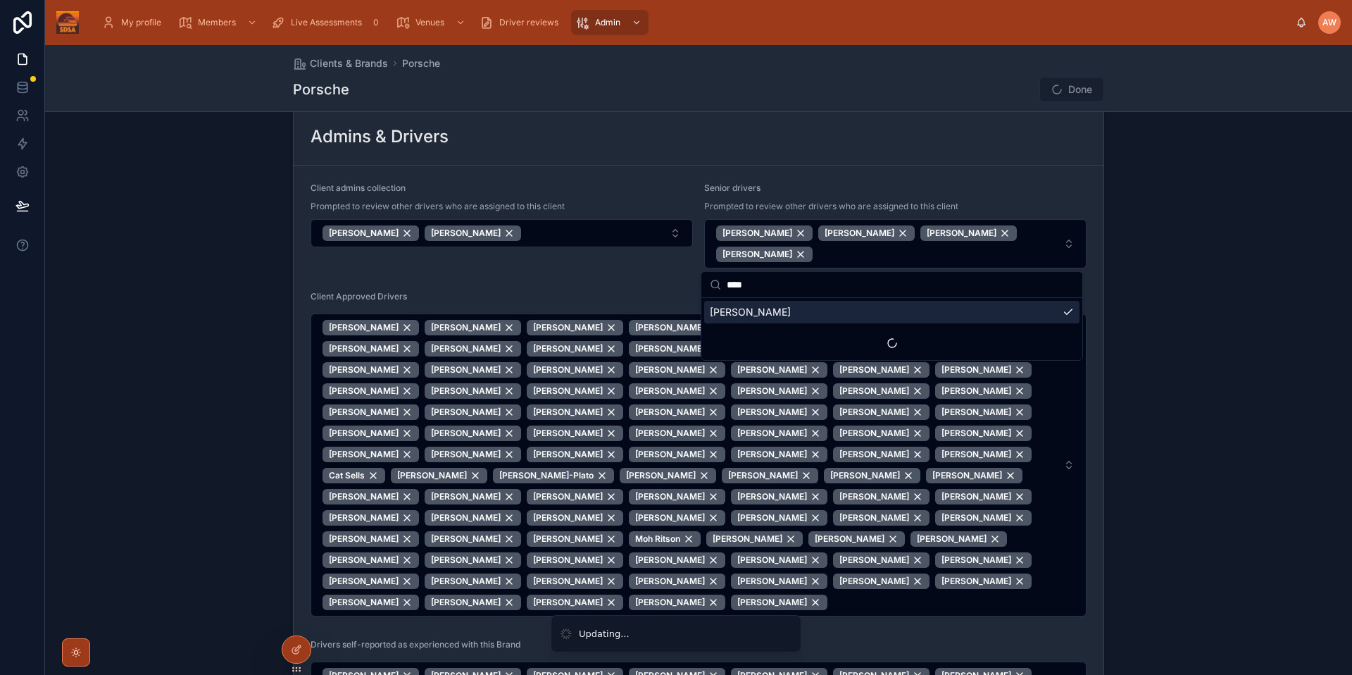
click at [839, 286] on input "****" at bounding box center [900, 284] width 347 height 25
type input "*"
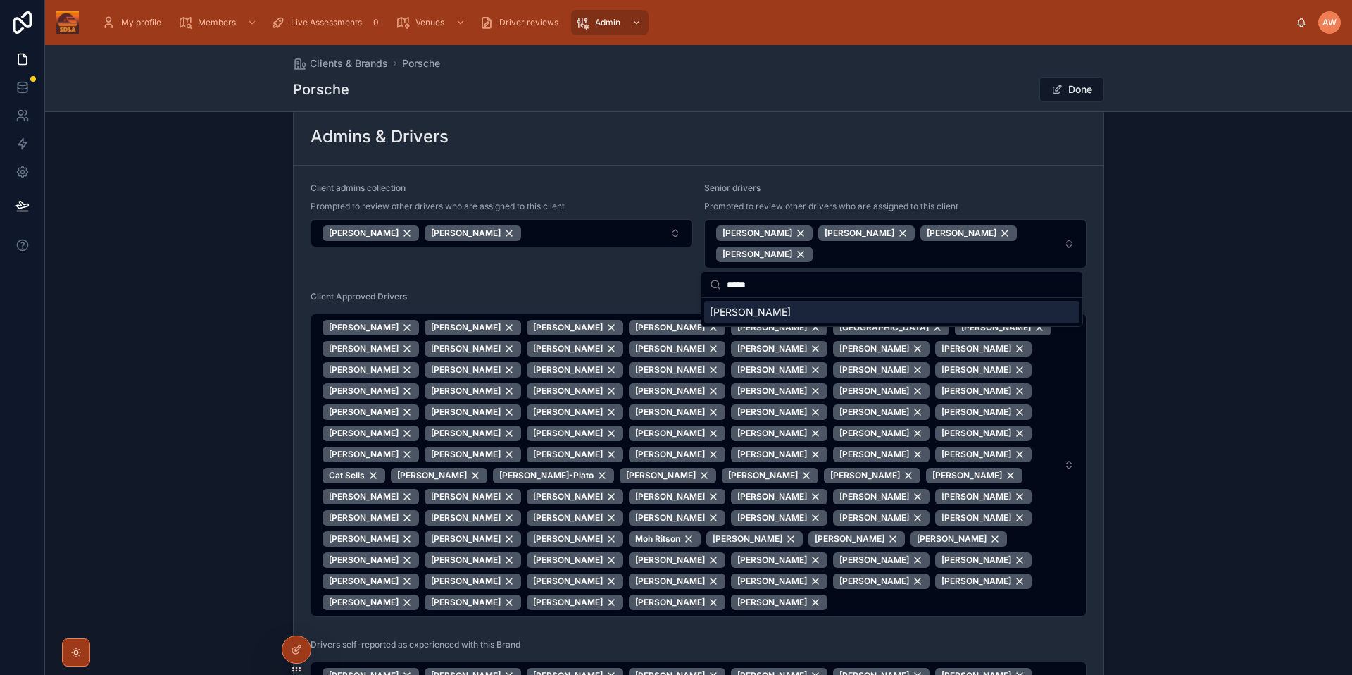
click at [821, 308] on div "Eunan MacGuinness" at bounding box center [891, 312] width 375 height 23
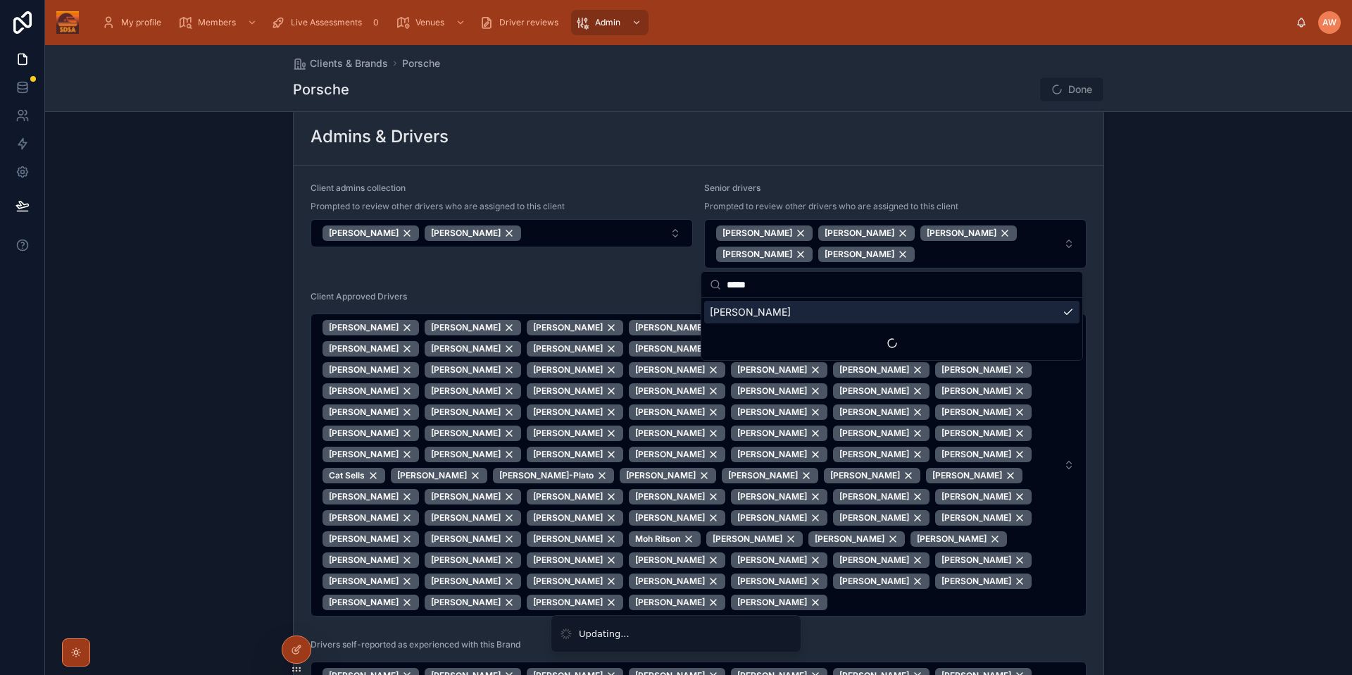
click at [958, 273] on input "*****" at bounding box center [900, 284] width 347 height 25
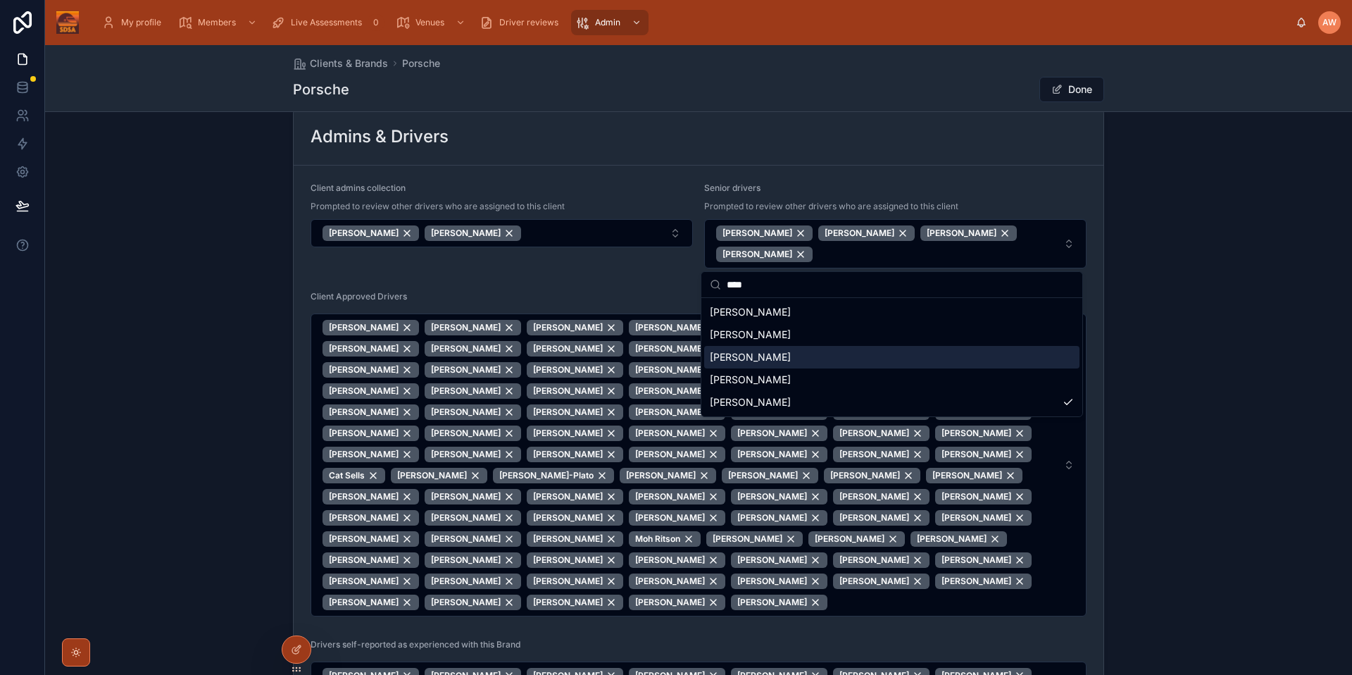
type input "****"
click at [761, 361] on span "William Fulford" at bounding box center [750, 357] width 81 height 14
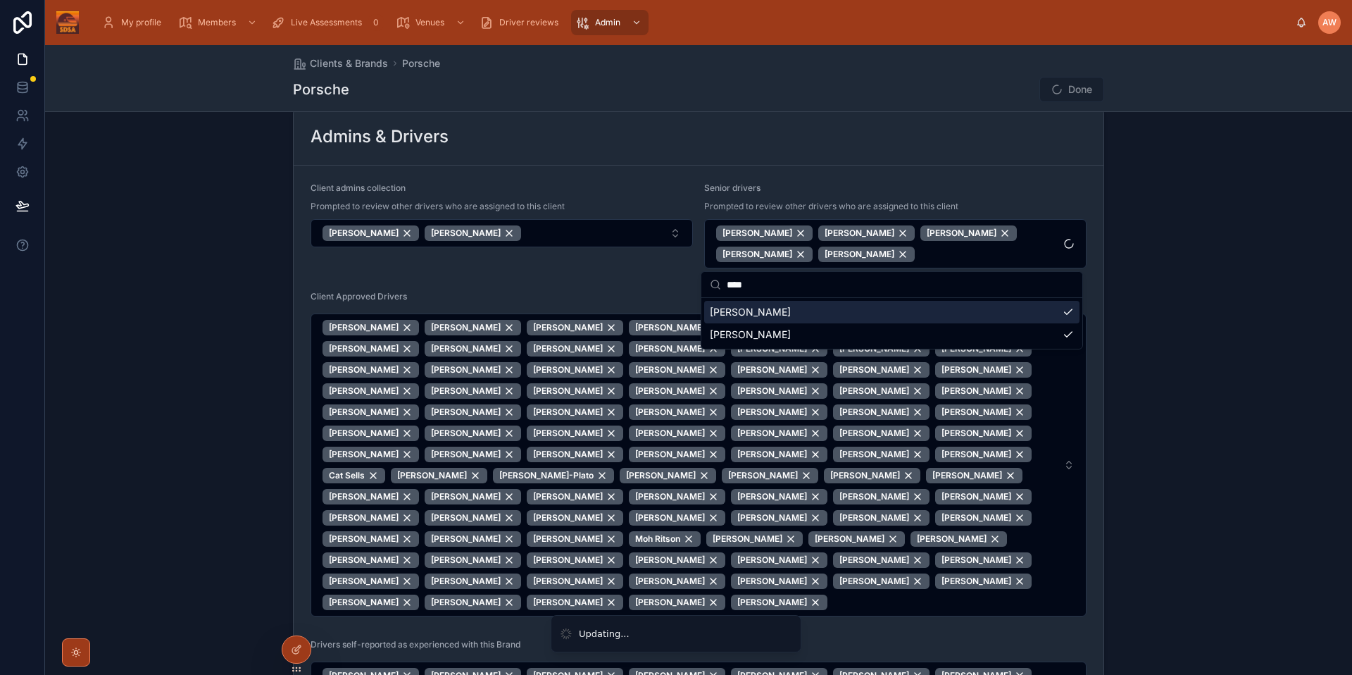
click at [1248, 242] on div "Admins & Drivers Client admins collection Prompted to review other drivers who …" at bounding box center [698, 439] width 1307 height 674
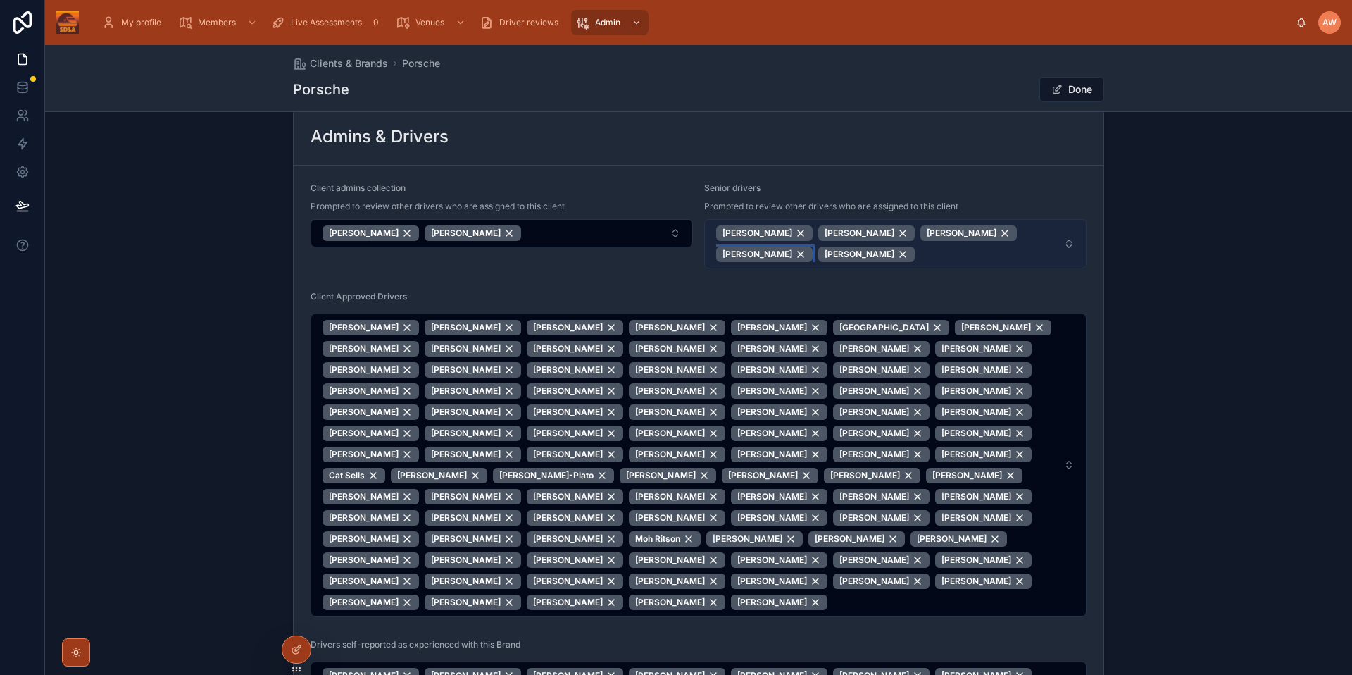
click at [792, 258] on span "Russell Bishop" at bounding box center [757, 254] width 70 height 11
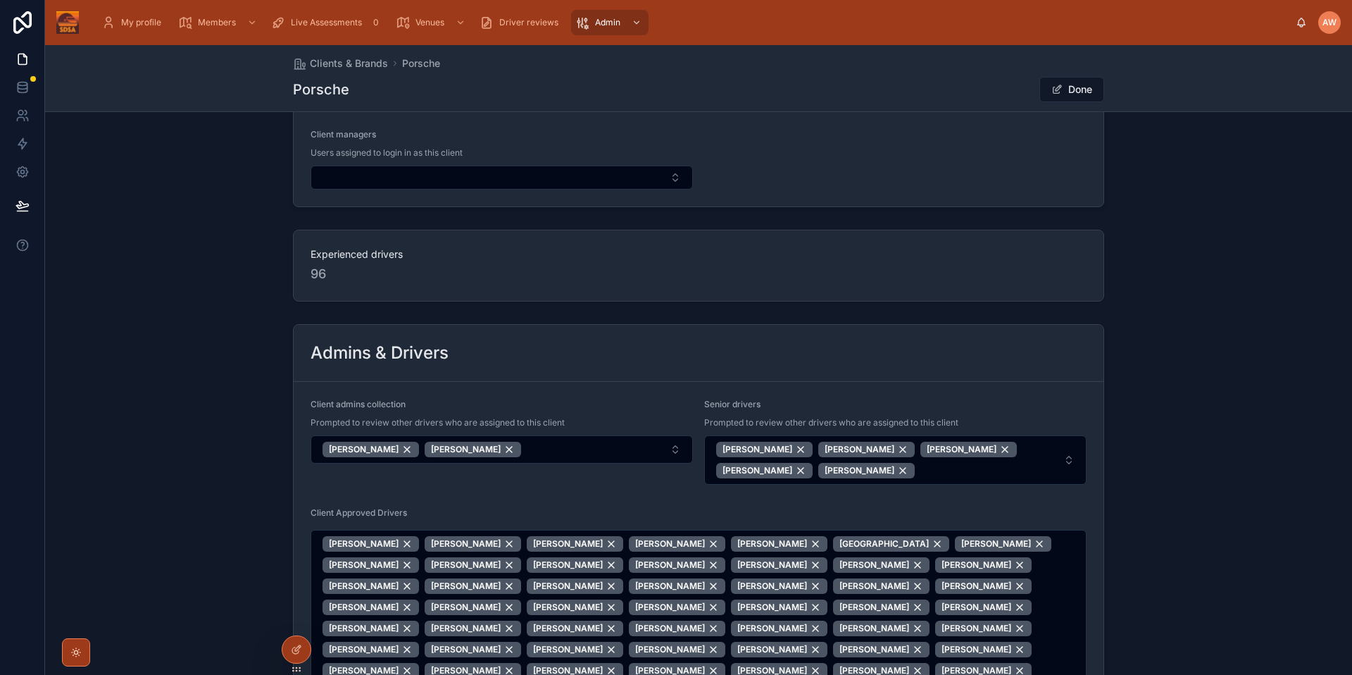
scroll to position [244, 0]
click at [1074, 94] on button "Done" at bounding box center [1071, 89] width 65 height 25
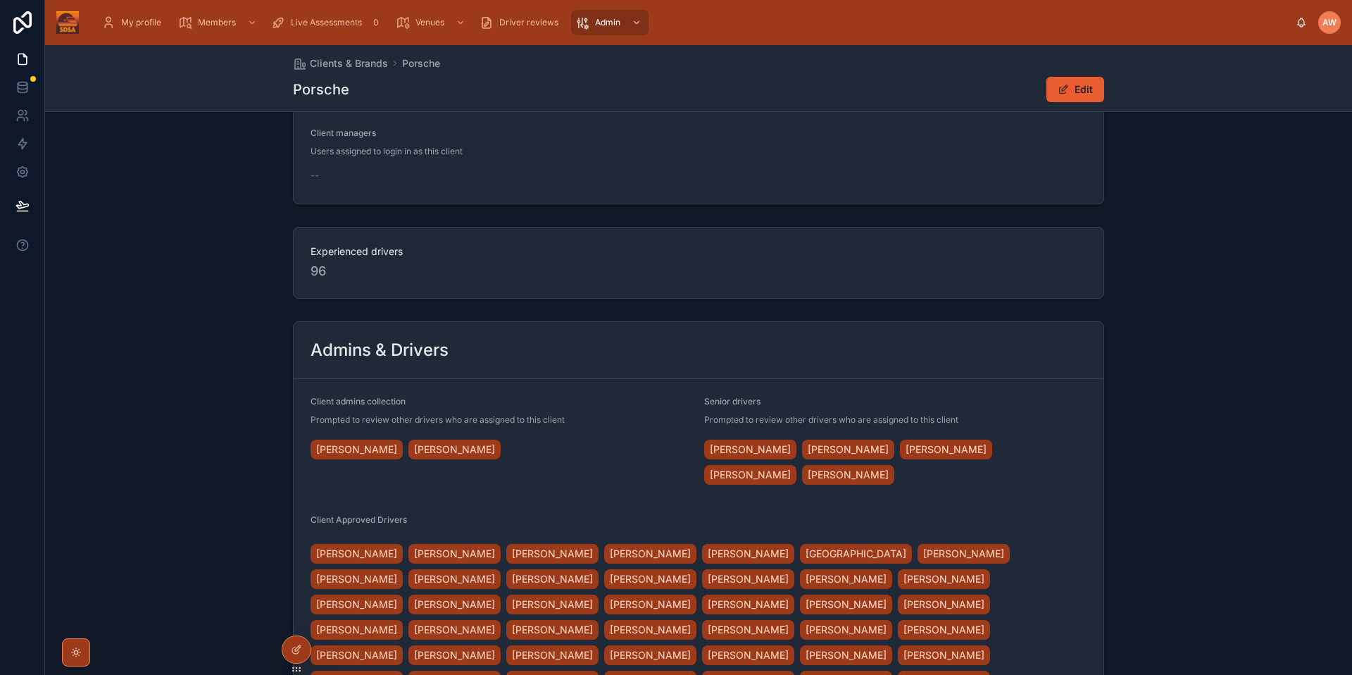
scroll to position [0, 0]
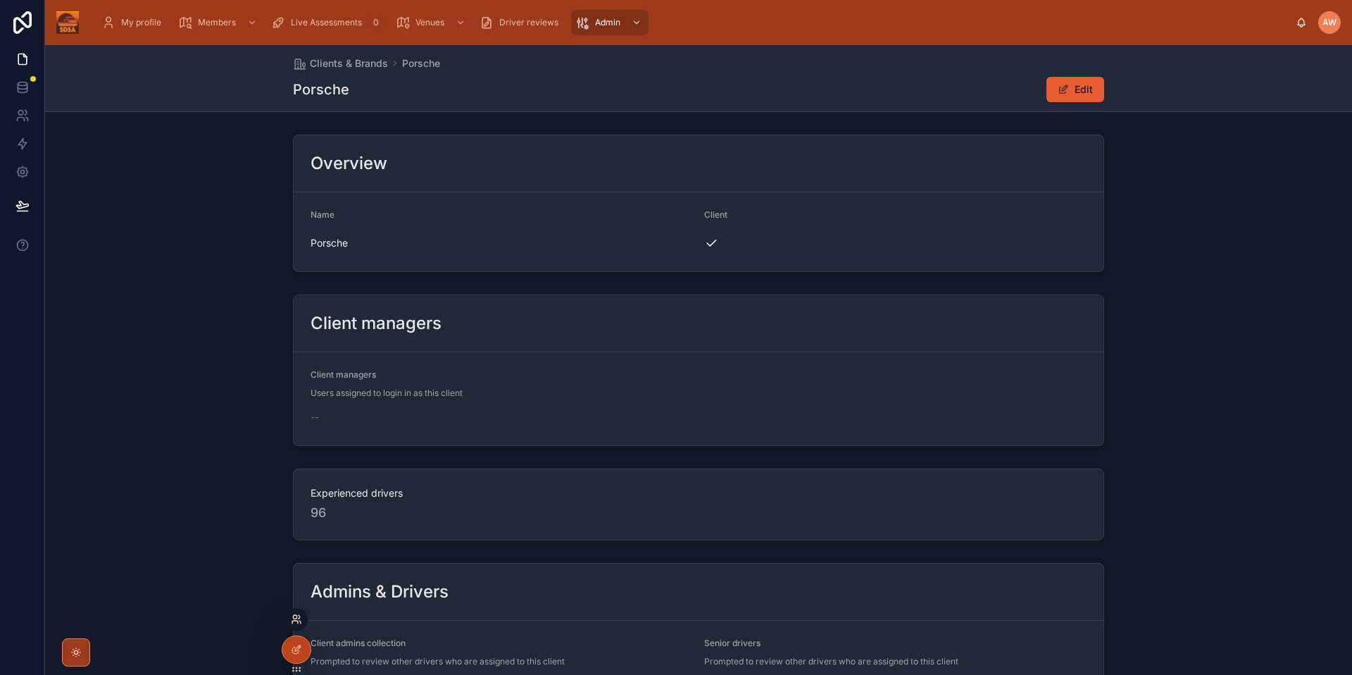
click at [296, 622] on icon at bounding box center [296, 618] width 11 height 11
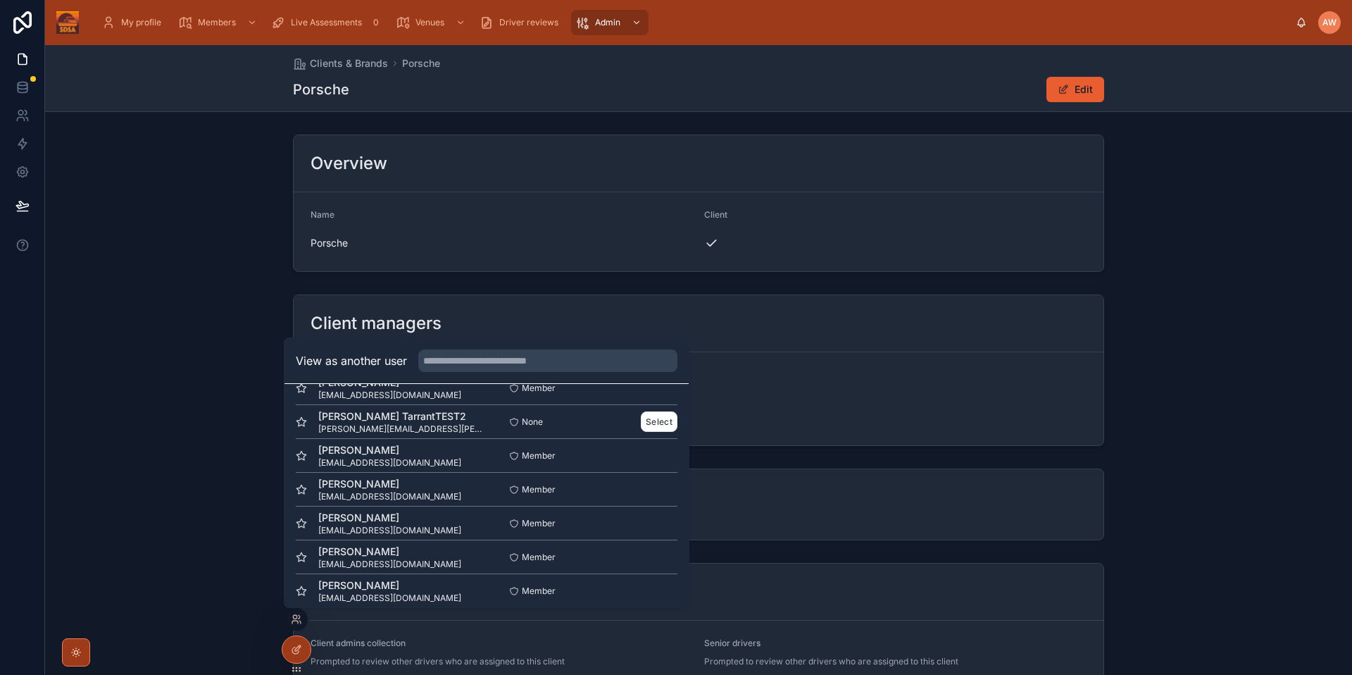
scroll to position [194, 0]
click at [570, 367] on input "text" at bounding box center [547, 360] width 259 height 23
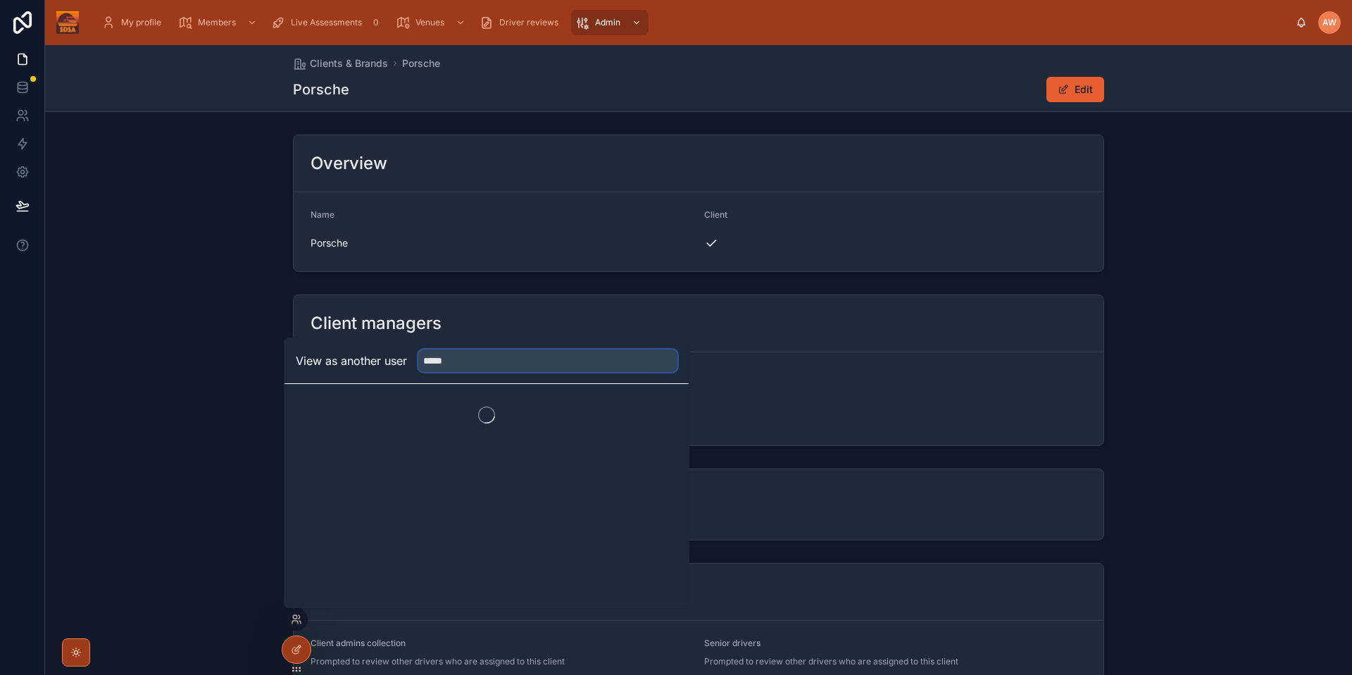
scroll to position [0, 0]
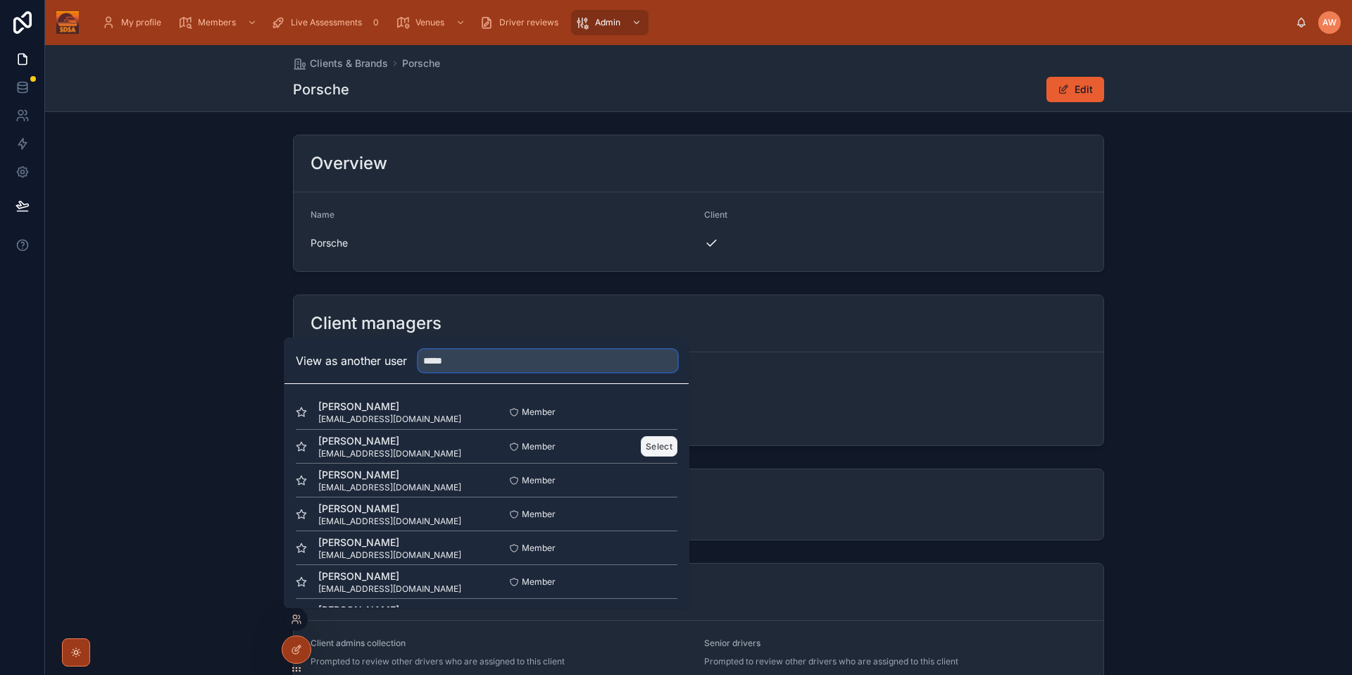
type input "*****"
click at [660, 447] on button "Select" at bounding box center [659, 446] width 37 height 20
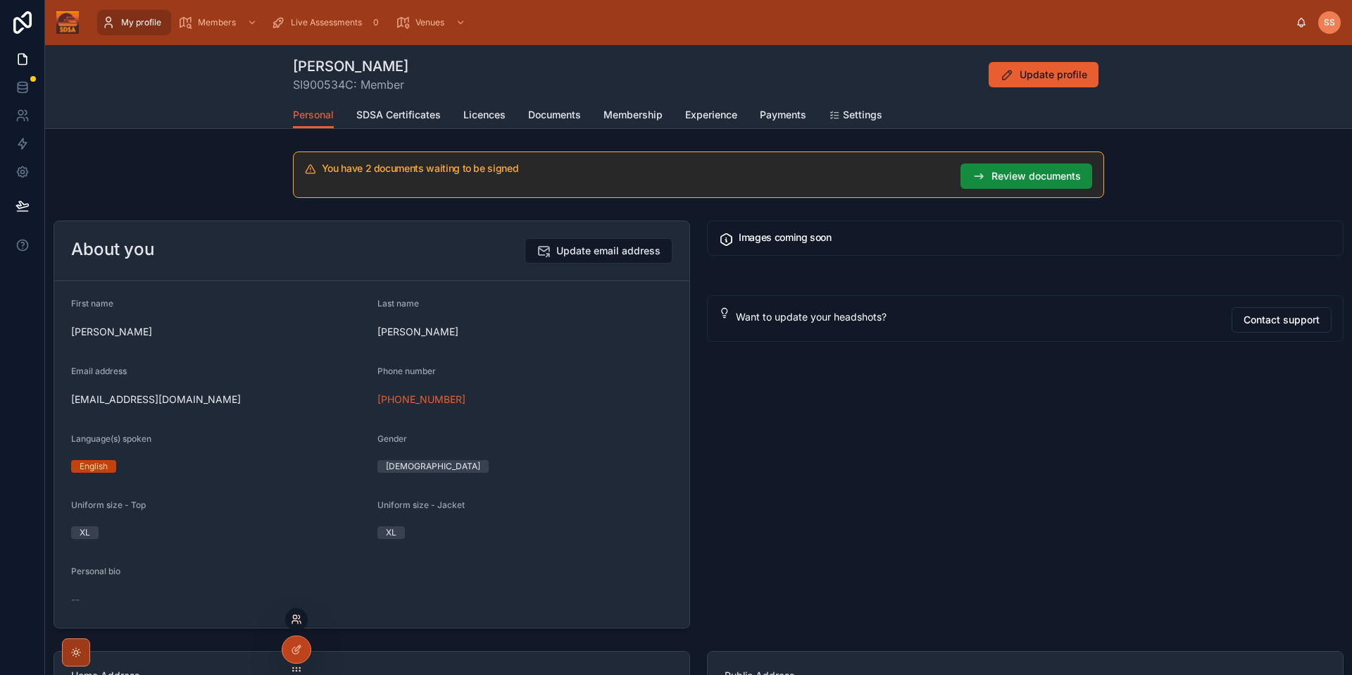
click at [299, 619] on icon at bounding box center [296, 618] width 11 height 11
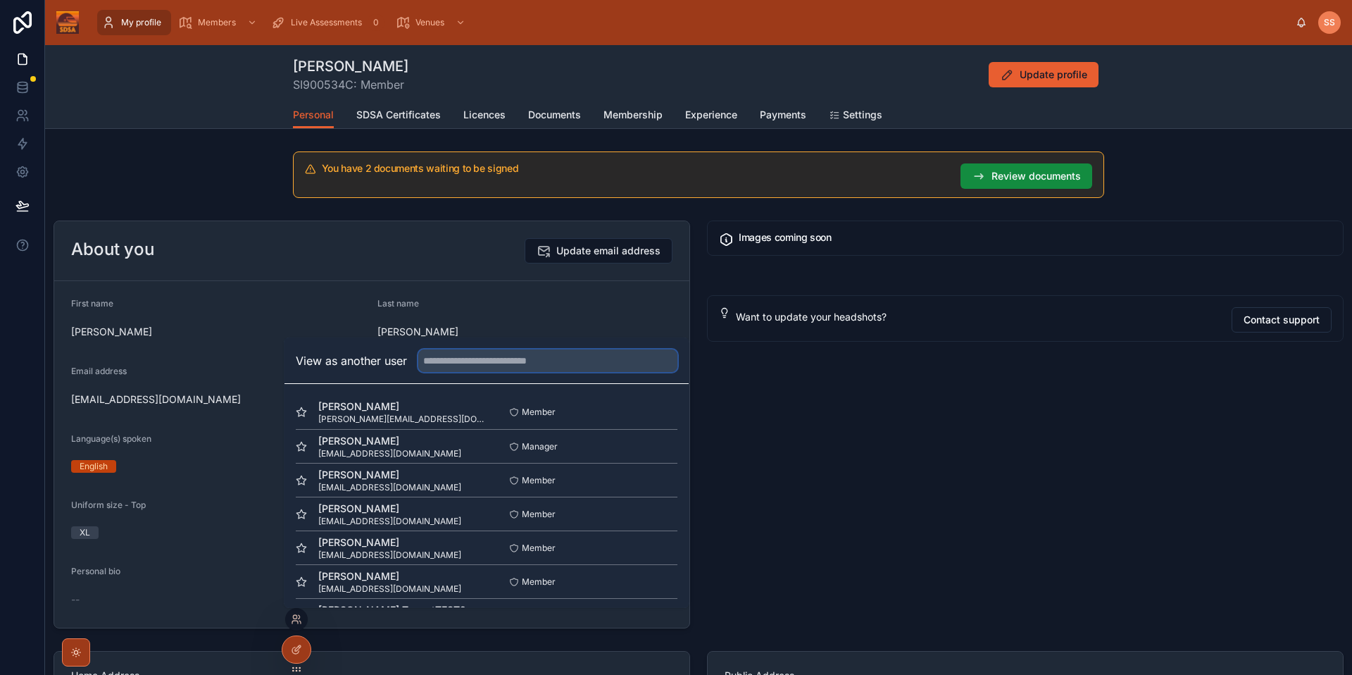
click at [597, 365] on input "text" at bounding box center [547, 360] width 259 height 23
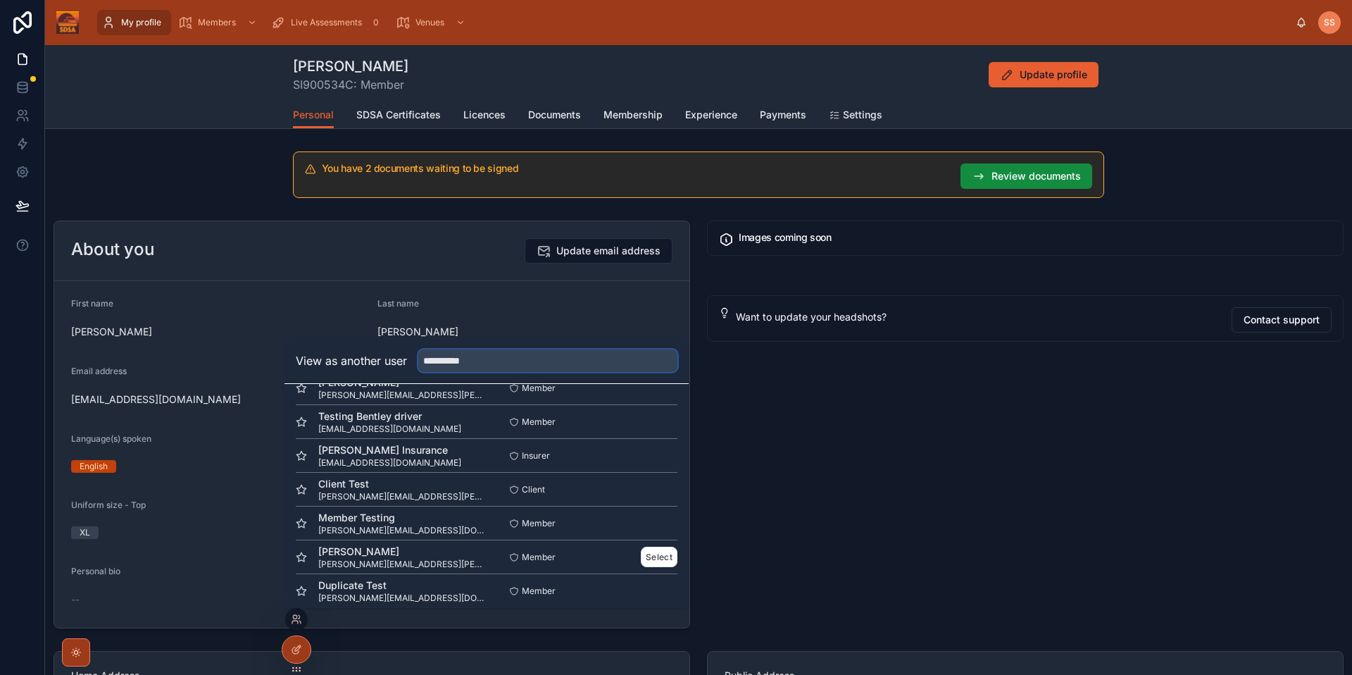
scroll to position [171, 0]
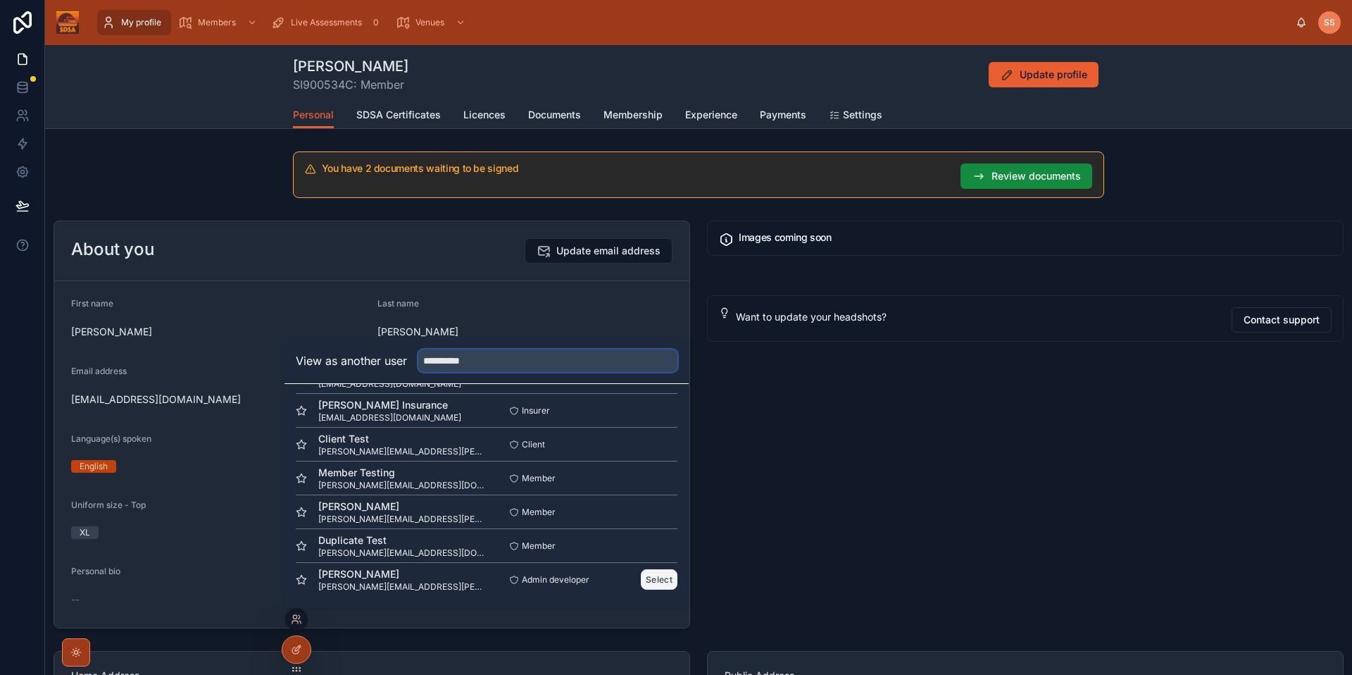
type input "**********"
click at [656, 583] on button "Select" at bounding box center [659, 579] width 37 height 20
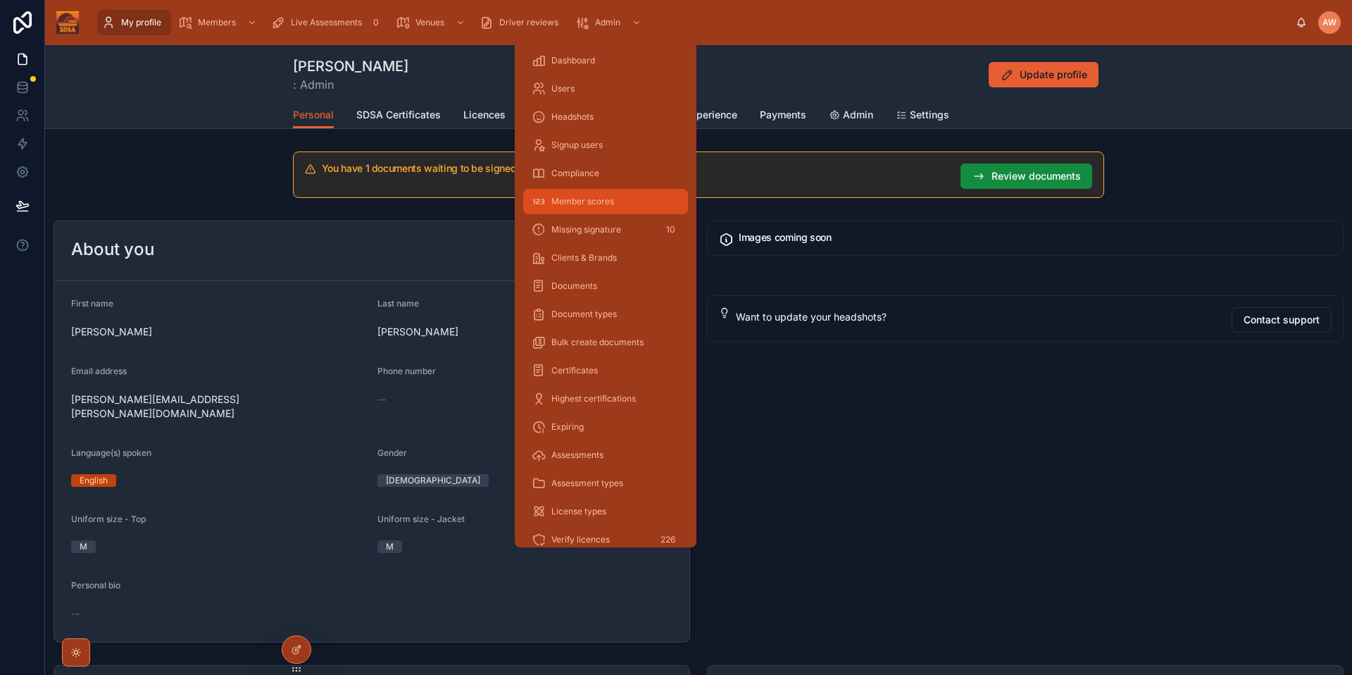
click at [625, 193] on div "Member scores" at bounding box center [606, 201] width 148 height 23
